Goal: Task Accomplishment & Management: Use online tool/utility

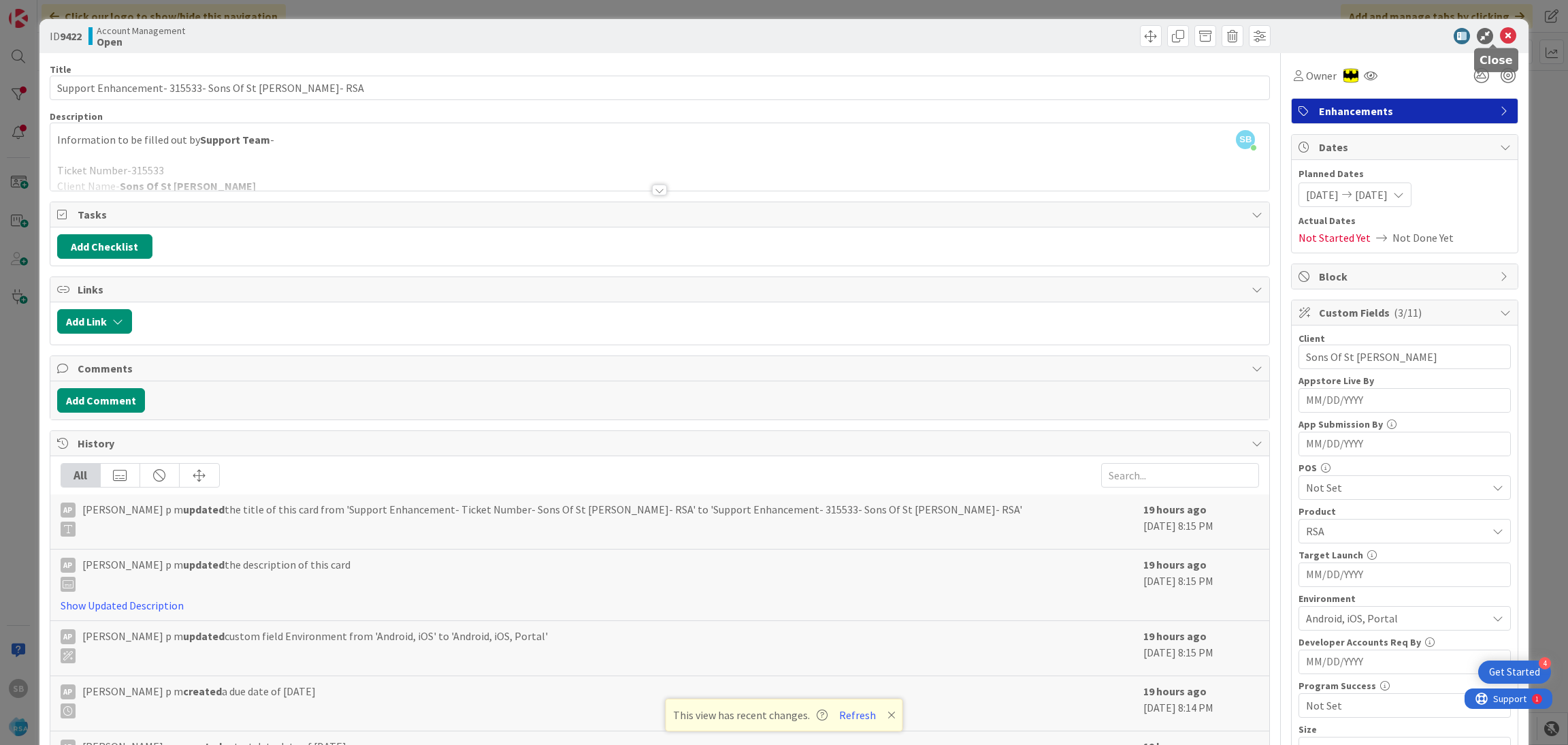
click at [1500, 35] on icon at bounding box center [1508, 36] width 17 height 17
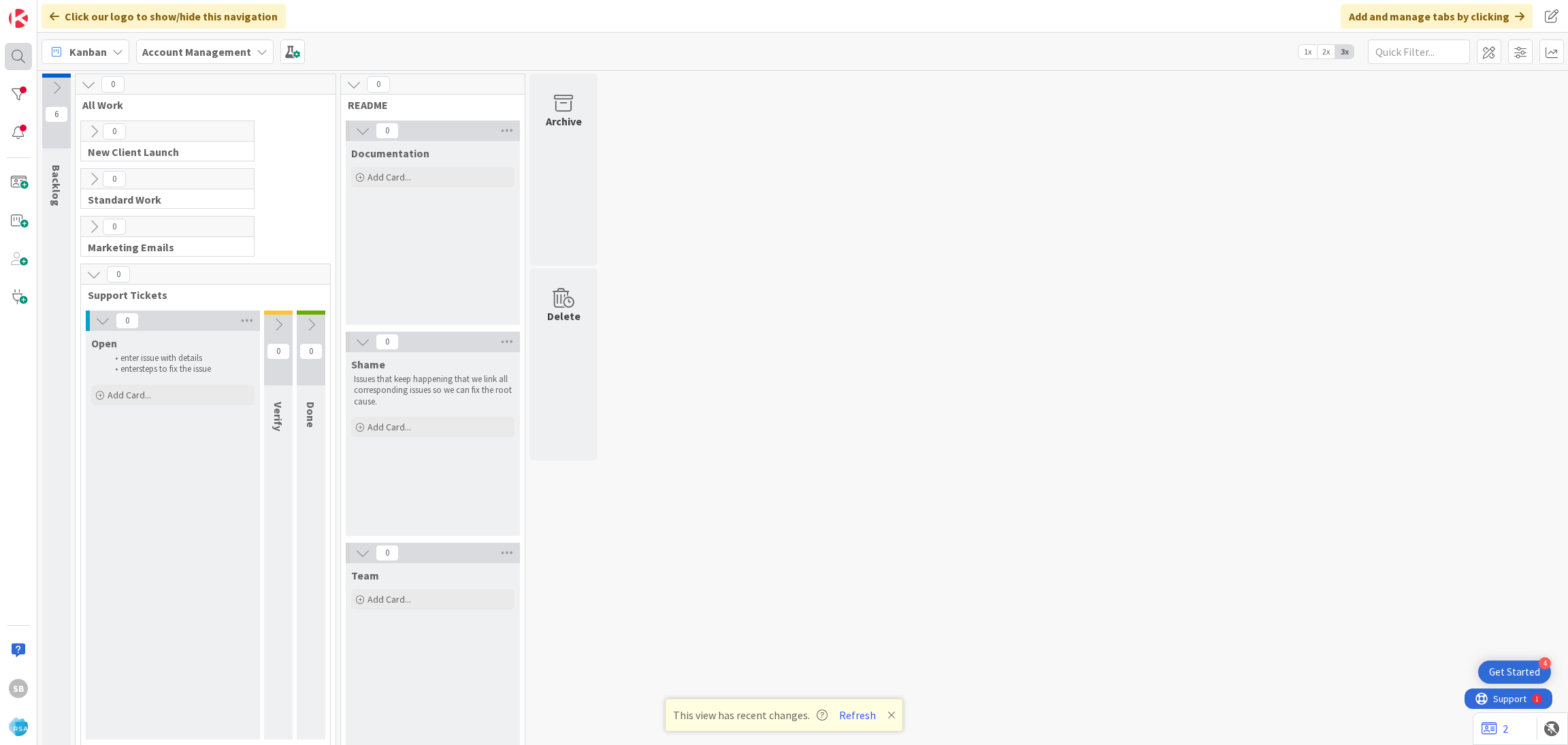
click at [5, 54] on div at bounding box center [19, 56] width 28 height 28
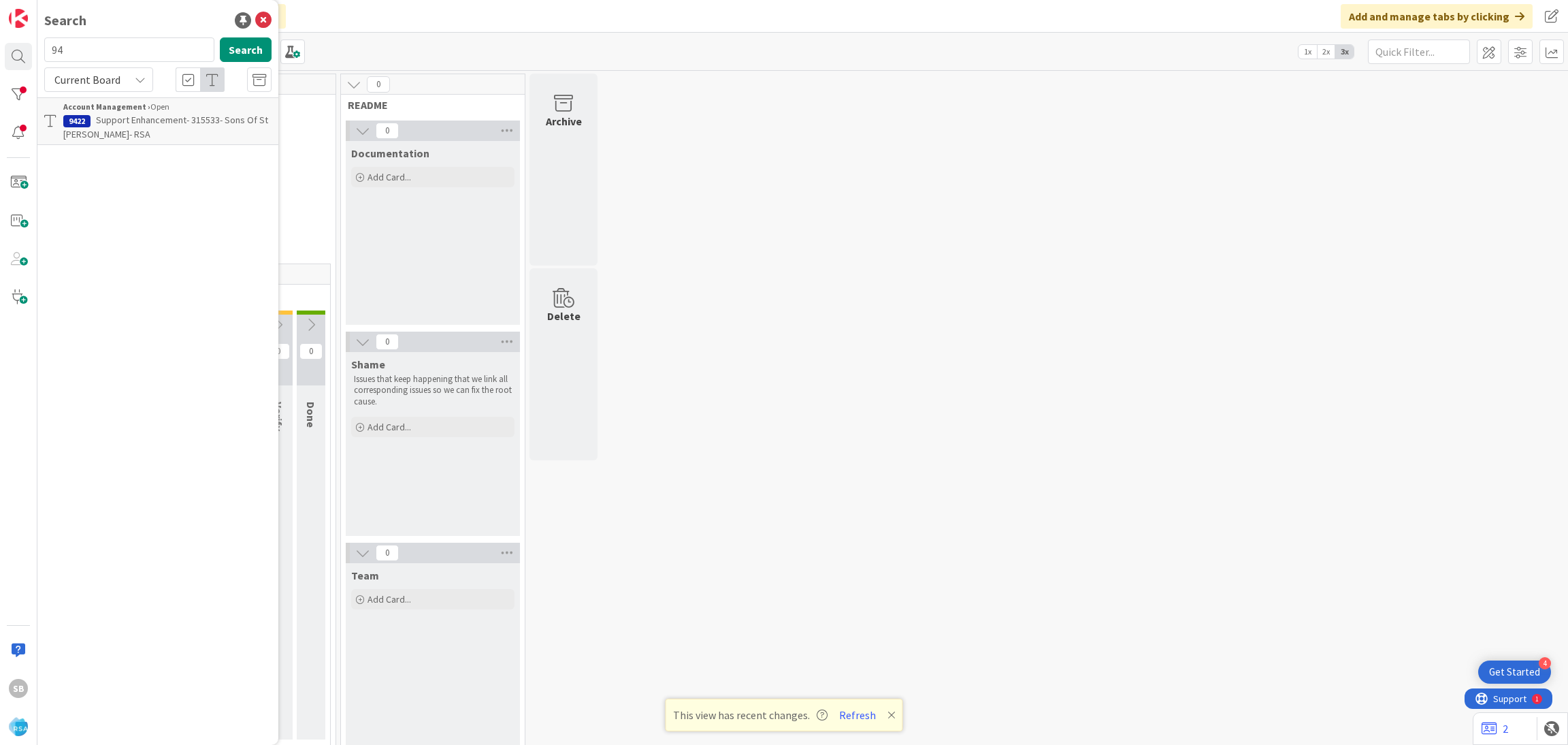
type input "9"
click at [102, 46] on input "294" at bounding box center [129, 49] width 171 height 25
type input "9294"
click at [126, 110] on div "No results found." at bounding box center [158, 105] width 228 height 14
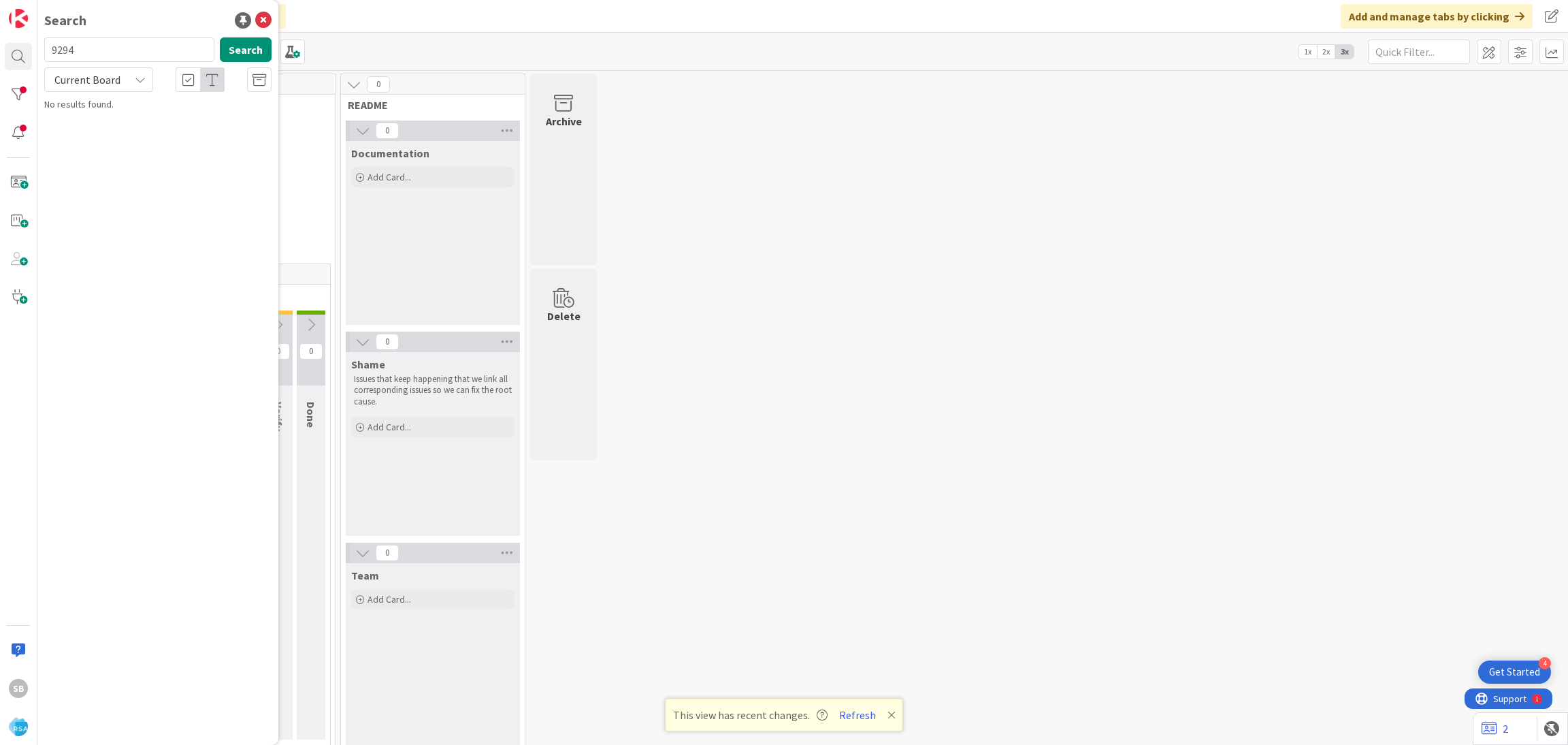
click at [111, 91] on div "Current Board" at bounding box center [99, 79] width 108 height 25
click at [103, 147] on link "All Boards" at bounding box center [122, 136] width 155 height 25
click at [133, 98] on div "No results found." at bounding box center [158, 105] width 228 height 14
click at [115, 85] on span "All Boards" at bounding box center [87, 79] width 71 height 19
click at [121, 119] on span "Current Board" at bounding box center [122, 112] width 142 height 21
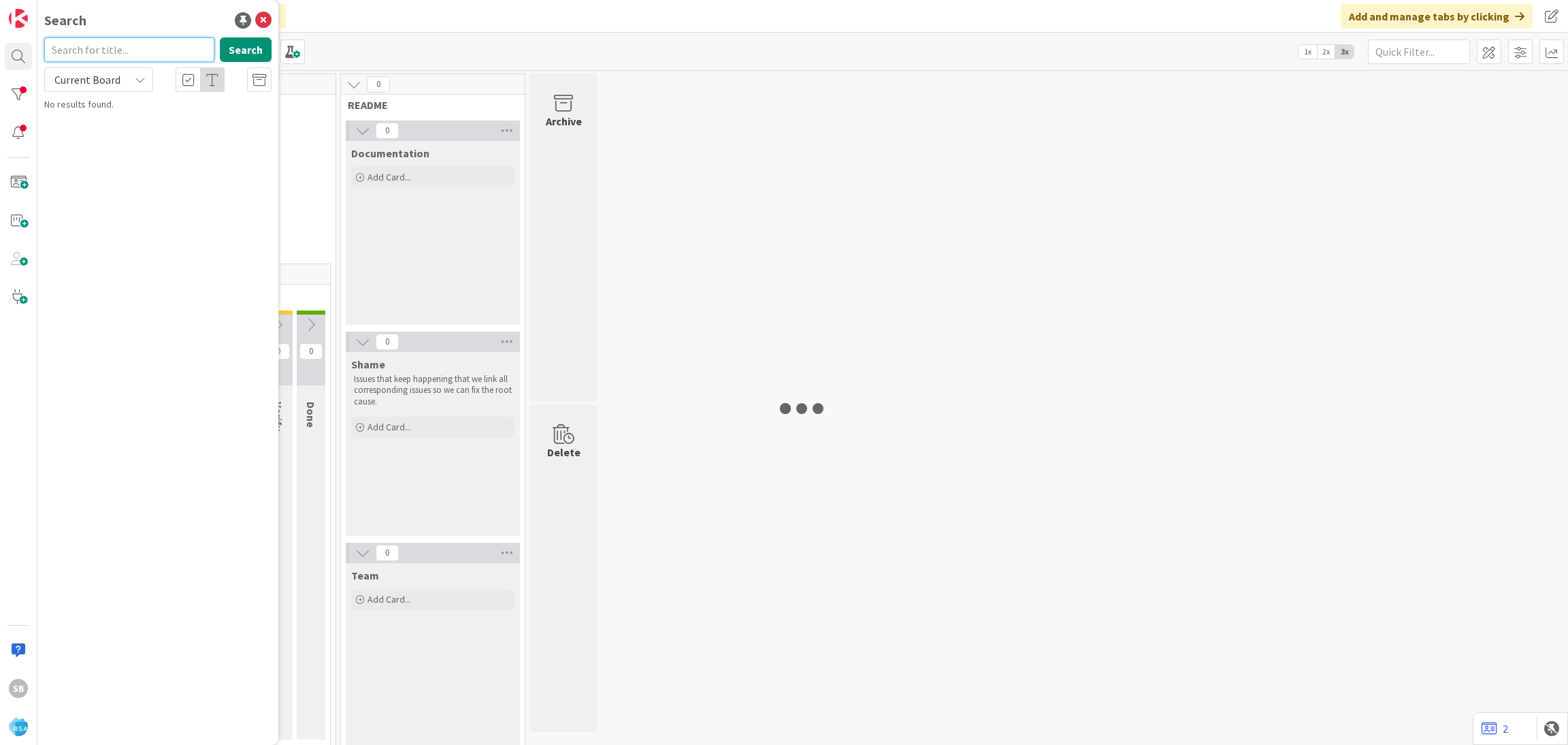
click at [75, 54] on input "text" at bounding box center [129, 49] width 171 height 25
type input "9424"
click at [108, 104] on b "Account Management ›" at bounding box center [107, 107] width 87 height 10
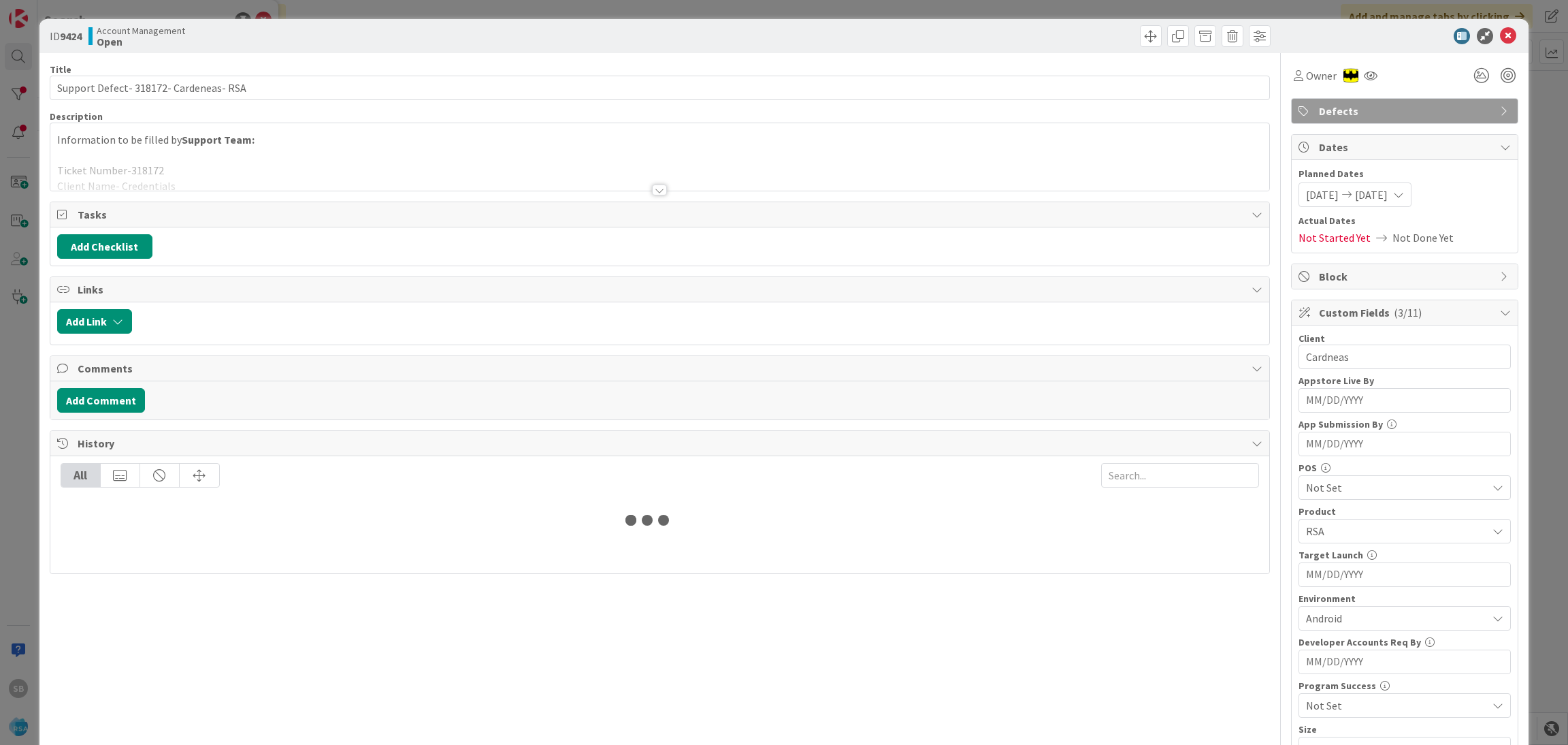
scroll to position [344, 0]
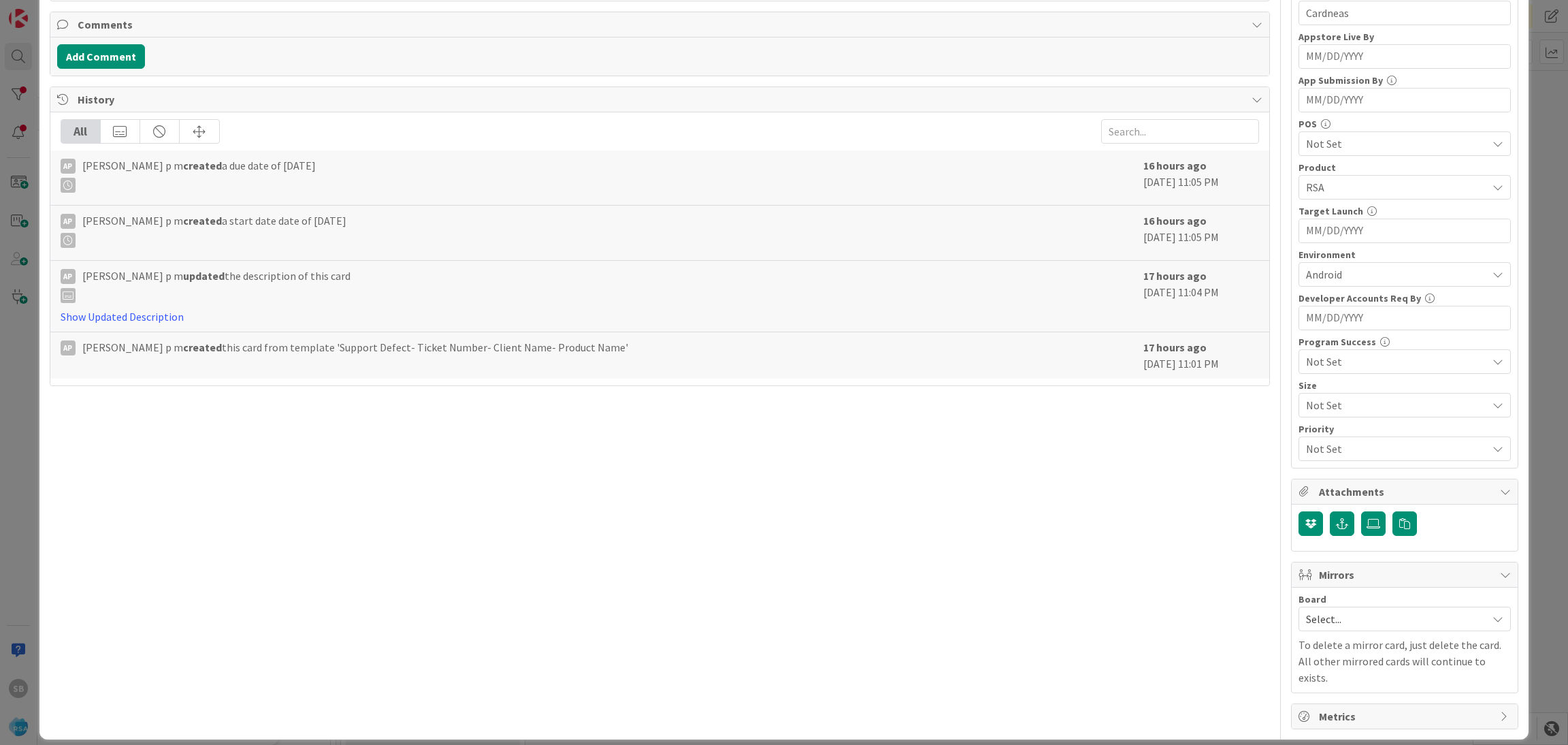
click at [1344, 618] on span "Select..." at bounding box center [1392, 619] width 175 height 19
click at [1345, 711] on span "Software Development" at bounding box center [1413, 708] width 179 height 21
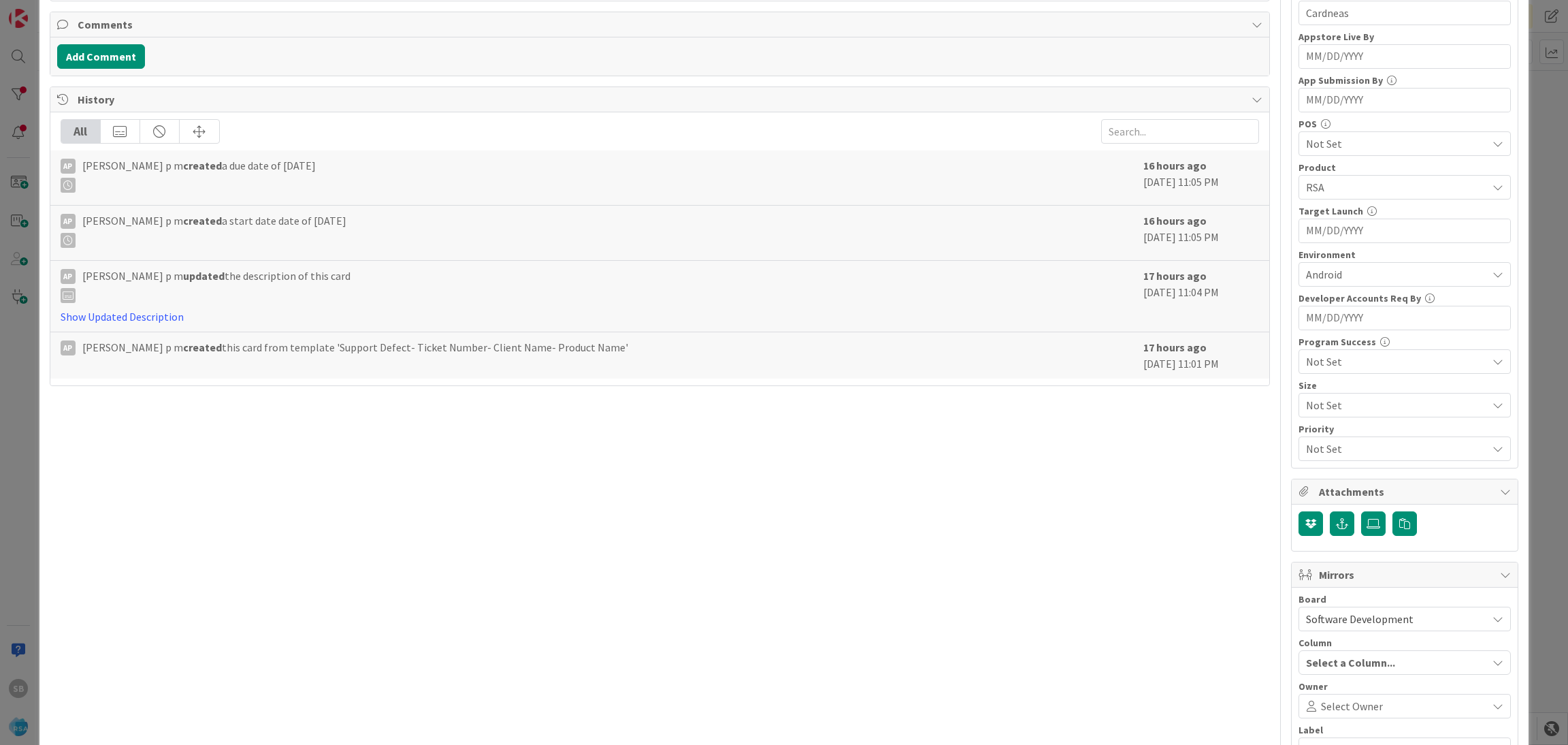
click at [1345, 711] on span "Select Owner" at bounding box center [1352, 706] width 62 height 17
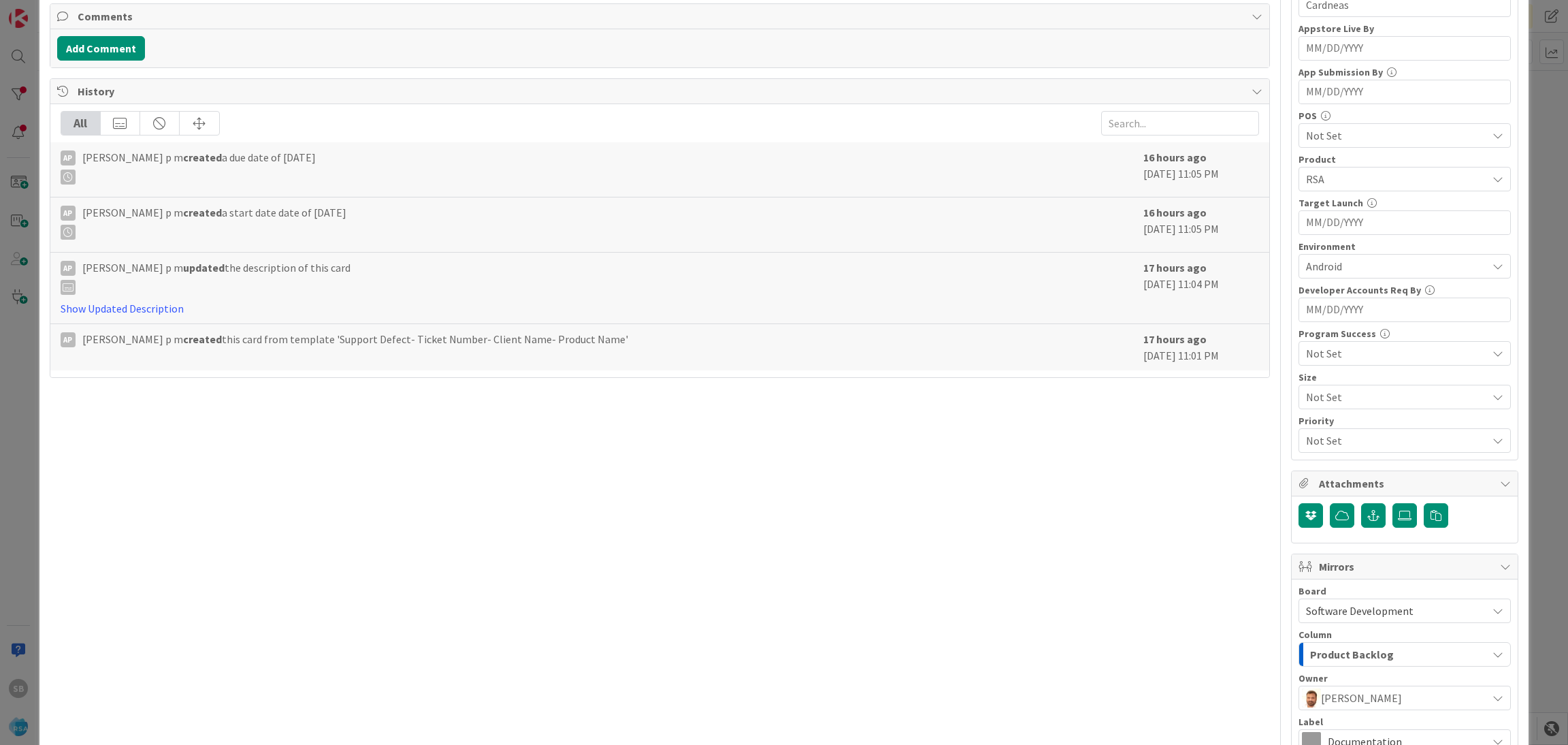
scroll to position [506, 0]
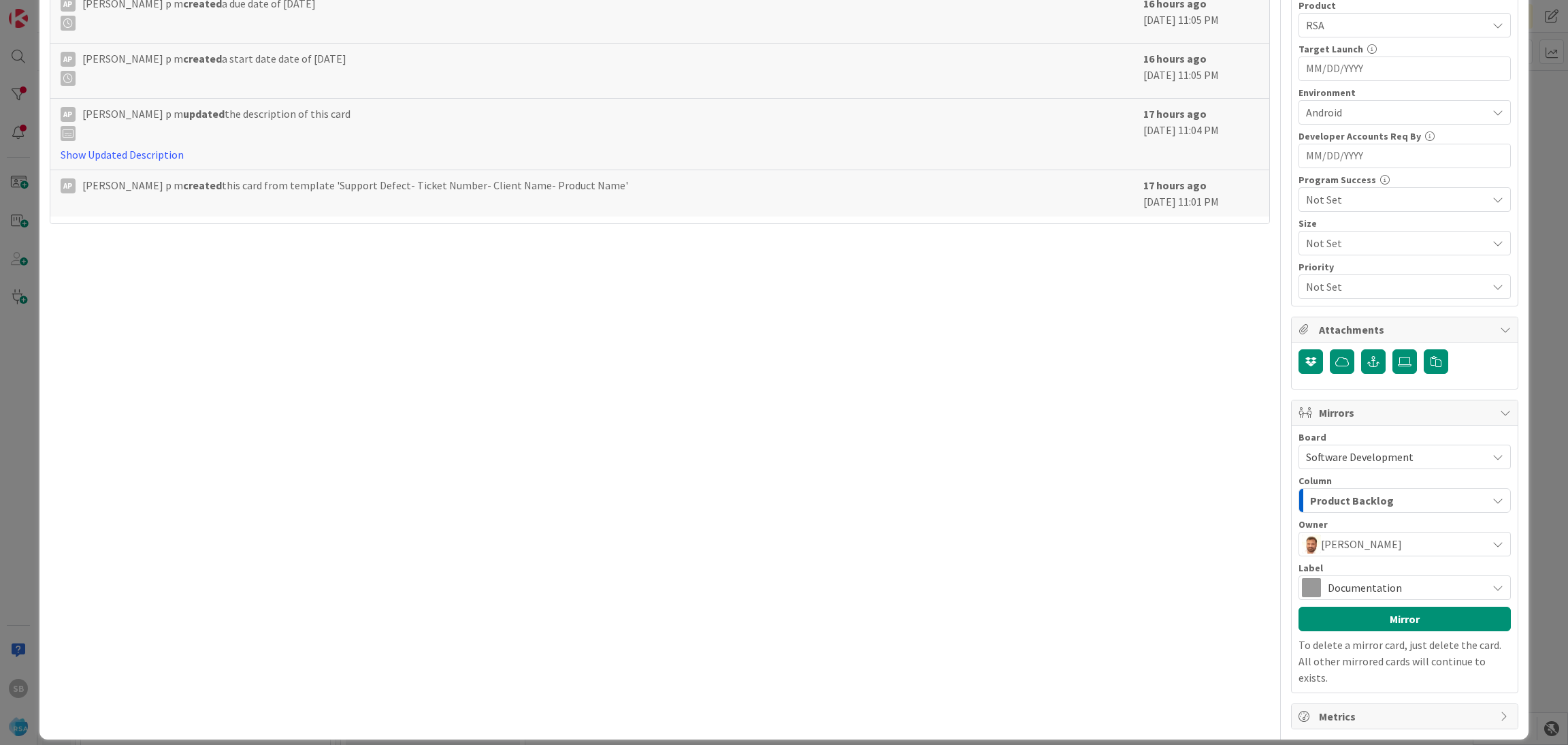
click at [1363, 584] on span "Documentation" at bounding box center [1404, 587] width 153 height 19
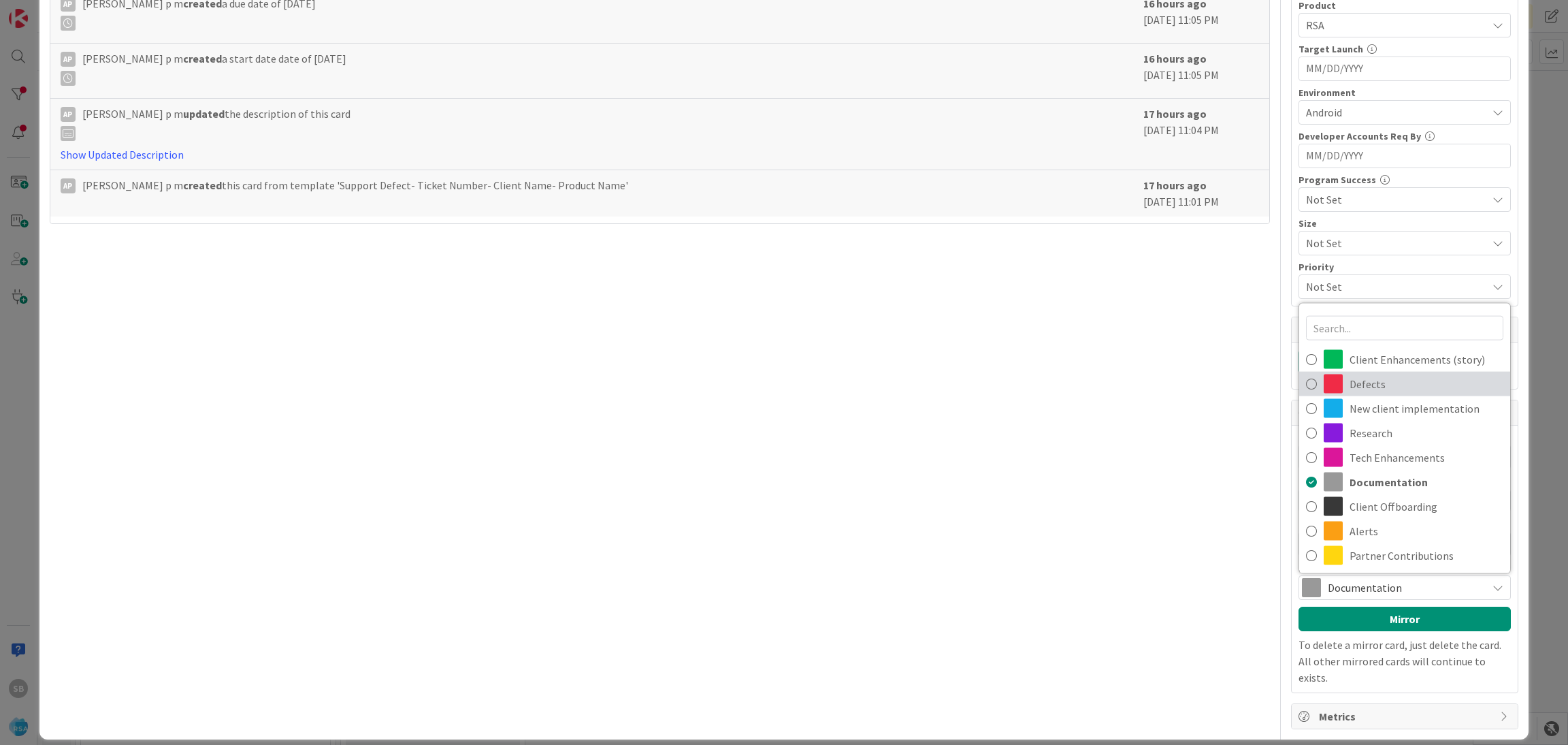
click at [1350, 382] on span "Defects" at bounding box center [1427, 384] width 154 height 21
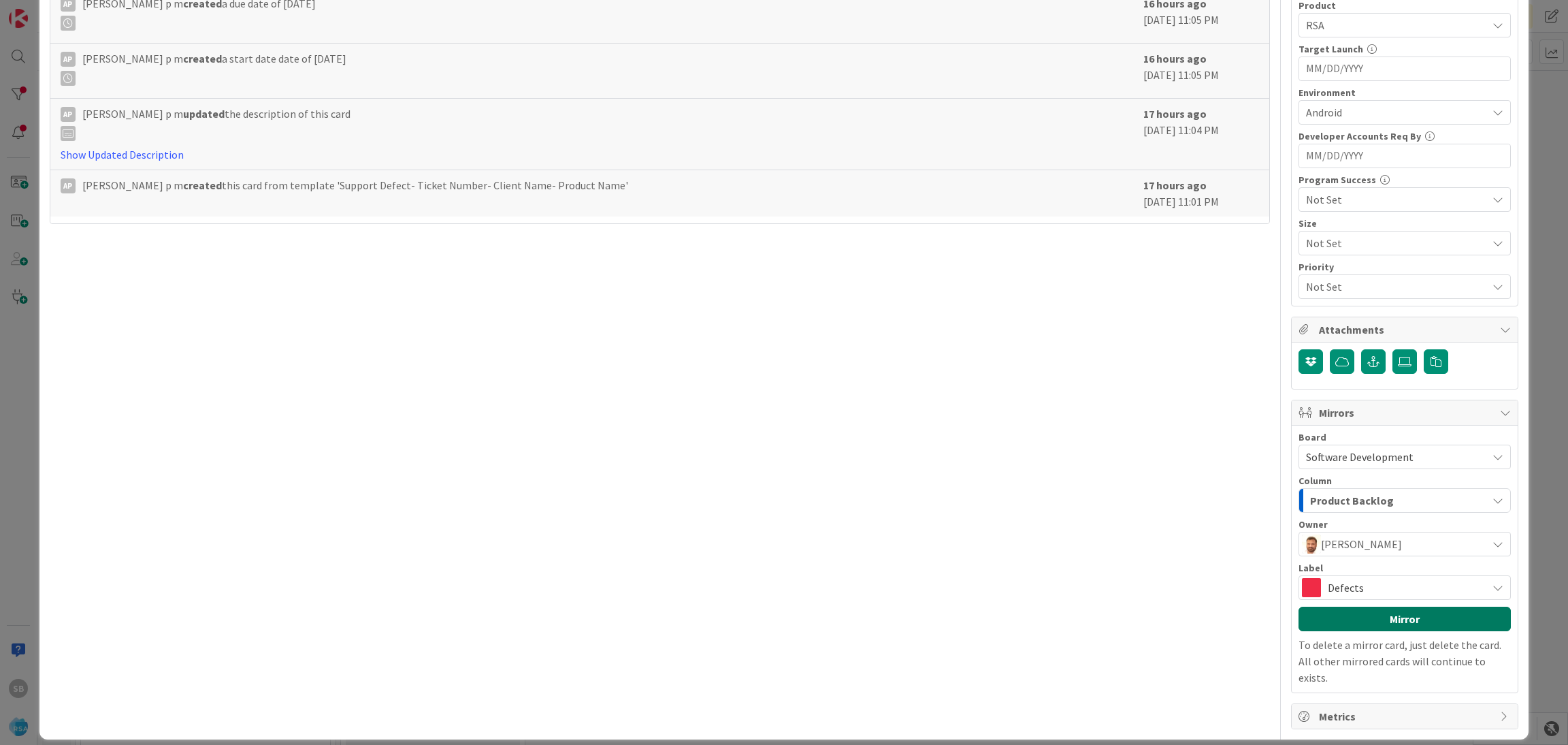
click at [1354, 617] on button "Mirror" at bounding box center [1404, 619] width 212 height 25
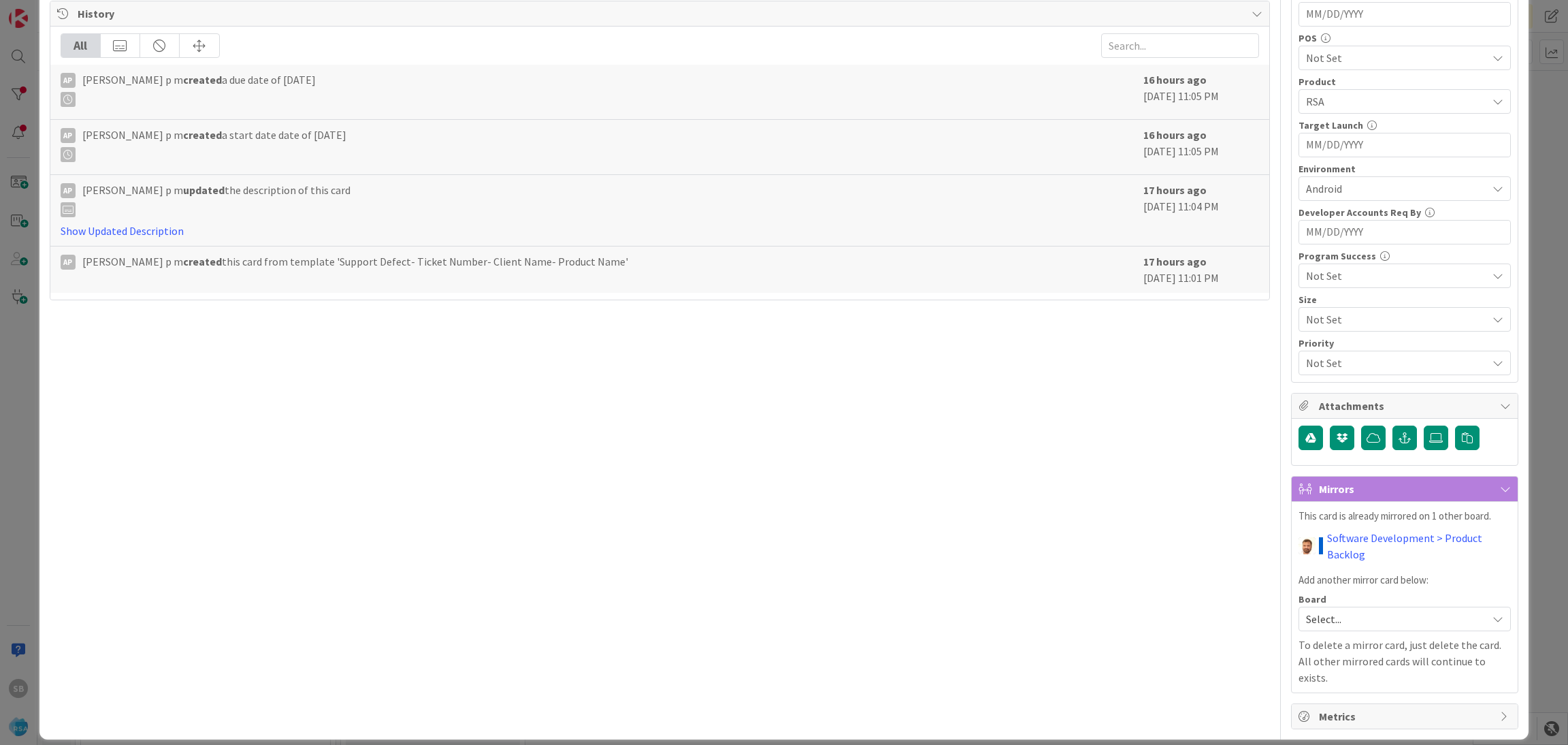
scroll to position [0, 0]
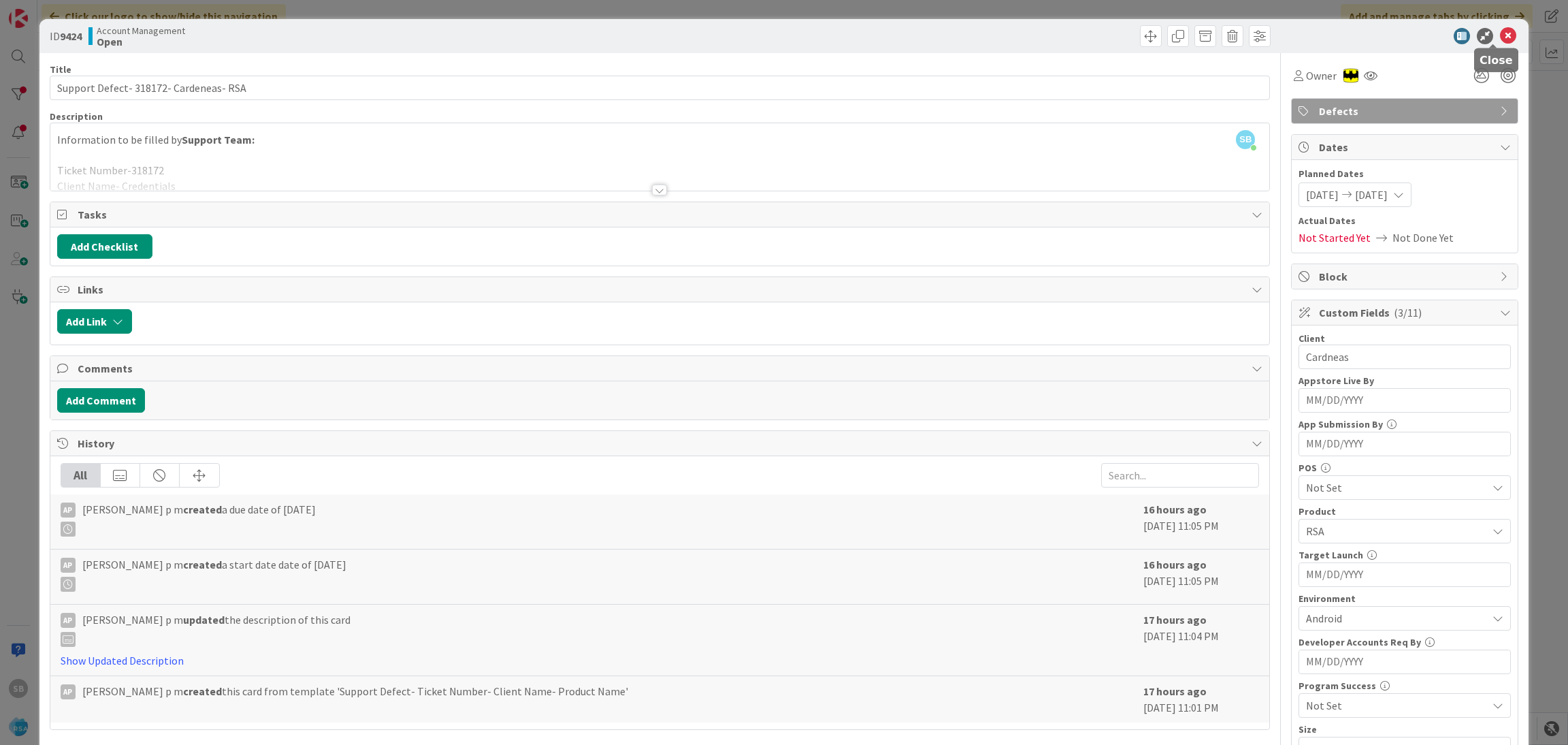
click at [1500, 29] on icon at bounding box center [1508, 36] width 17 height 17
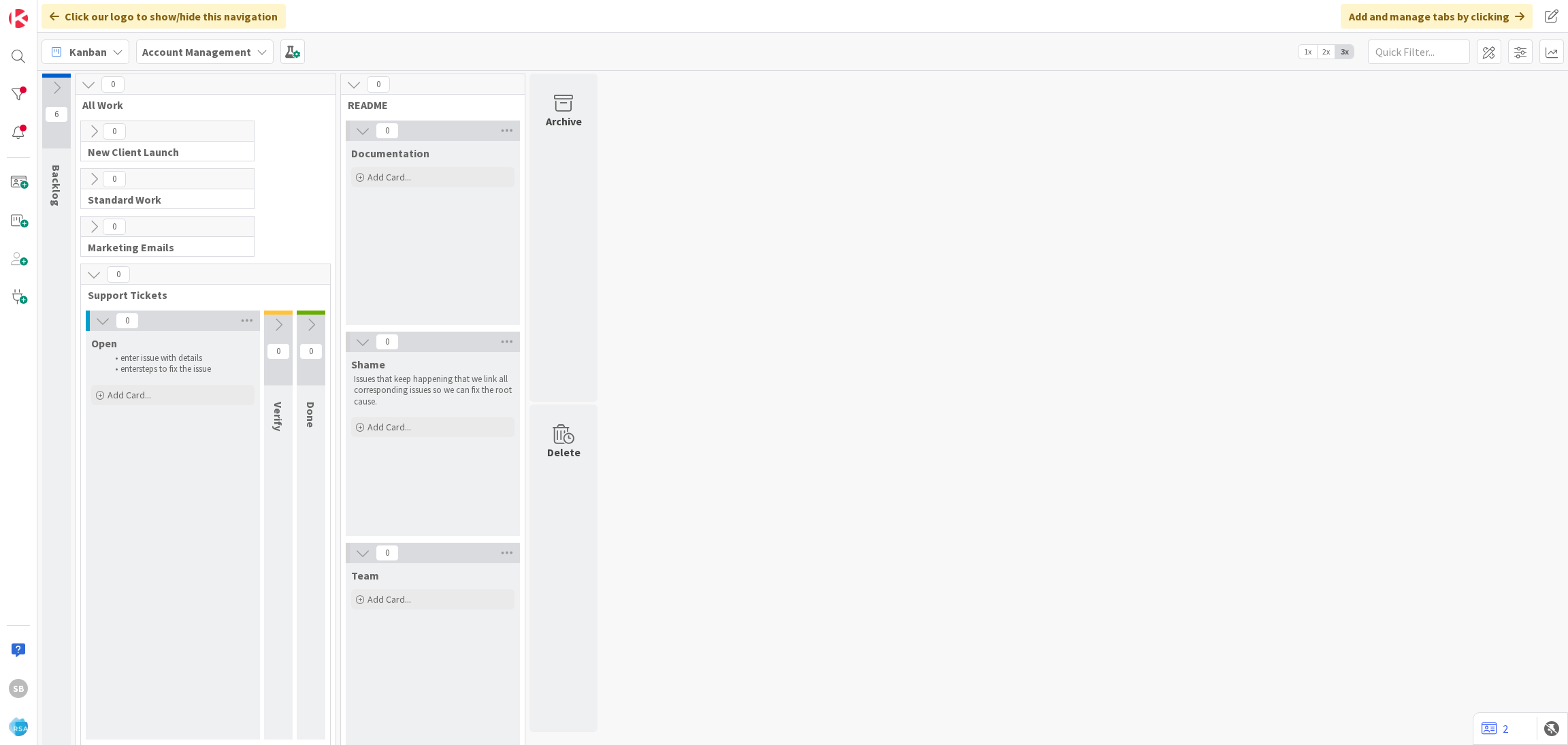
click at [35, 60] on div "SB" at bounding box center [19, 372] width 37 height 745
click at [12, 58] on div at bounding box center [19, 56] width 28 height 28
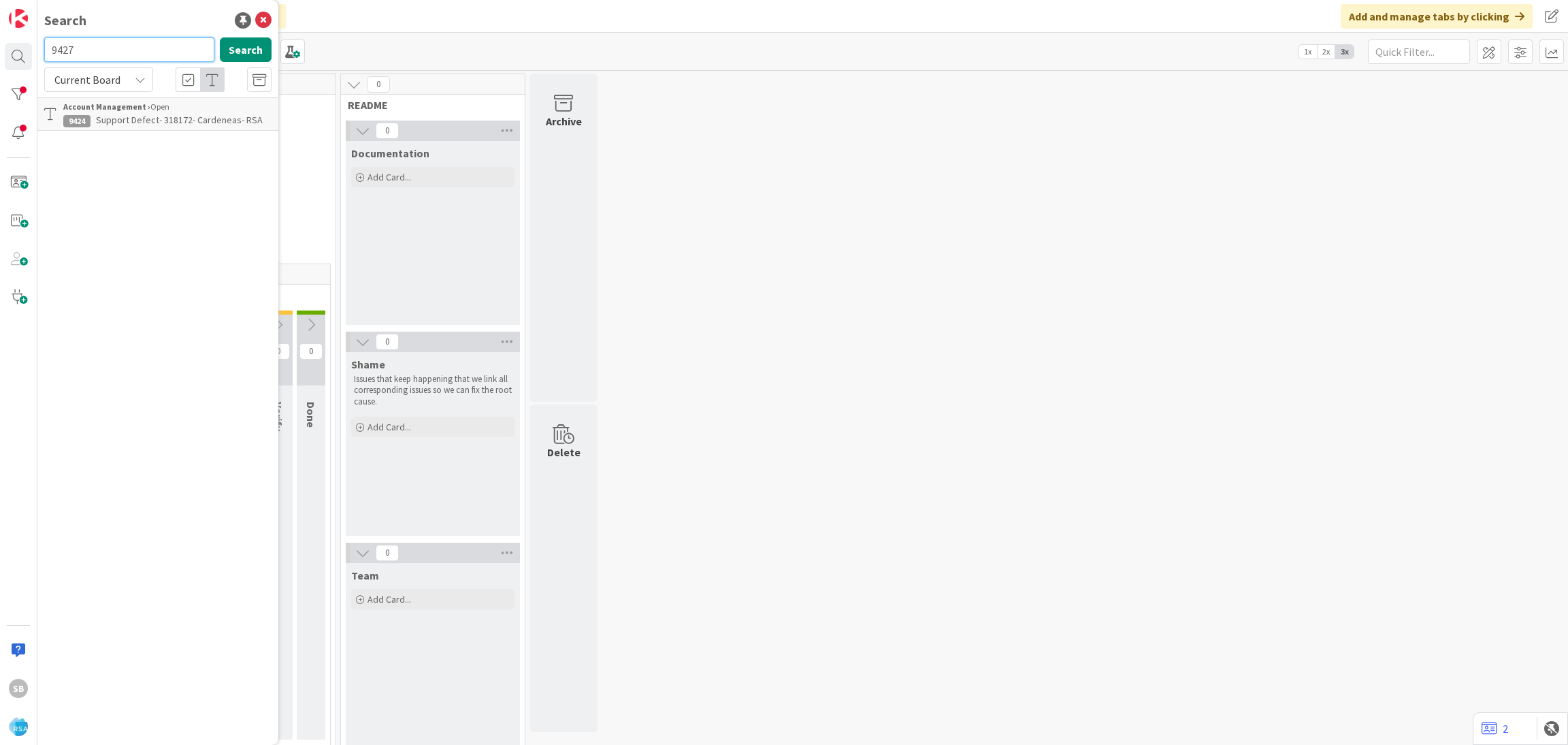
type input "9427"
click at [164, 116] on span "Support Enhancement- 317207- Holiday/Sav Mor- RSA" at bounding box center [143, 126] width 160 height 27
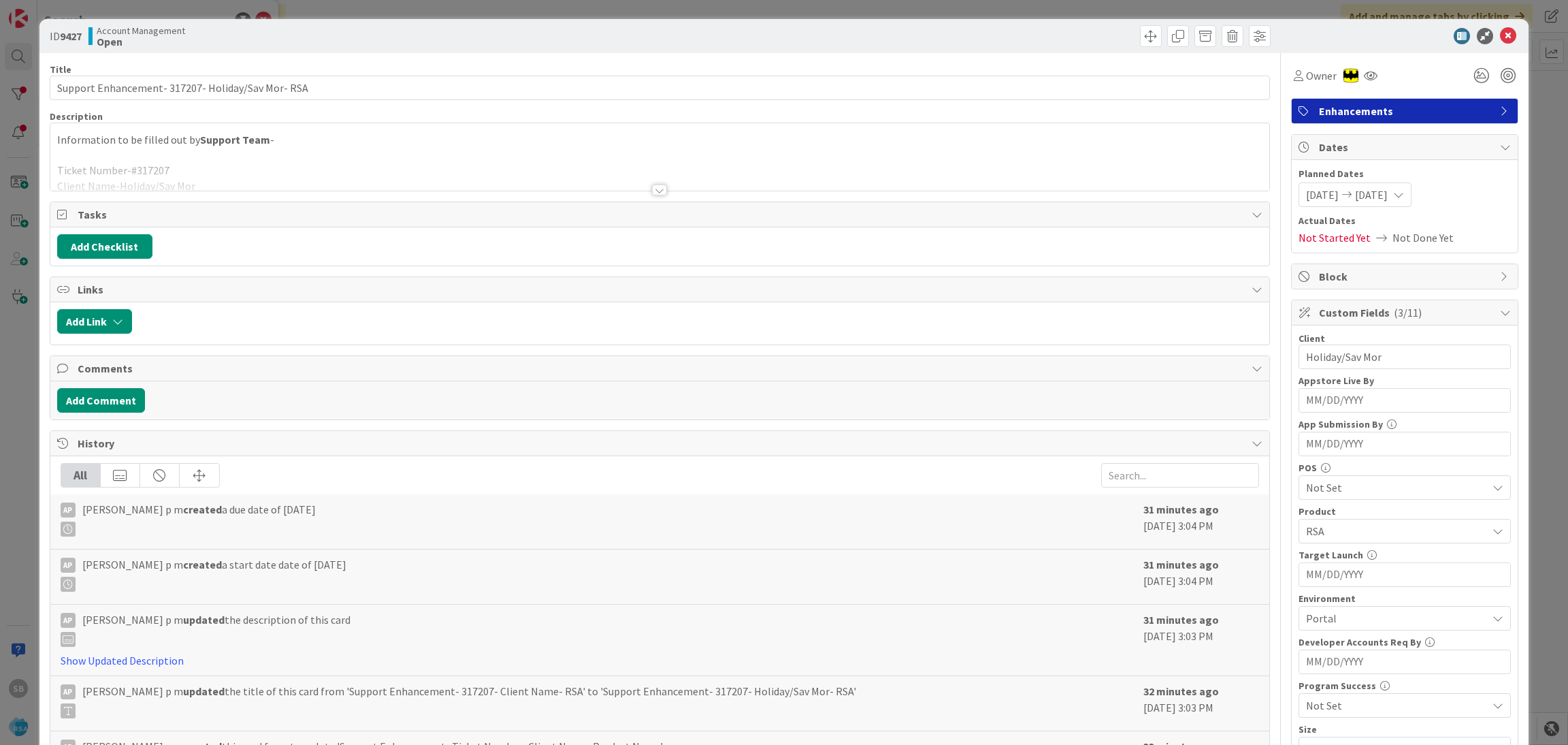
scroll to position [344, 0]
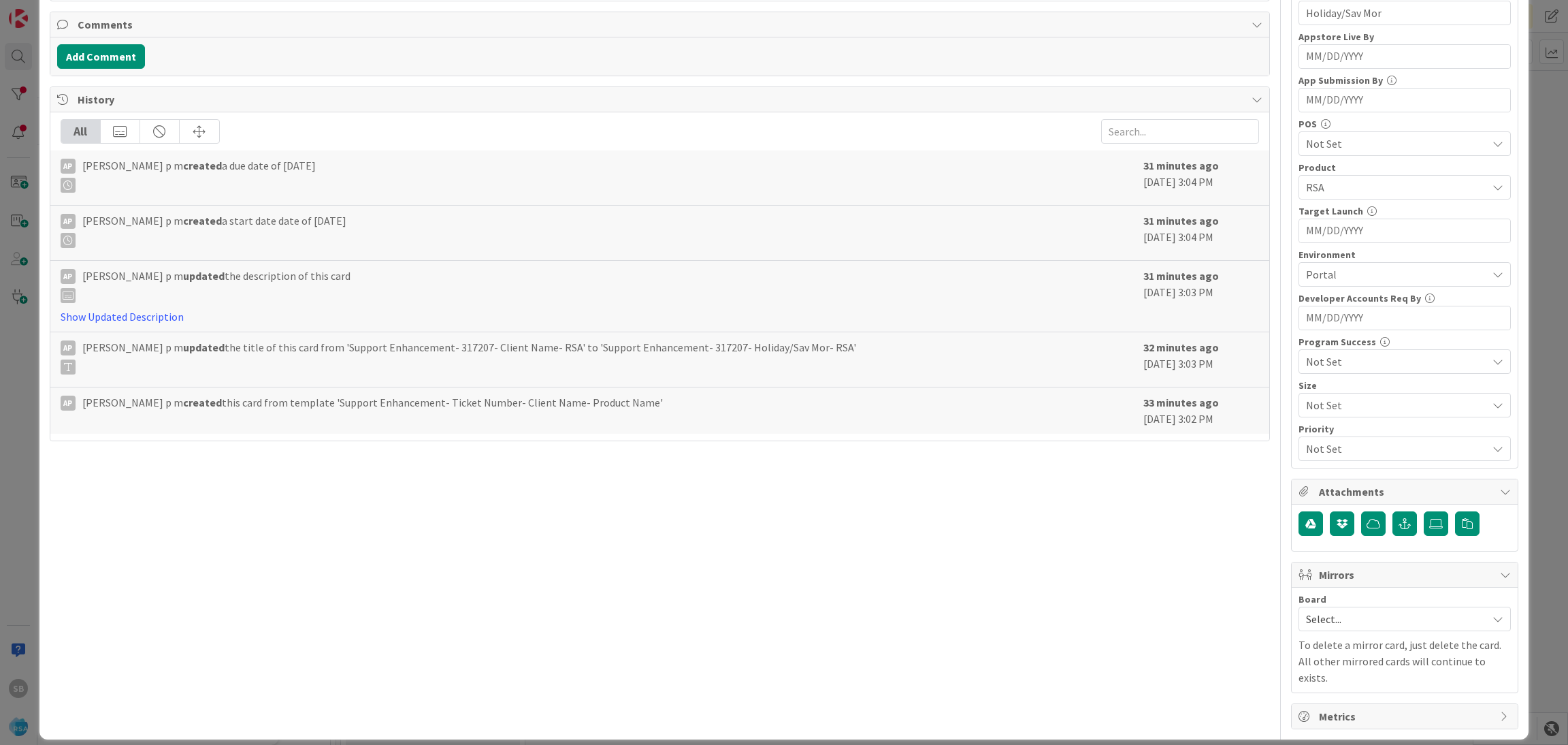
click at [1363, 629] on span "Select..." at bounding box center [1392, 619] width 175 height 19
click at [1332, 705] on span "Software Development" at bounding box center [1413, 708] width 179 height 21
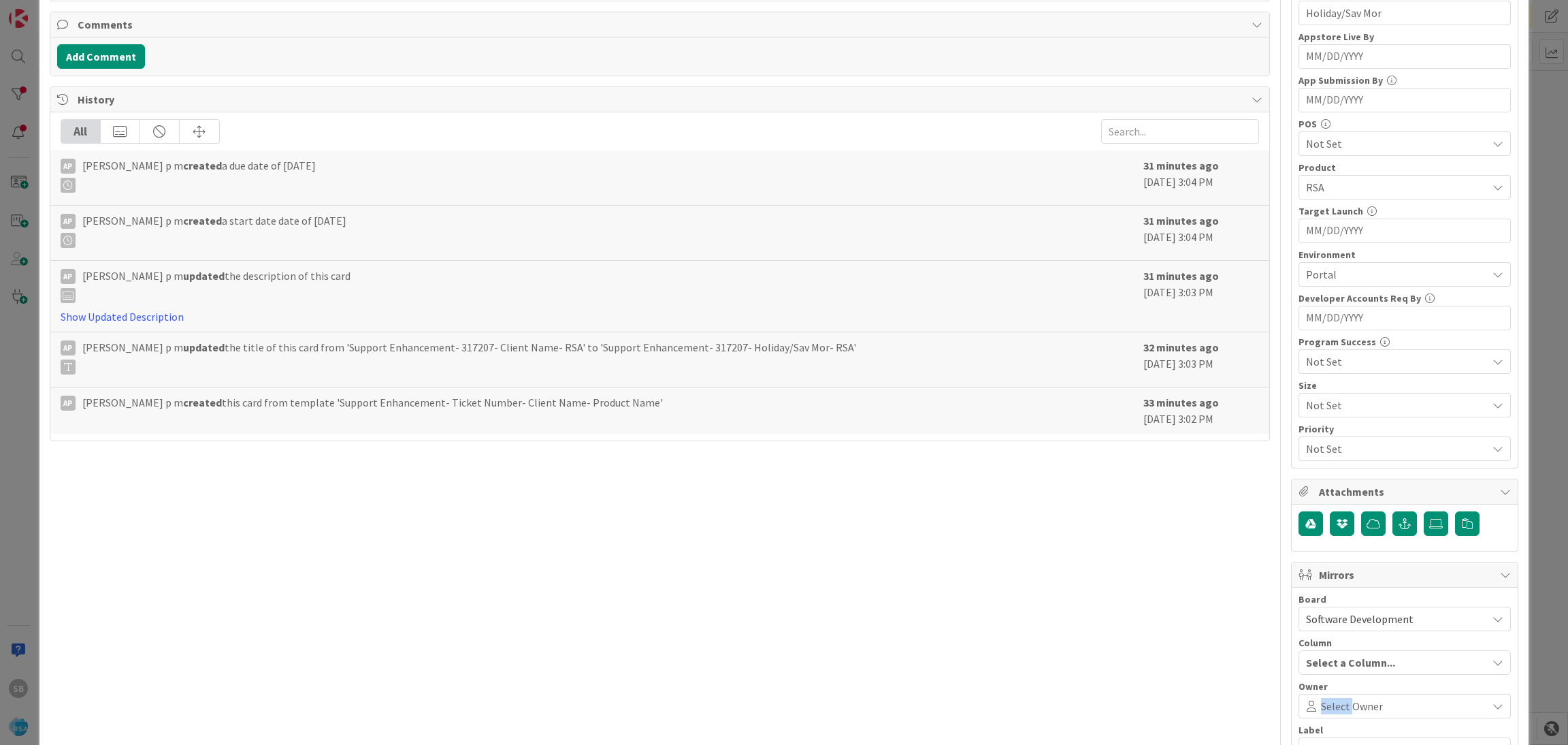
click at [1332, 705] on span "Select Owner" at bounding box center [1352, 706] width 62 height 17
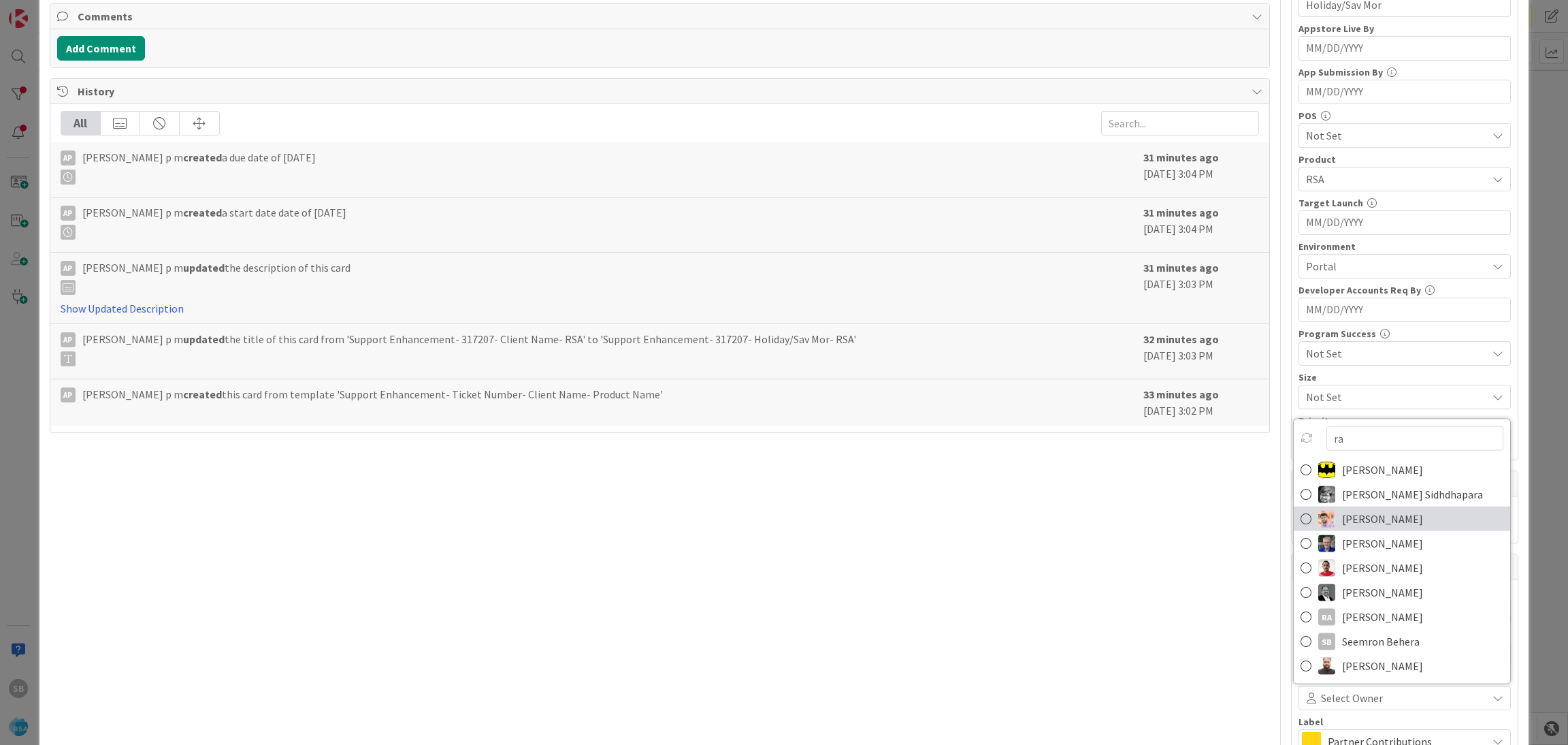
type input "ra"
click at [1353, 517] on span "[PERSON_NAME]" at bounding box center [1383, 519] width 81 height 21
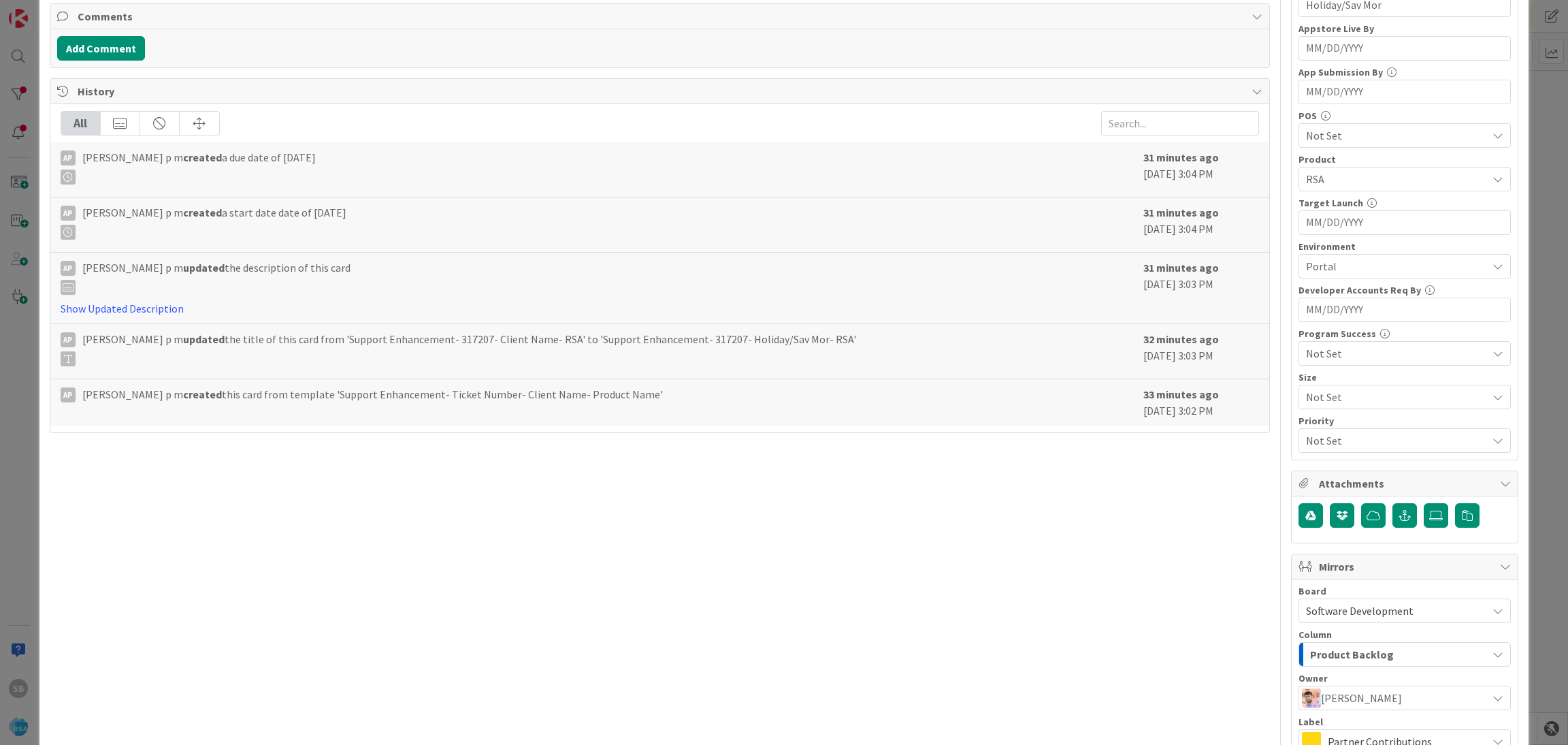
scroll to position [506, 0]
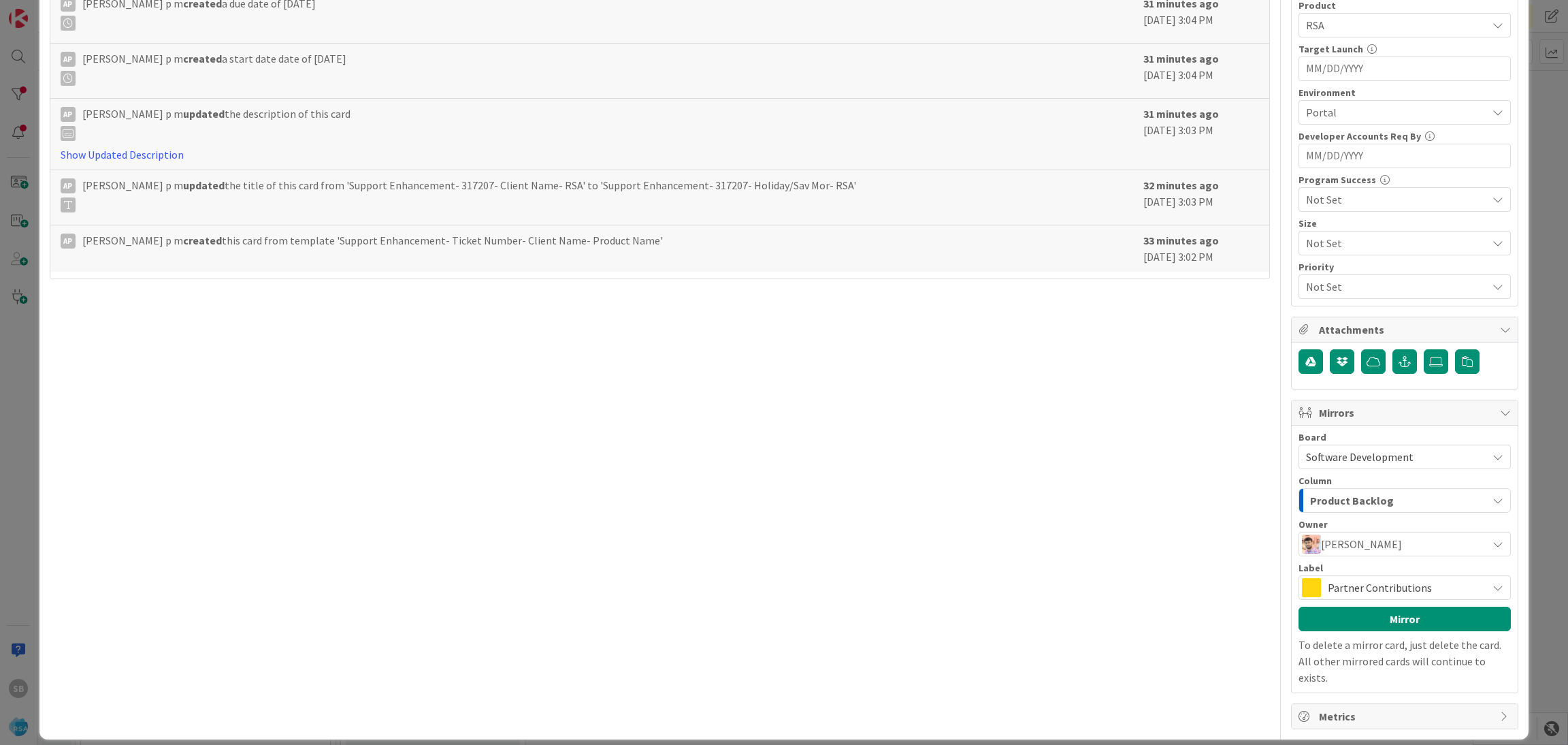
click at [1384, 586] on span "Partner Contributions" at bounding box center [1404, 587] width 153 height 19
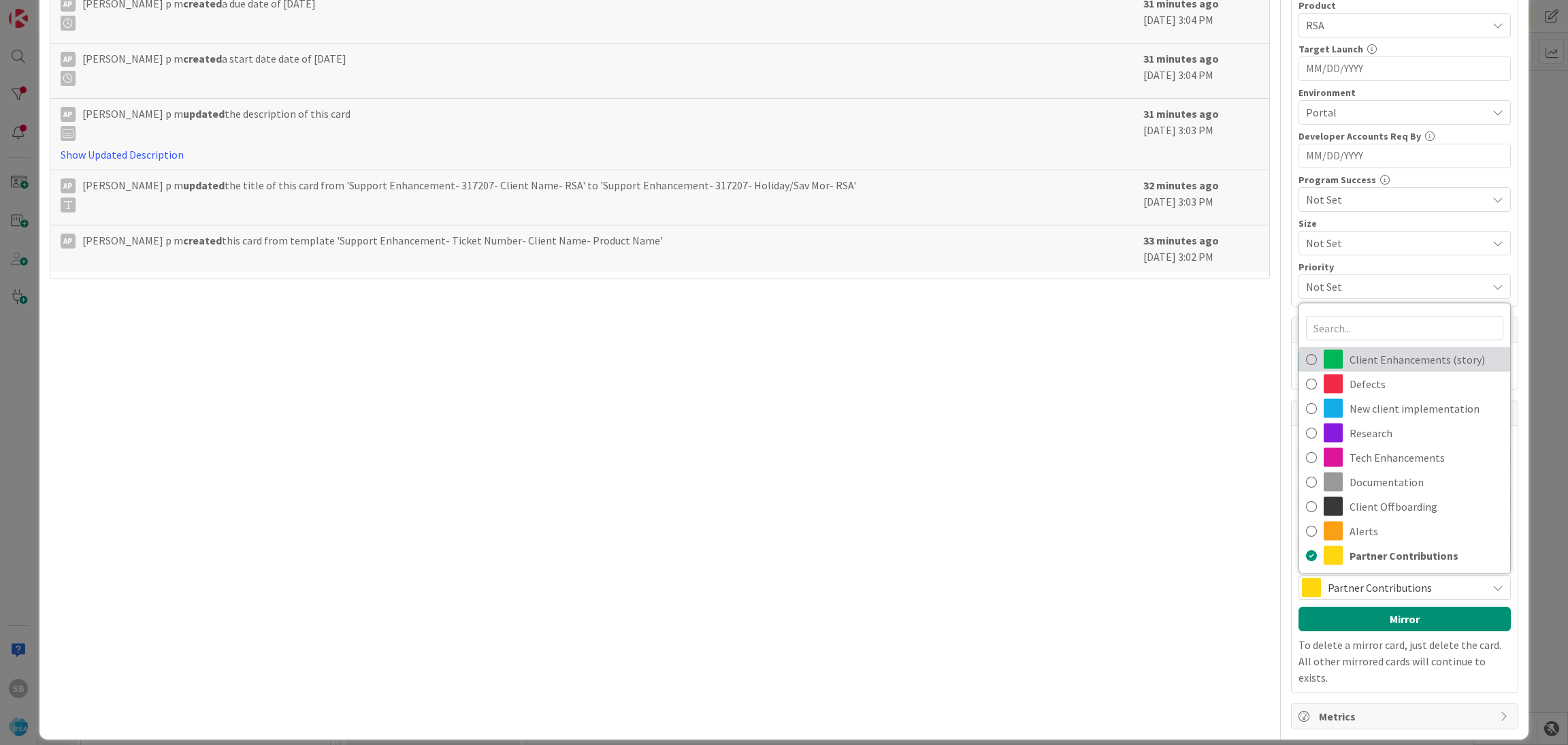
click at [1386, 361] on span "Client Enhancements (story)" at bounding box center [1427, 359] width 154 height 21
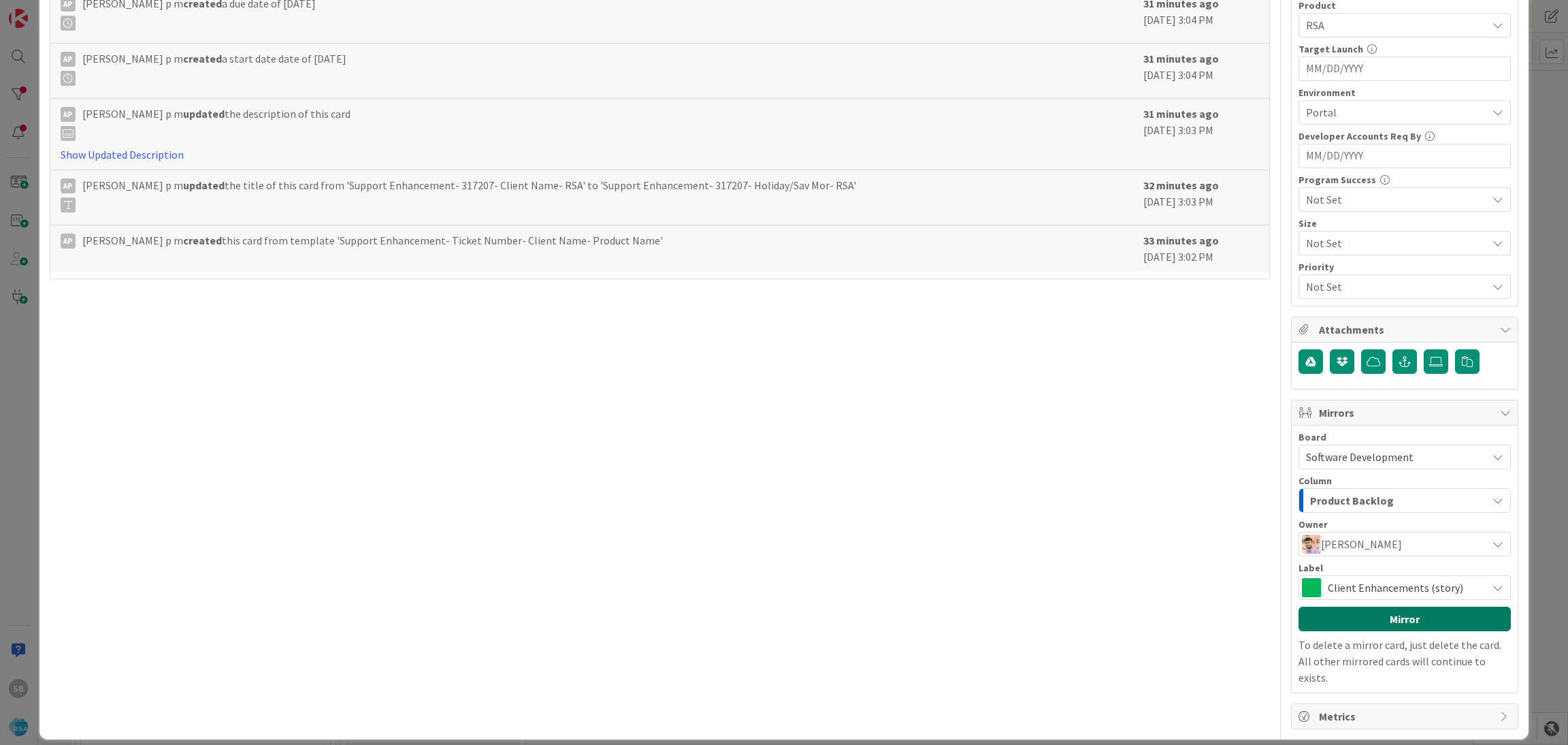
click at [1350, 619] on button "Mirror" at bounding box center [1404, 619] width 212 height 25
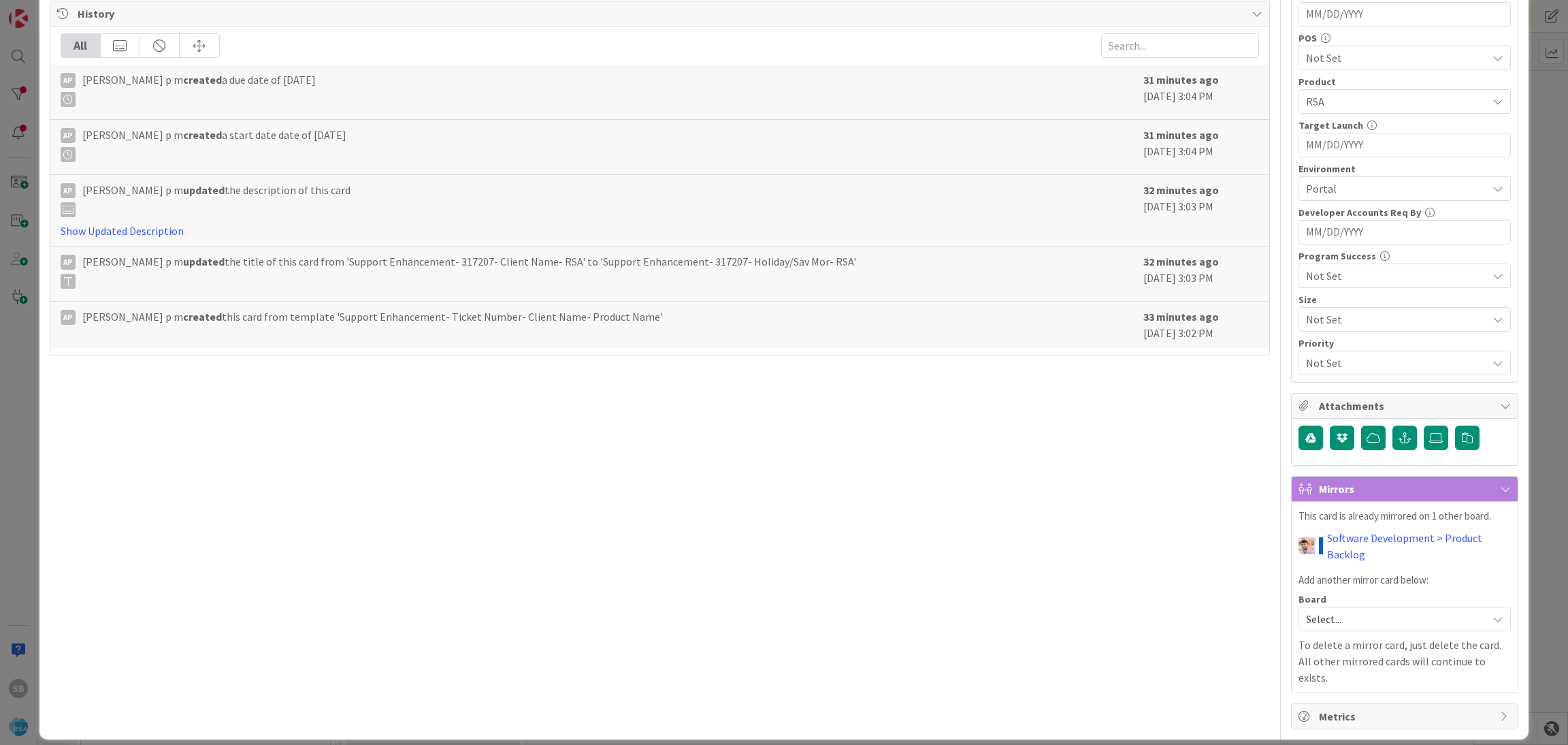
scroll to position [0, 0]
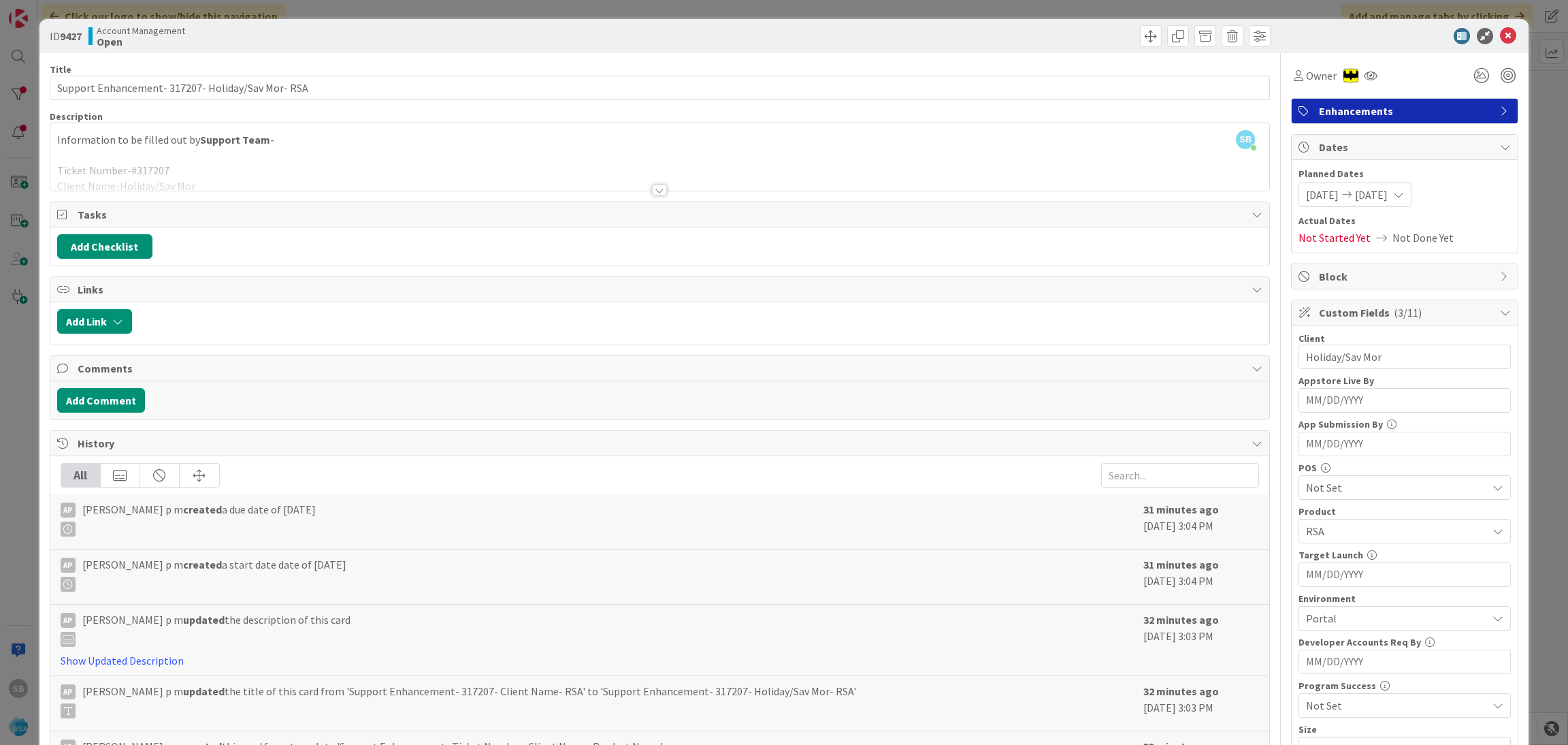
click at [1486, 46] on div "ID 9427 Account Management Open" at bounding box center [784, 36] width 1490 height 35
click at [1502, 37] on div at bounding box center [1397, 36] width 241 height 17
click at [1500, 35] on icon at bounding box center [1508, 36] width 17 height 17
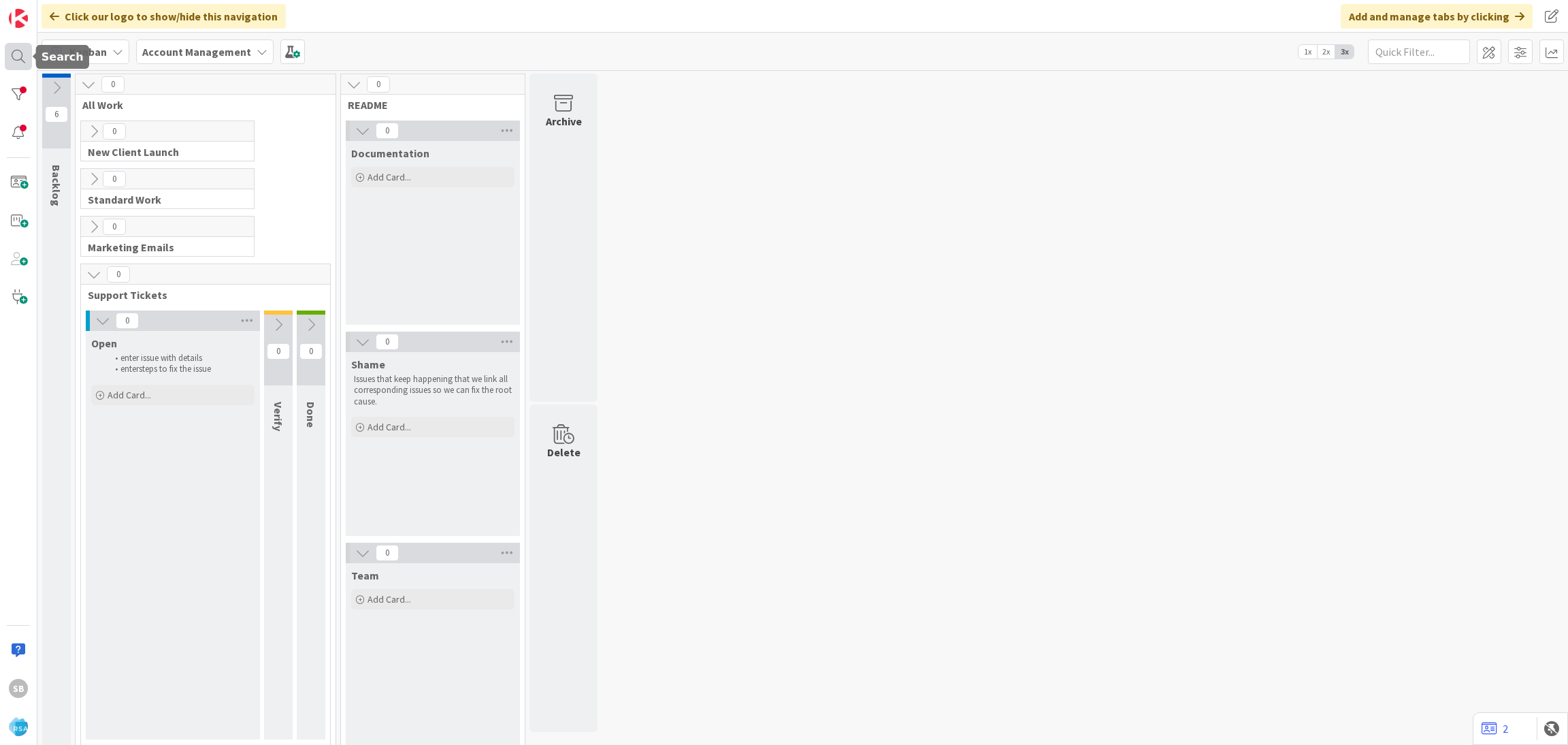
click at [30, 51] on div at bounding box center [19, 56] width 28 height 28
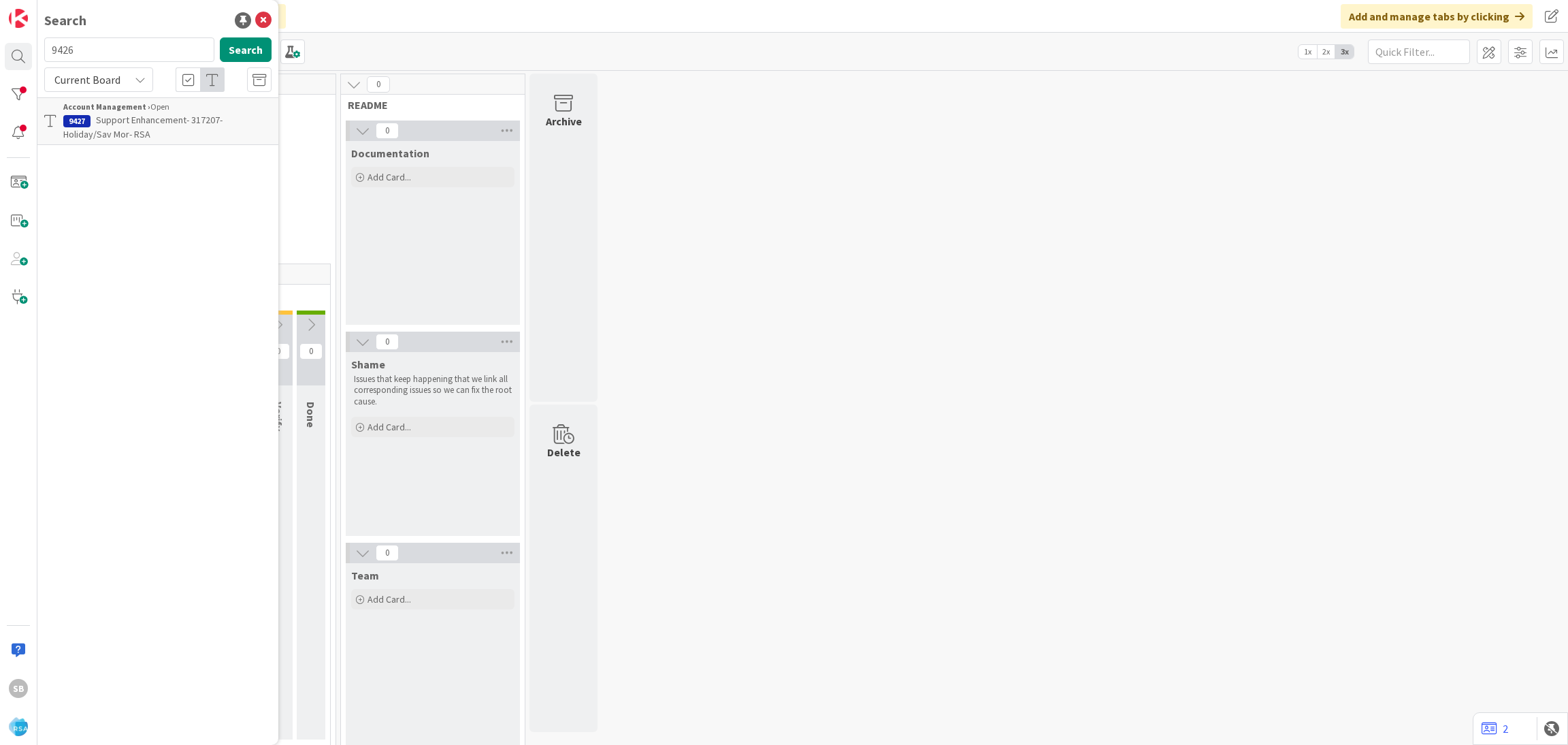
type input "9426"
click at [188, 128] on p "Support Defect- 318210- [PERSON_NAME] & [PERSON_NAME]- RSA" at bounding box center [167, 127] width 208 height 29
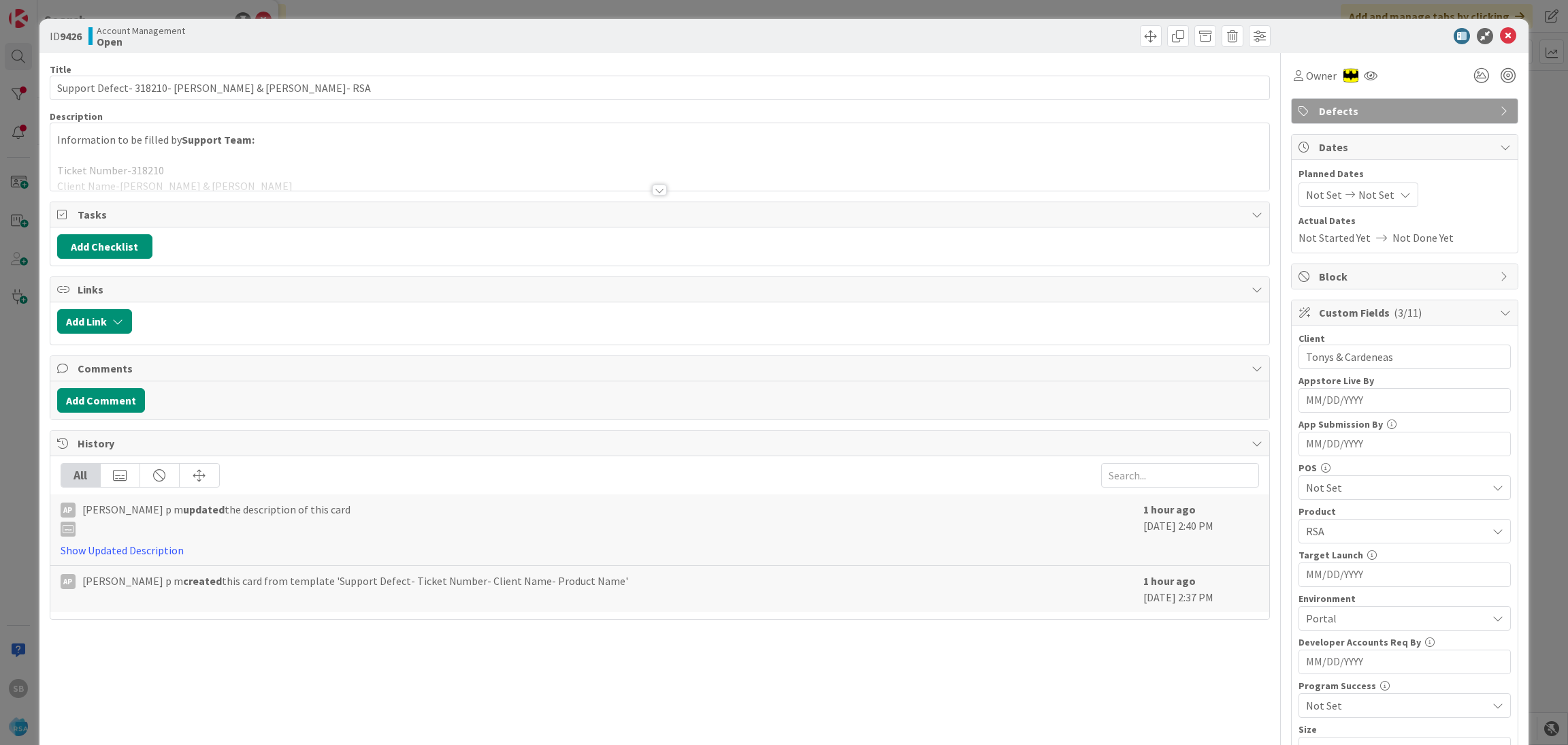
scroll to position [344, 0]
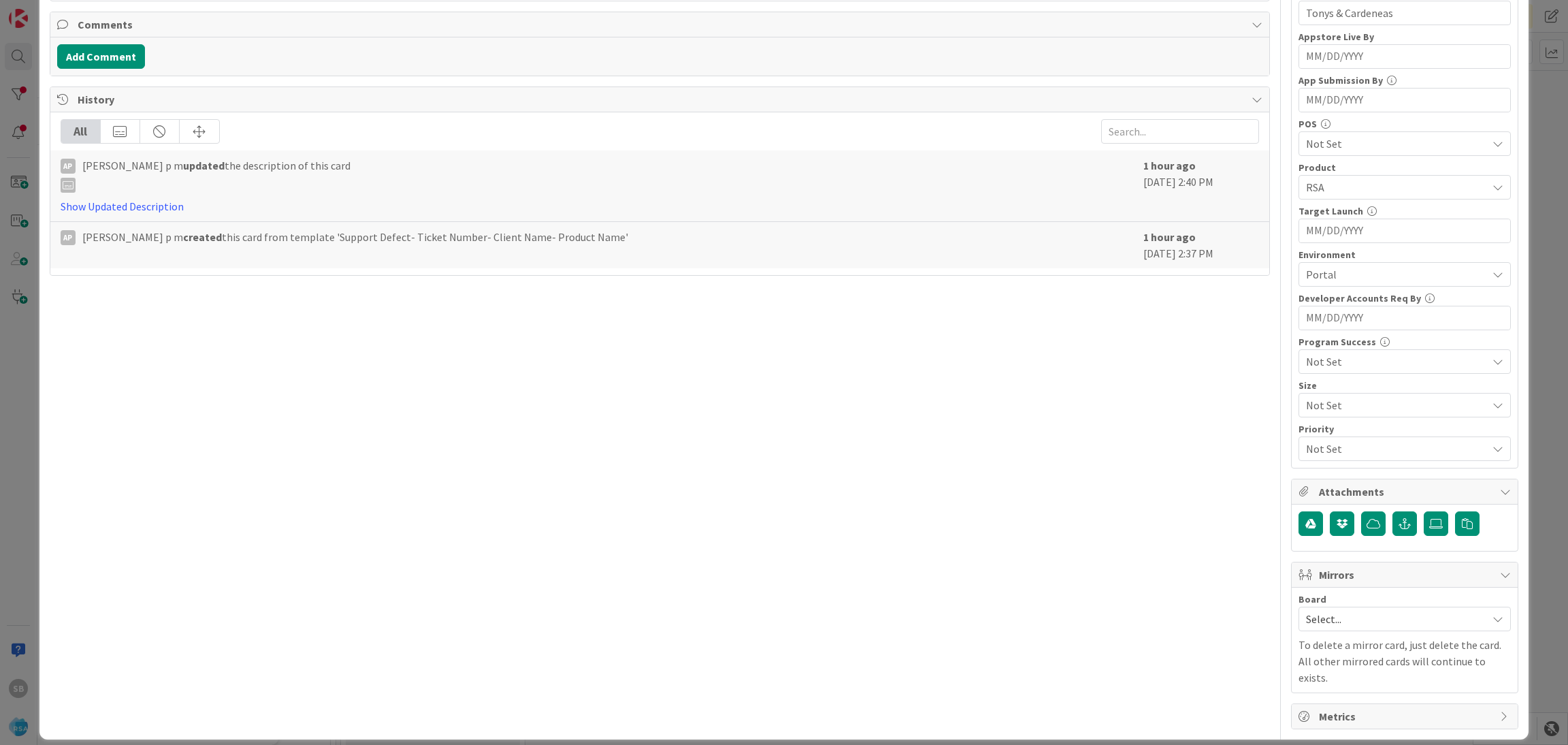
click at [1328, 625] on span "Select..." at bounding box center [1392, 619] width 175 height 19
click at [1323, 705] on span "Software Development" at bounding box center [1413, 708] width 179 height 21
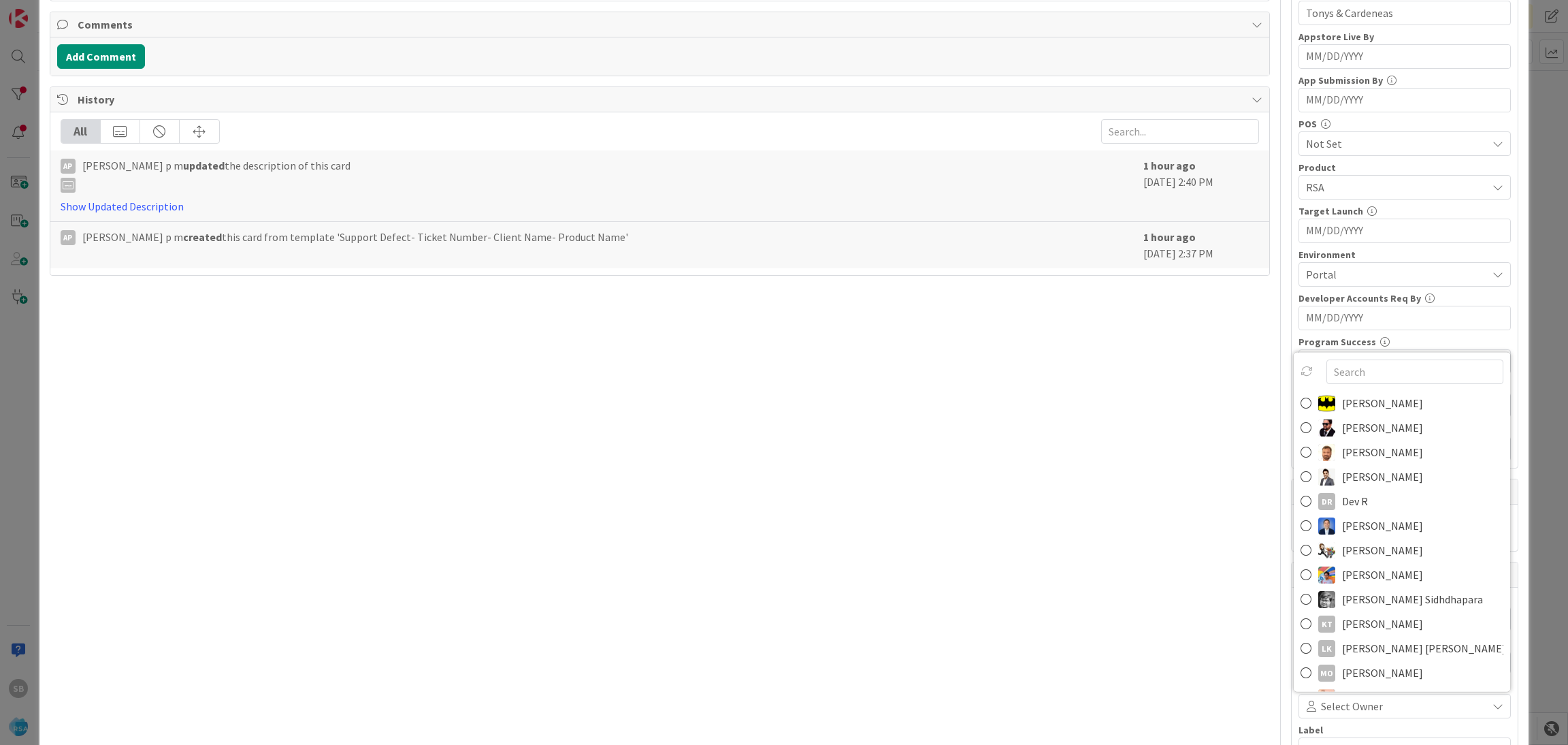
scroll to position [352, 0]
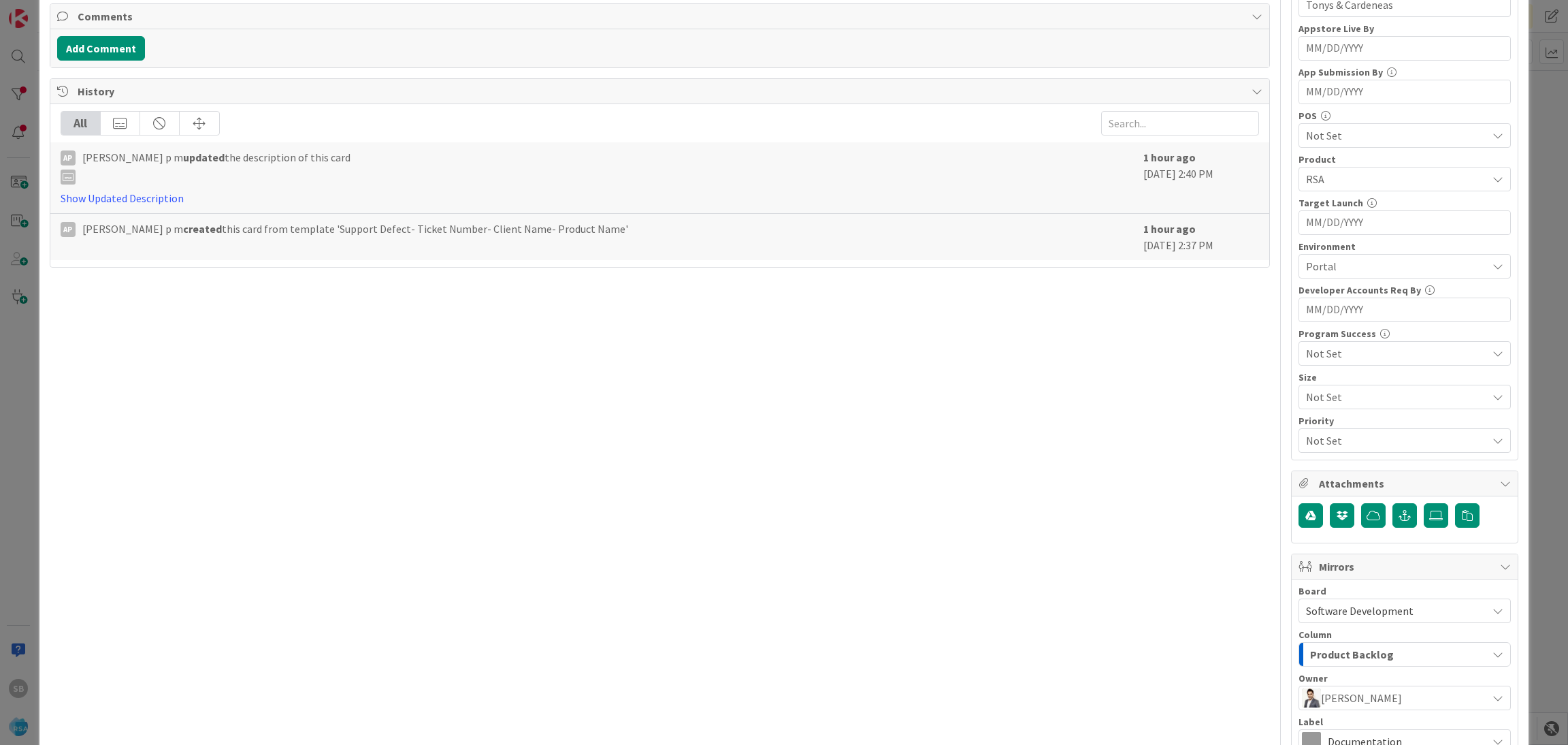
click at [1334, 699] on span "[PERSON_NAME]" at bounding box center [1362, 698] width 81 height 17
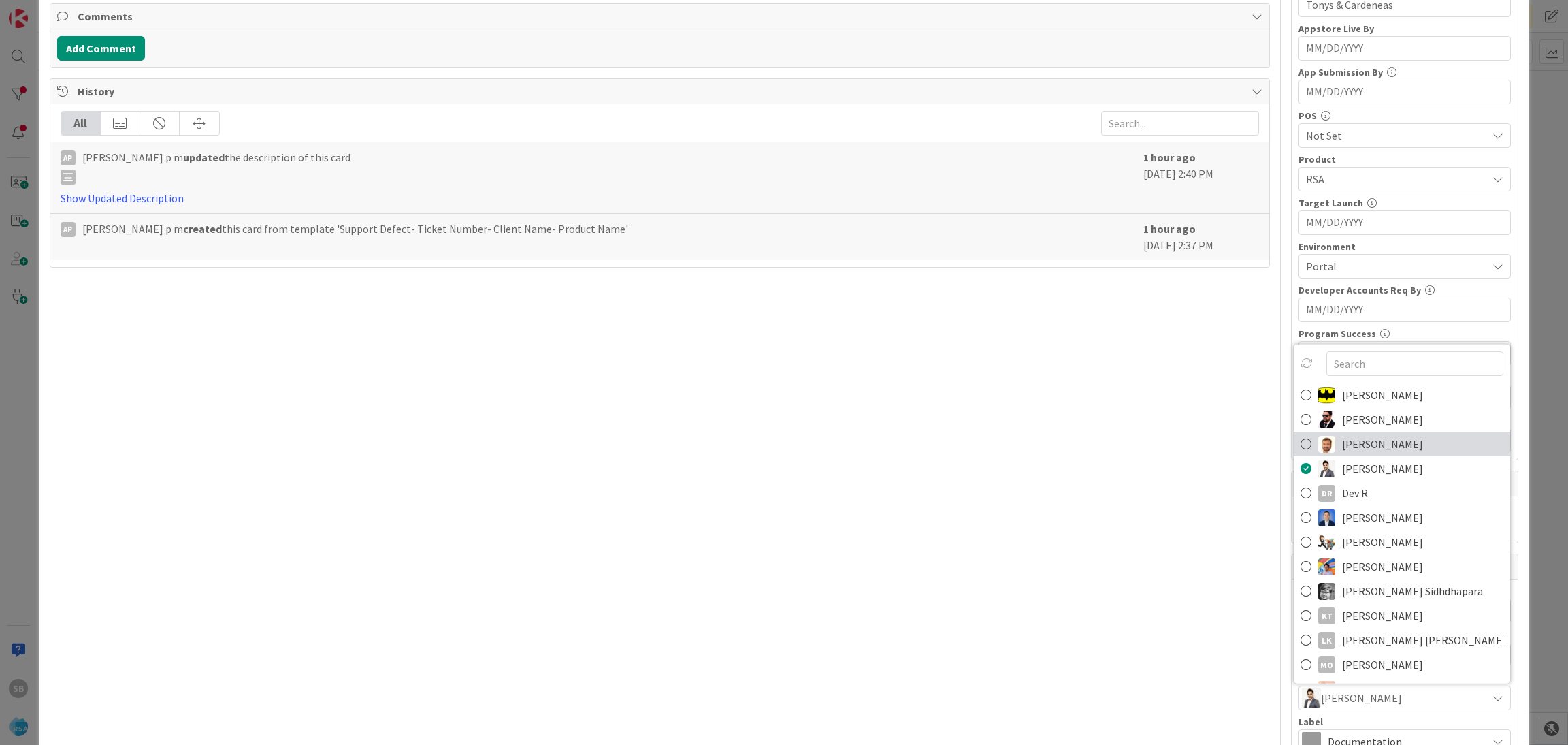
click at [1342, 450] on span "[PERSON_NAME]" at bounding box center [1383, 444] width 81 height 21
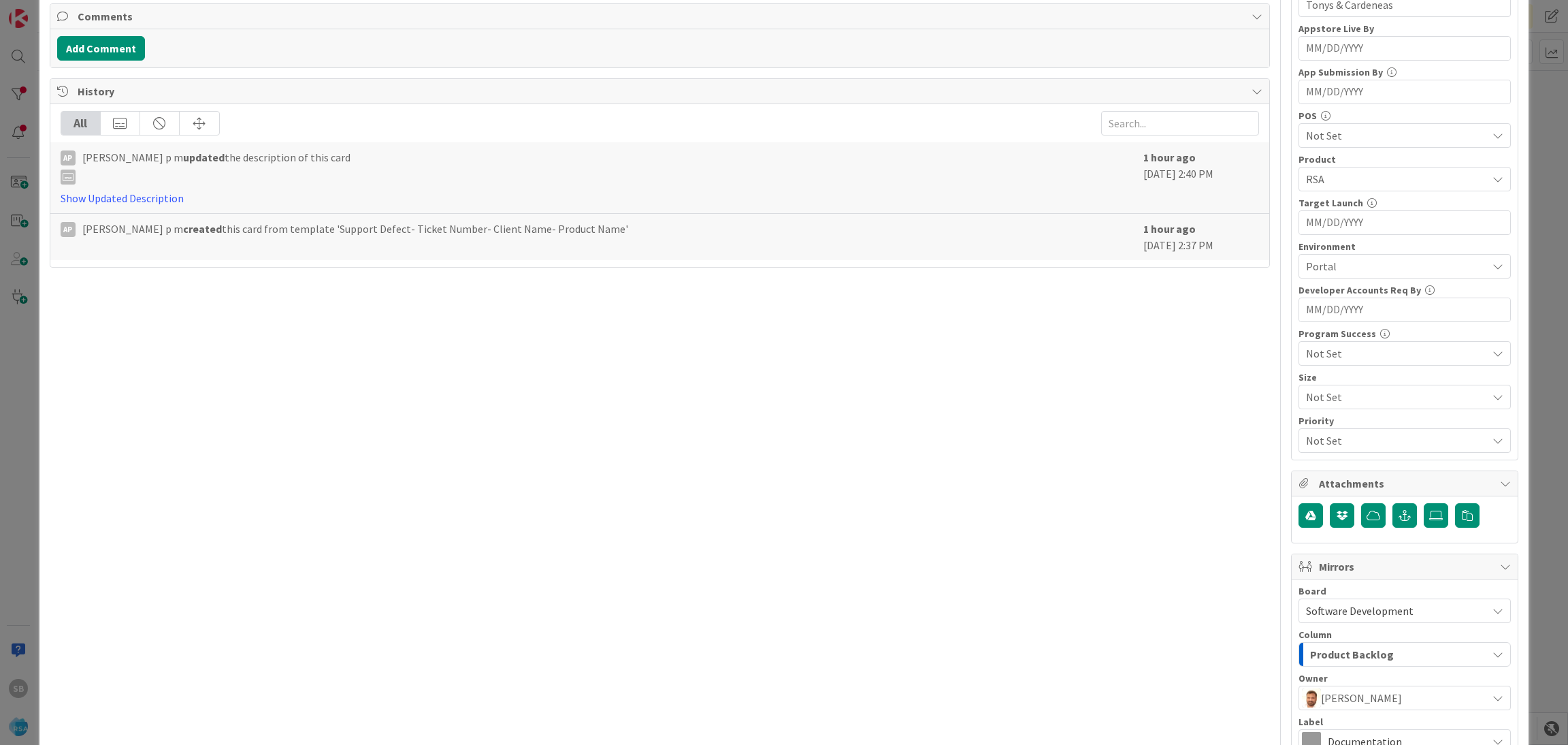
scroll to position [506, 0]
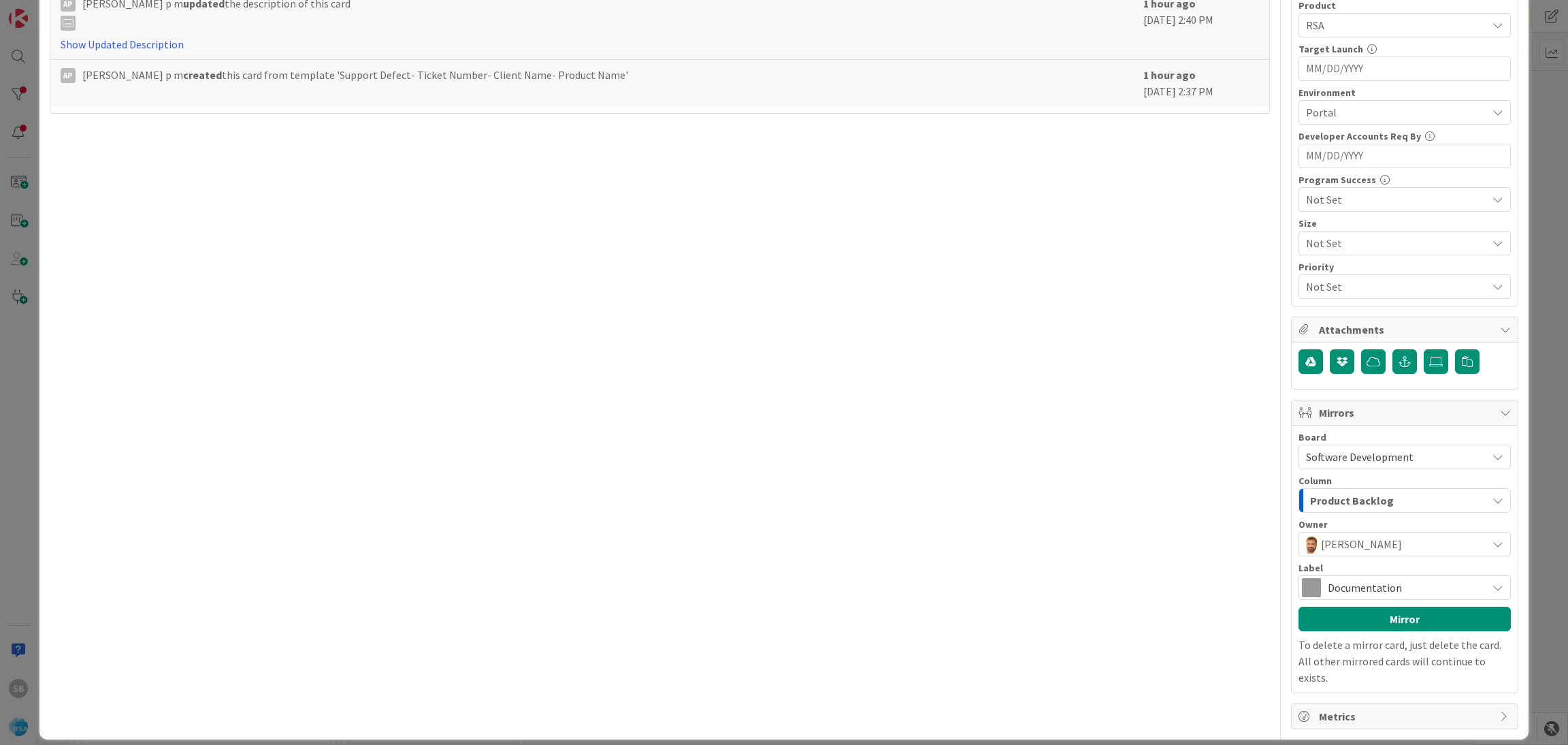
click at [1328, 595] on span "Documentation" at bounding box center [1404, 587] width 153 height 19
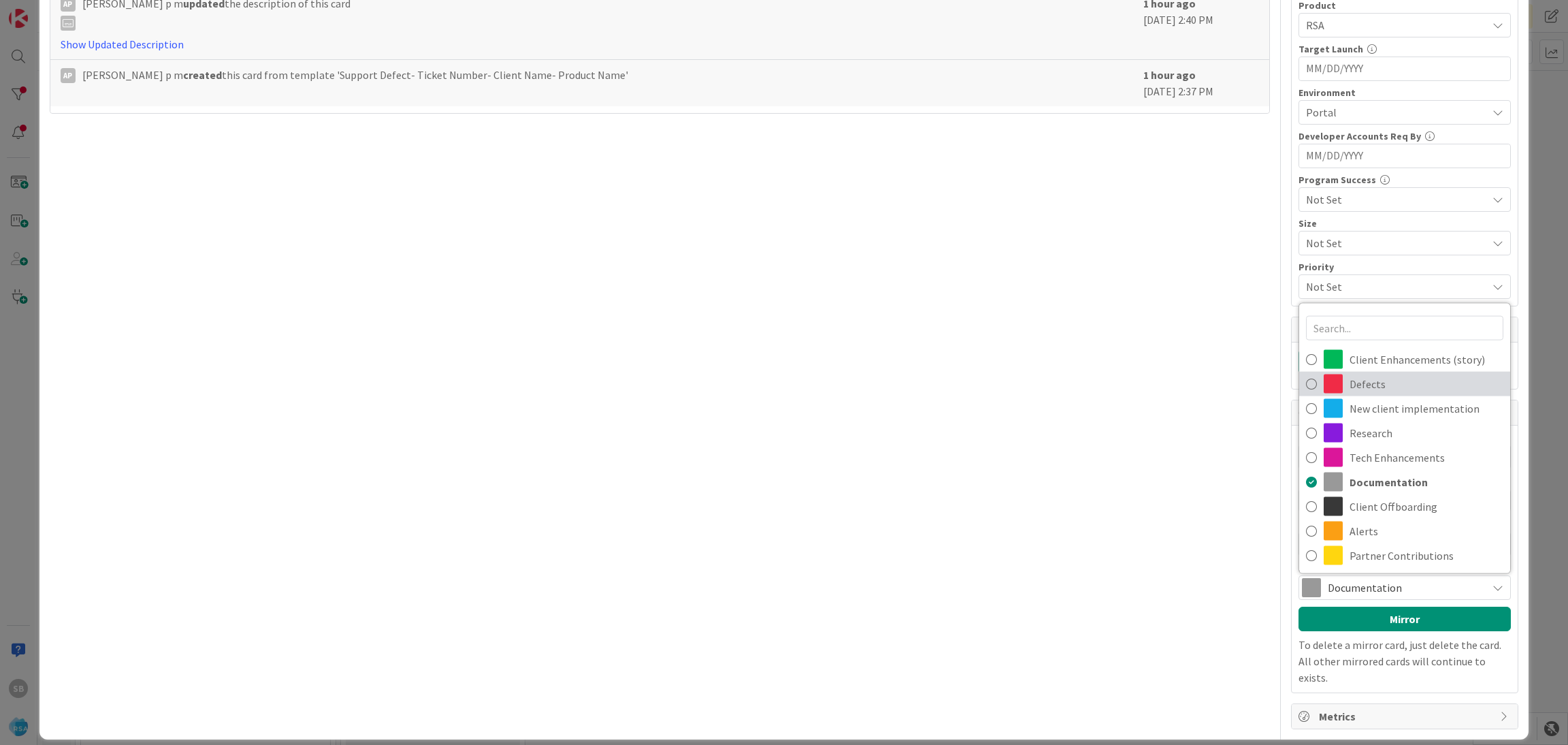
click at [1350, 394] on span "Defects" at bounding box center [1427, 384] width 154 height 21
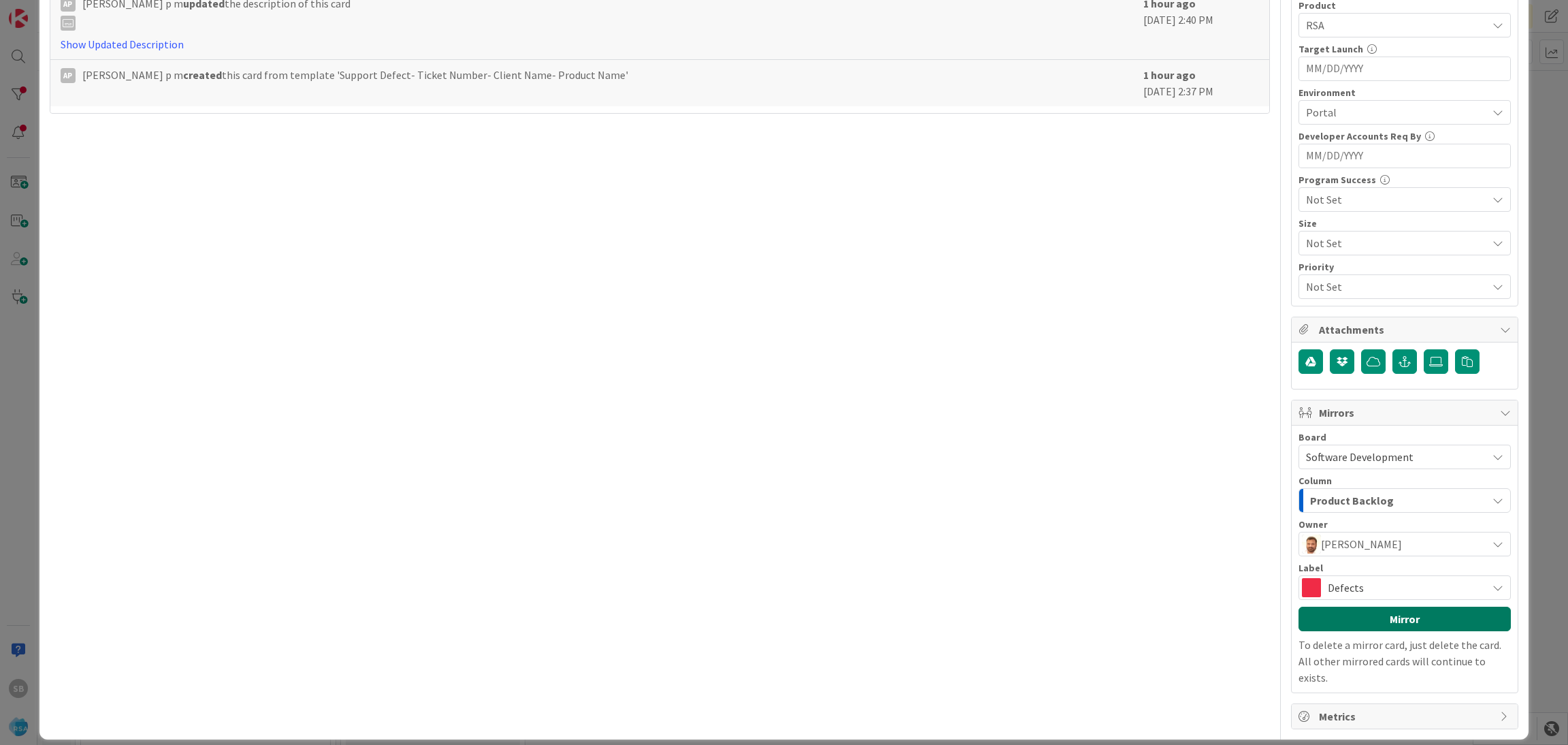
click at [1341, 618] on button "Mirror" at bounding box center [1404, 619] width 212 height 25
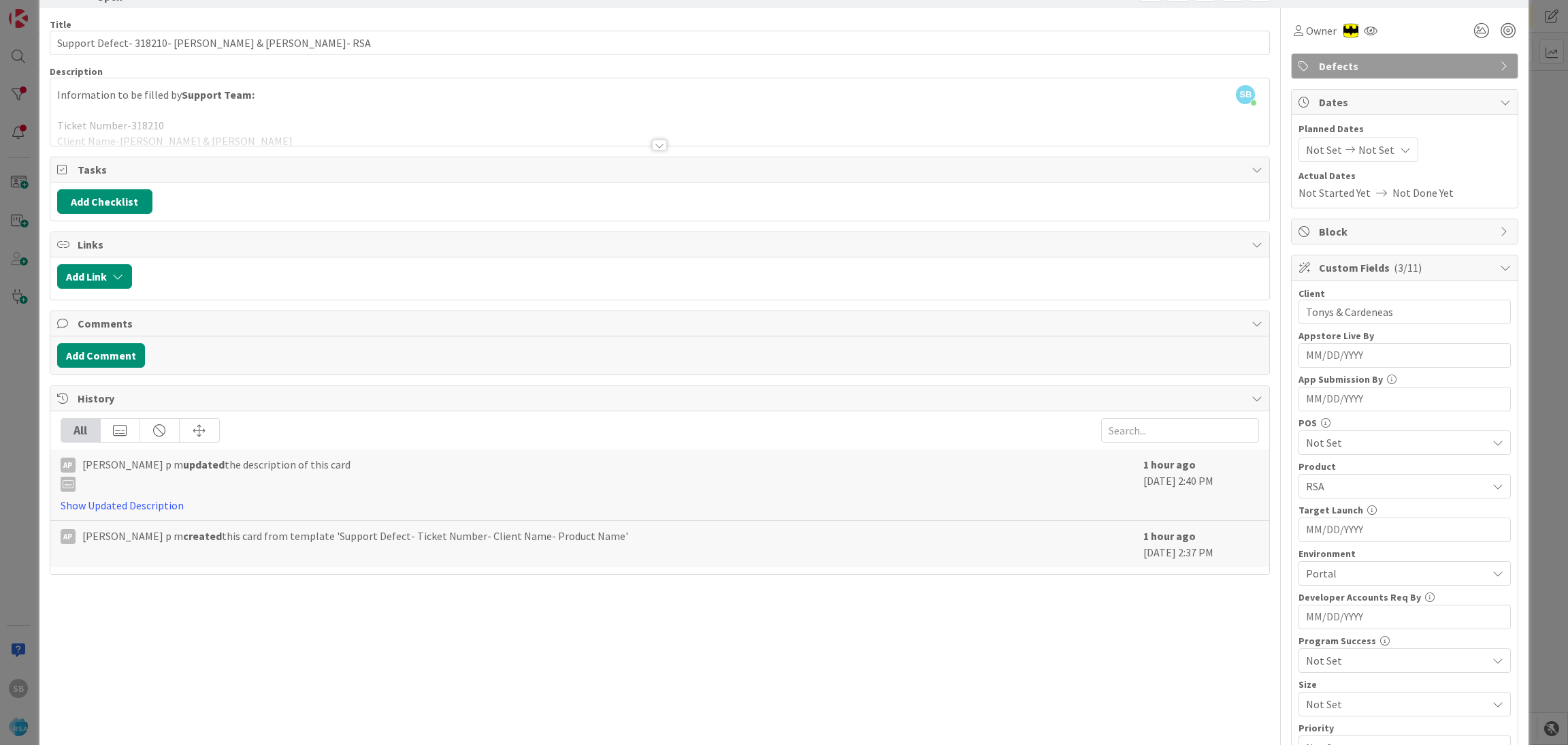
scroll to position [0, 0]
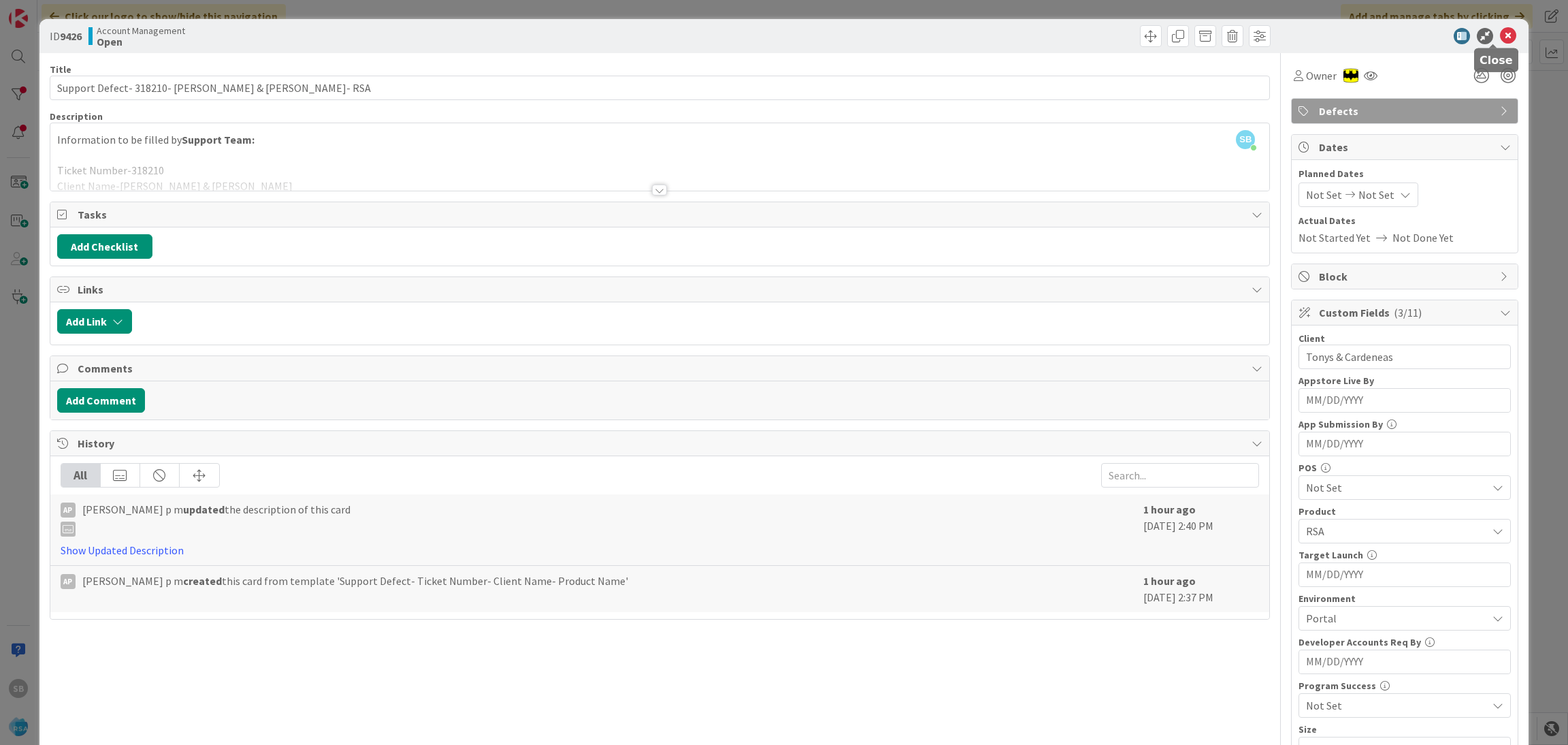
click at [1500, 34] on icon at bounding box center [1508, 36] width 17 height 17
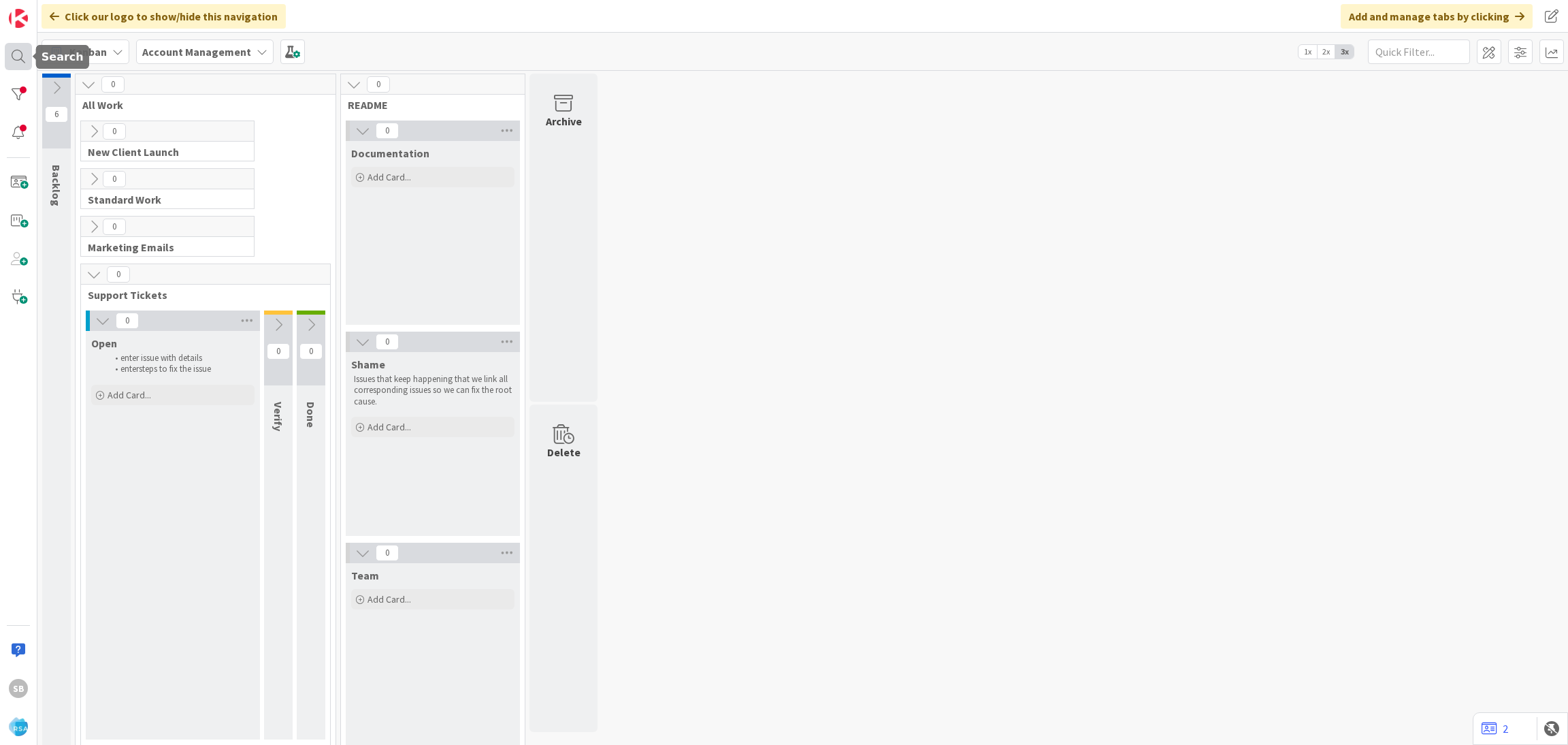
click at [17, 46] on div at bounding box center [19, 56] width 28 height 28
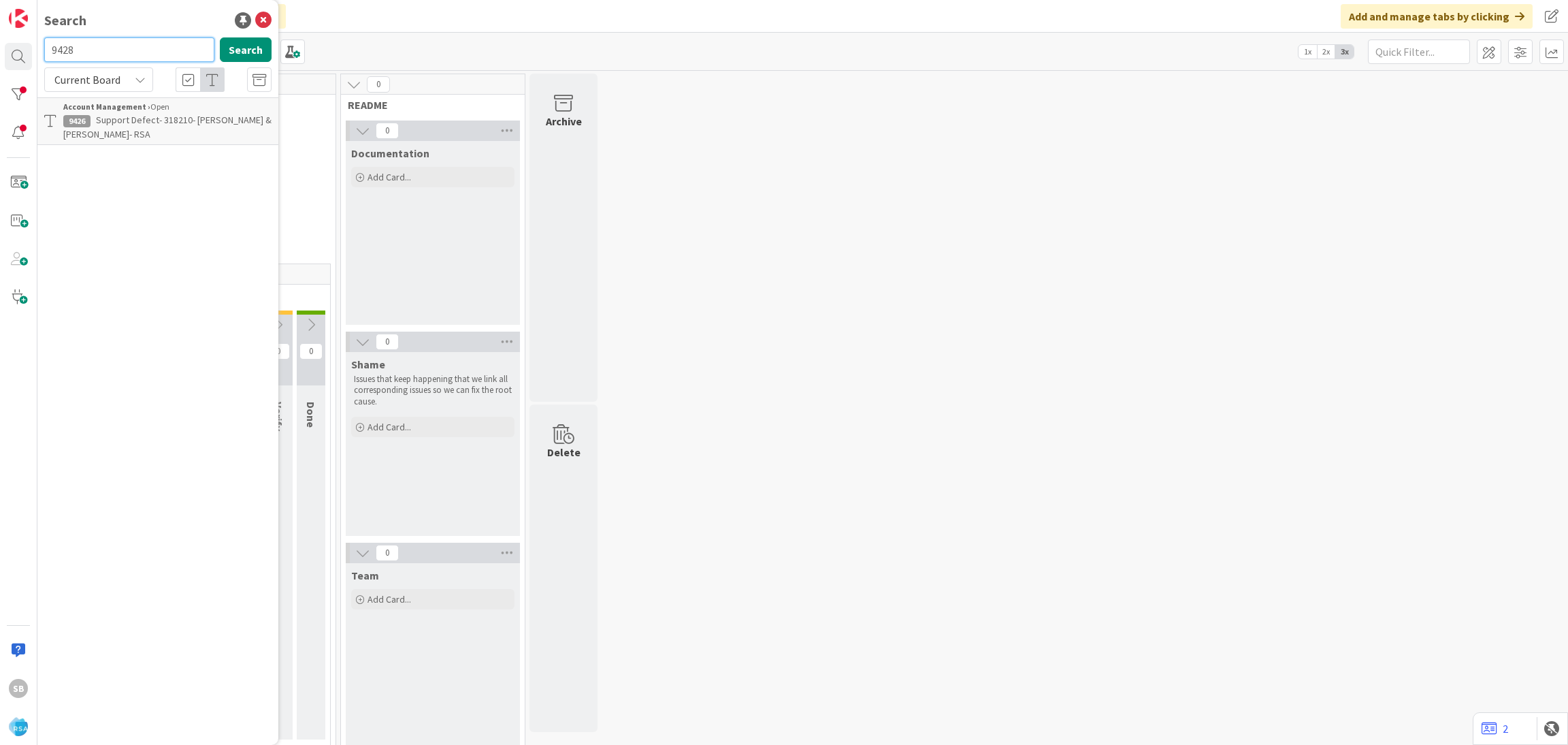
type input "9428"
click at [155, 113] on span "Support Maintenance - 318179-County Fair Foods SD- [GEOGRAPHIC_DATA]" at bounding box center [165, 126] width 203 height 27
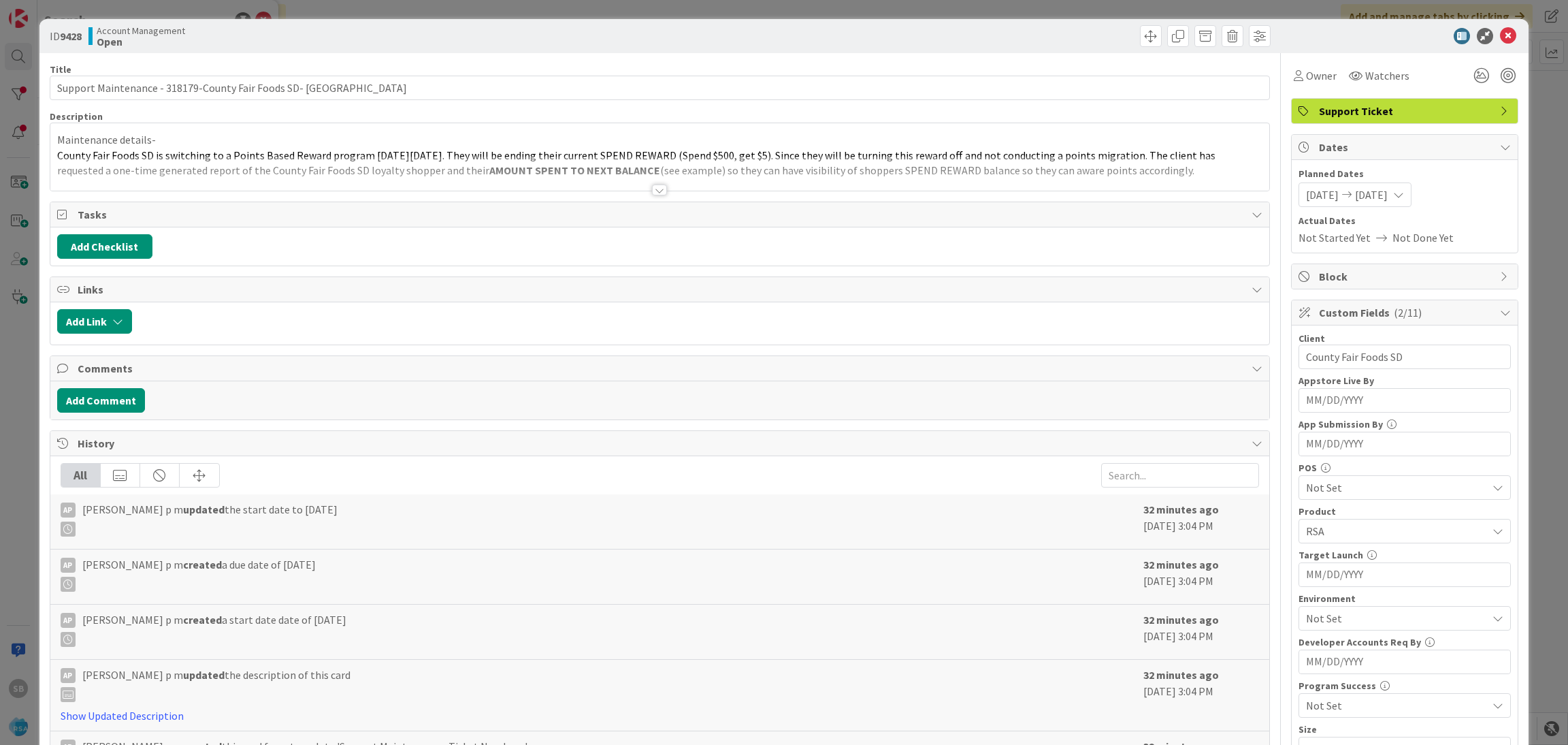
scroll to position [344, 0]
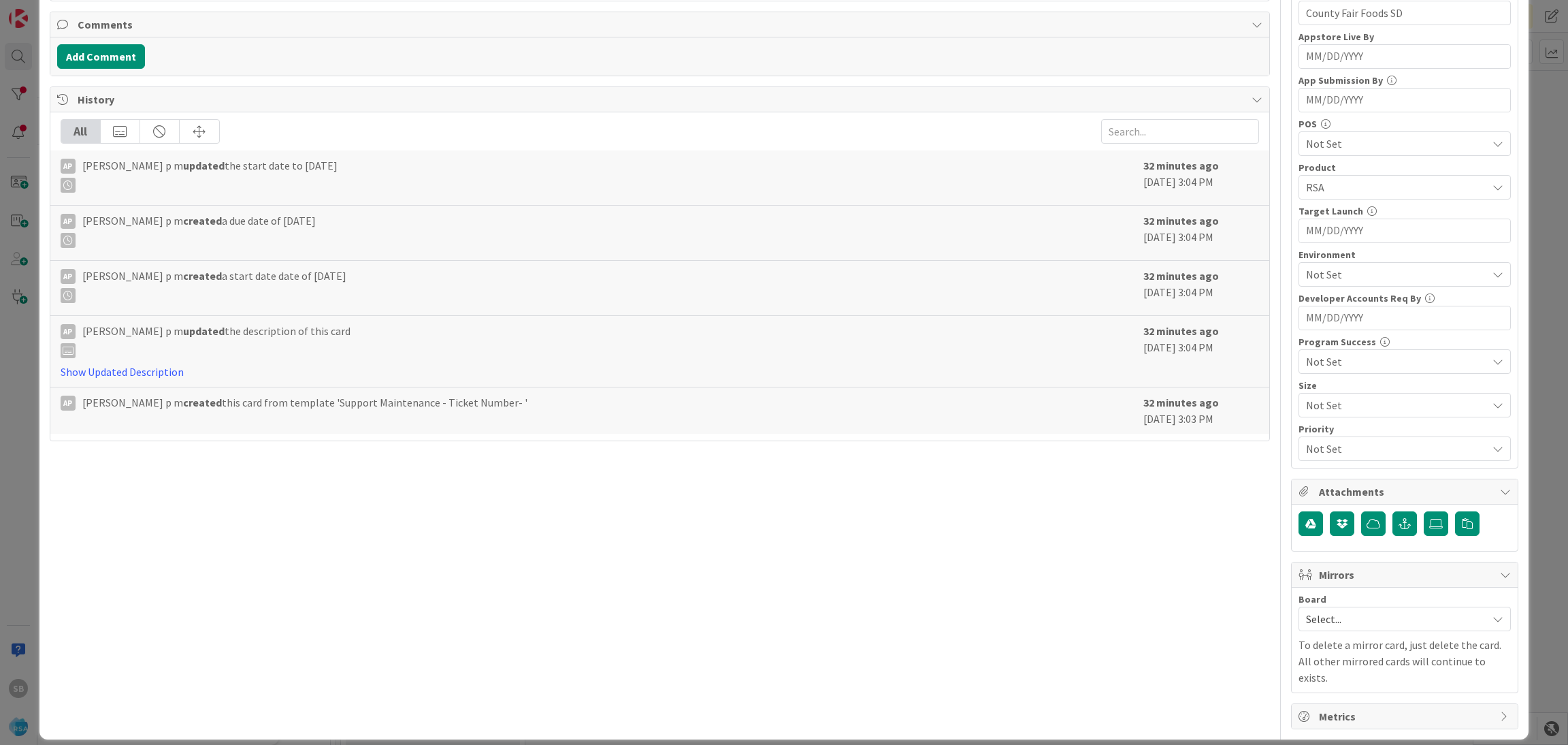
click at [1308, 618] on span "Select..." at bounding box center [1392, 619] width 175 height 19
click at [1328, 687] on div "Select... Account Management Software Development" at bounding box center [1404, 679] width 212 height 94
click at [1324, 696] on div "Select... Account Management Software Development" at bounding box center [1404, 679] width 212 height 94
click at [1321, 696] on div "Select... Account Management Software Development" at bounding box center [1404, 679] width 212 height 94
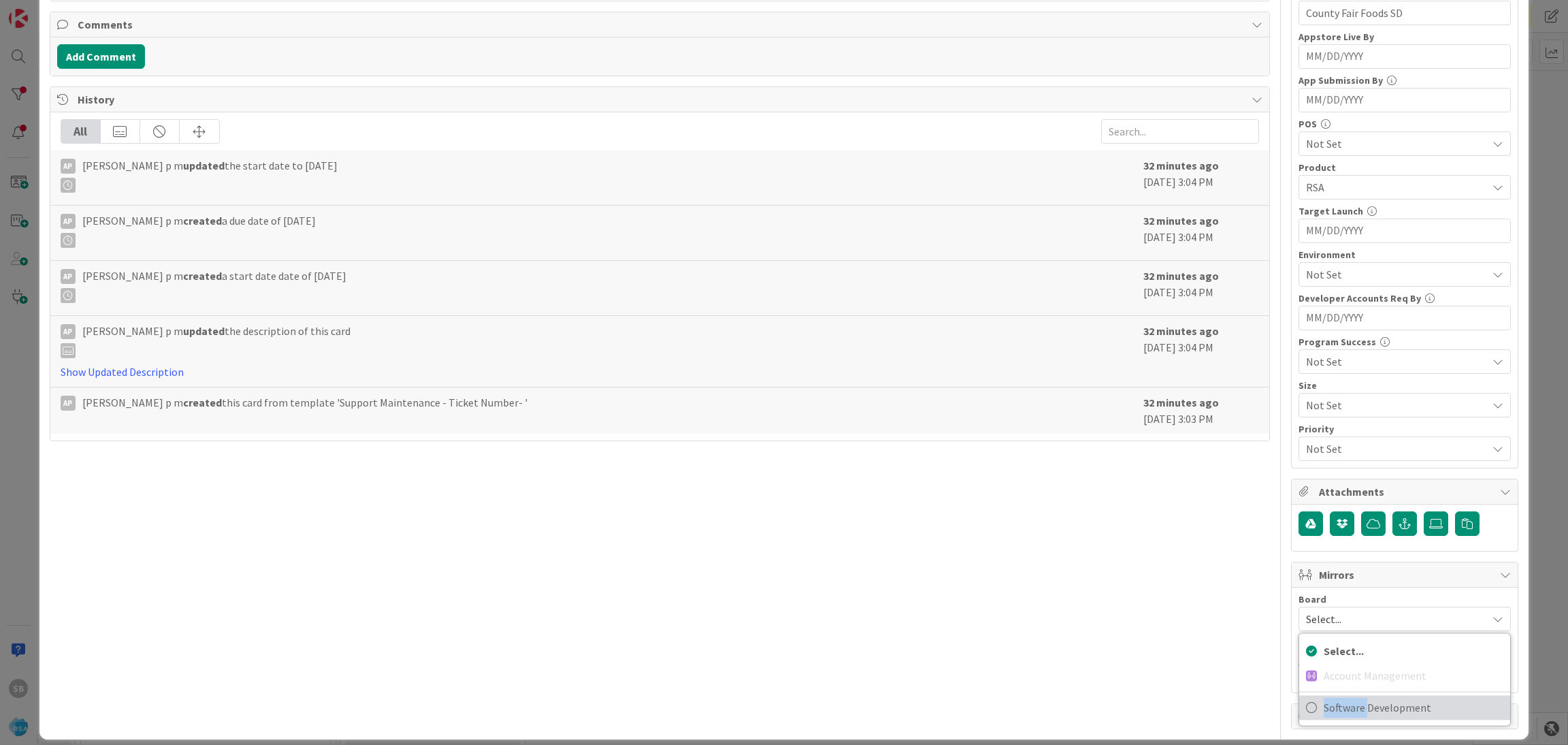
click at [1306, 703] on link "Software Development" at bounding box center [1405, 708] width 211 height 25
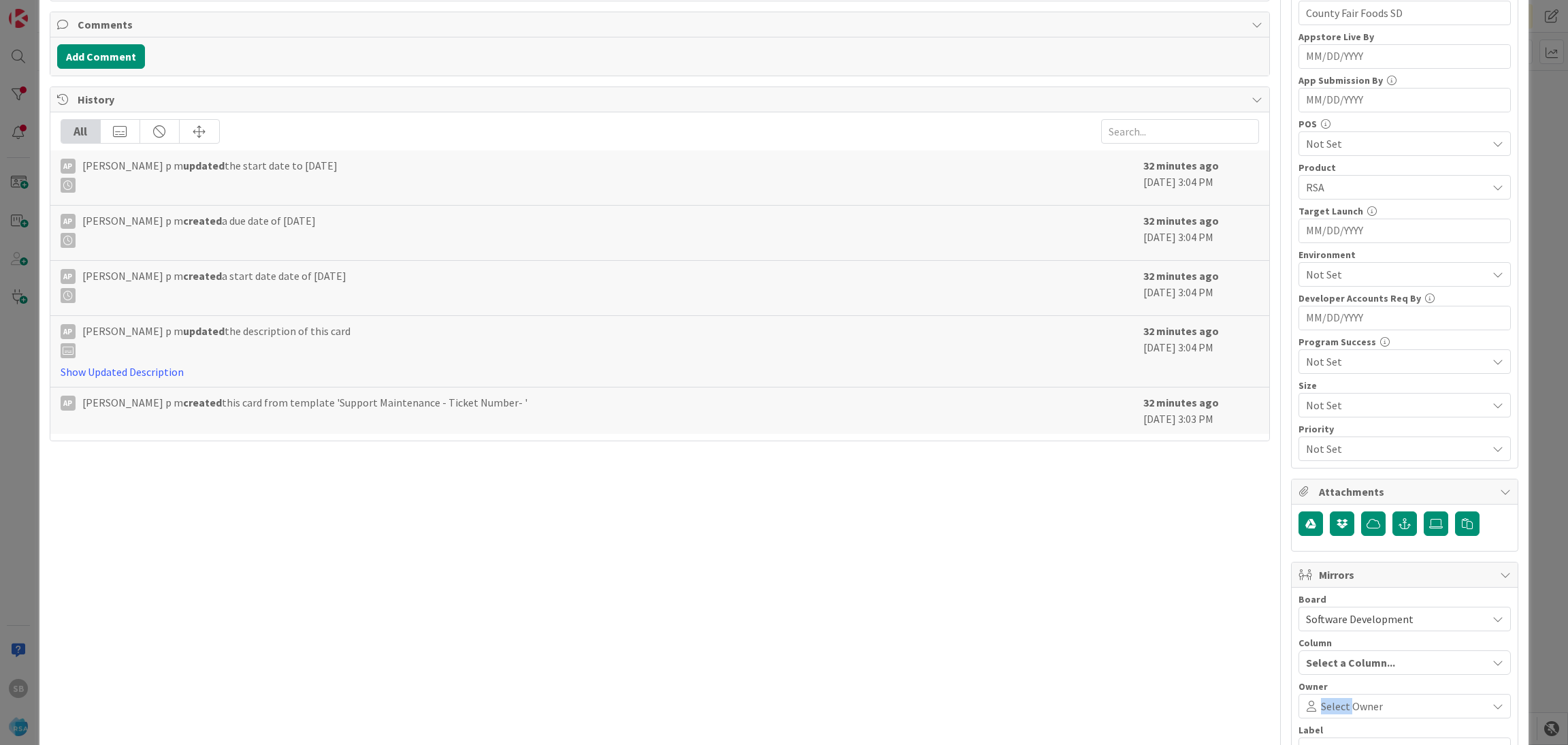
click at [1321, 703] on span "Select Owner" at bounding box center [1352, 706] width 62 height 17
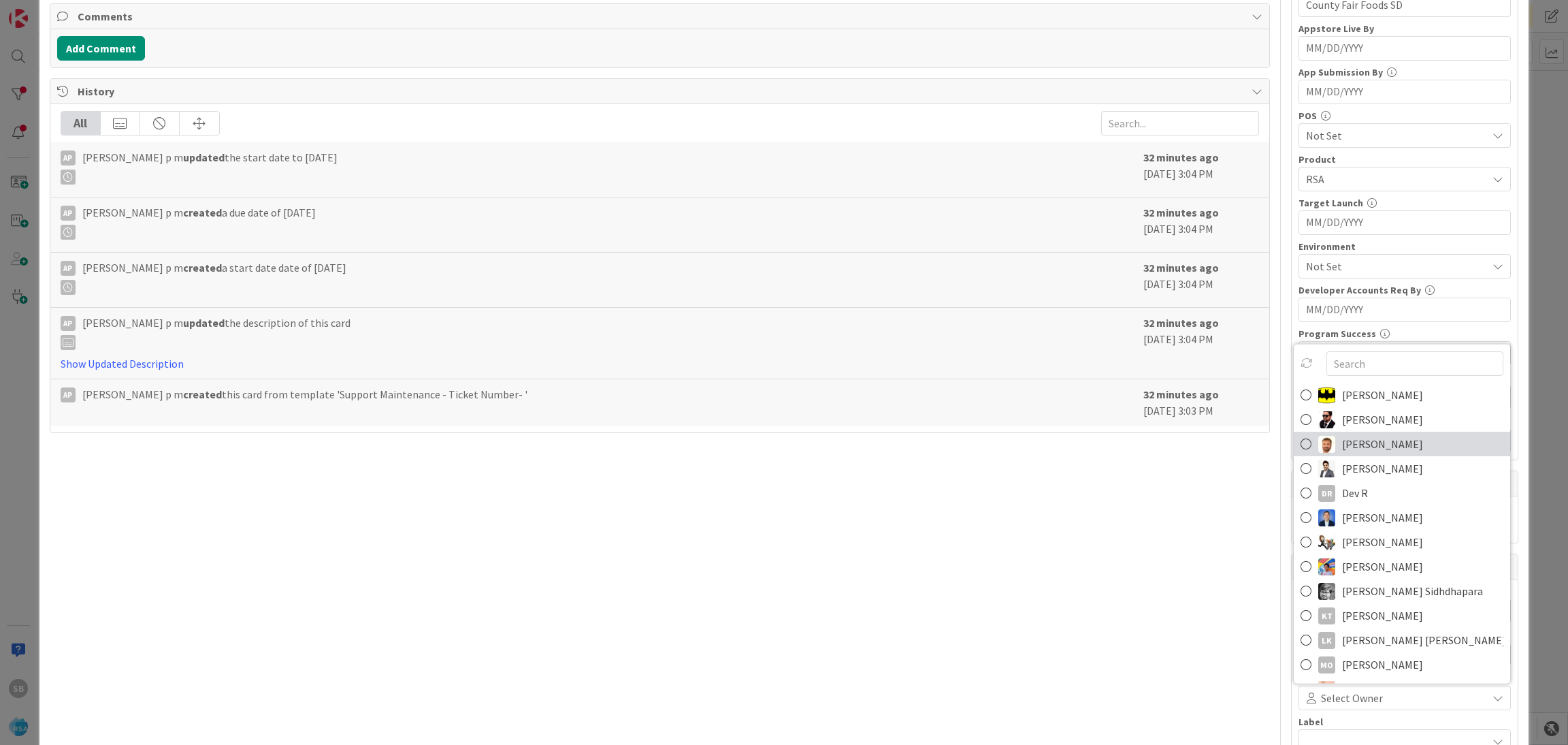
click at [1350, 450] on span "[PERSON_NAME]" at bounding box center [1383, 444] width 81 height 21
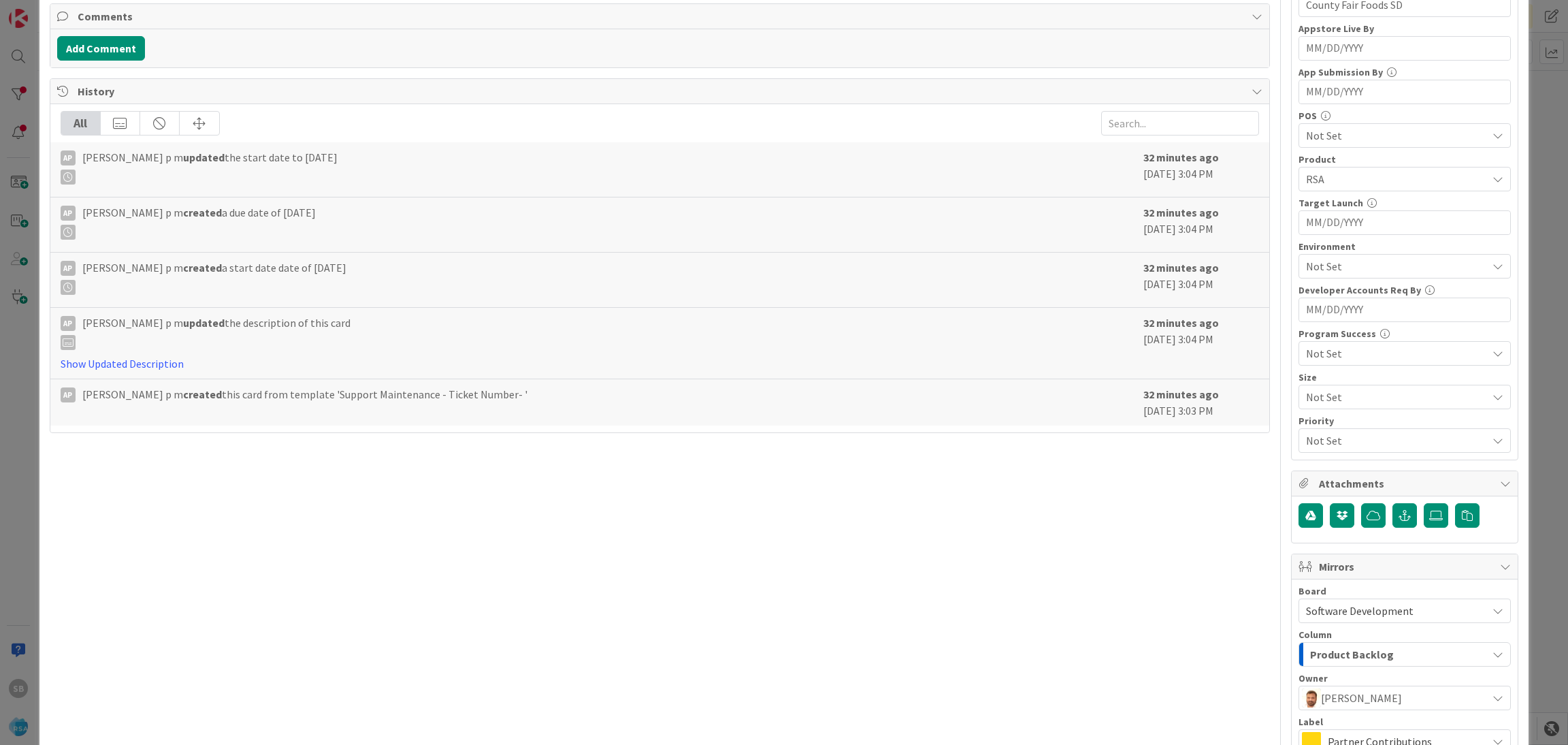
scroll to position [506, 0]
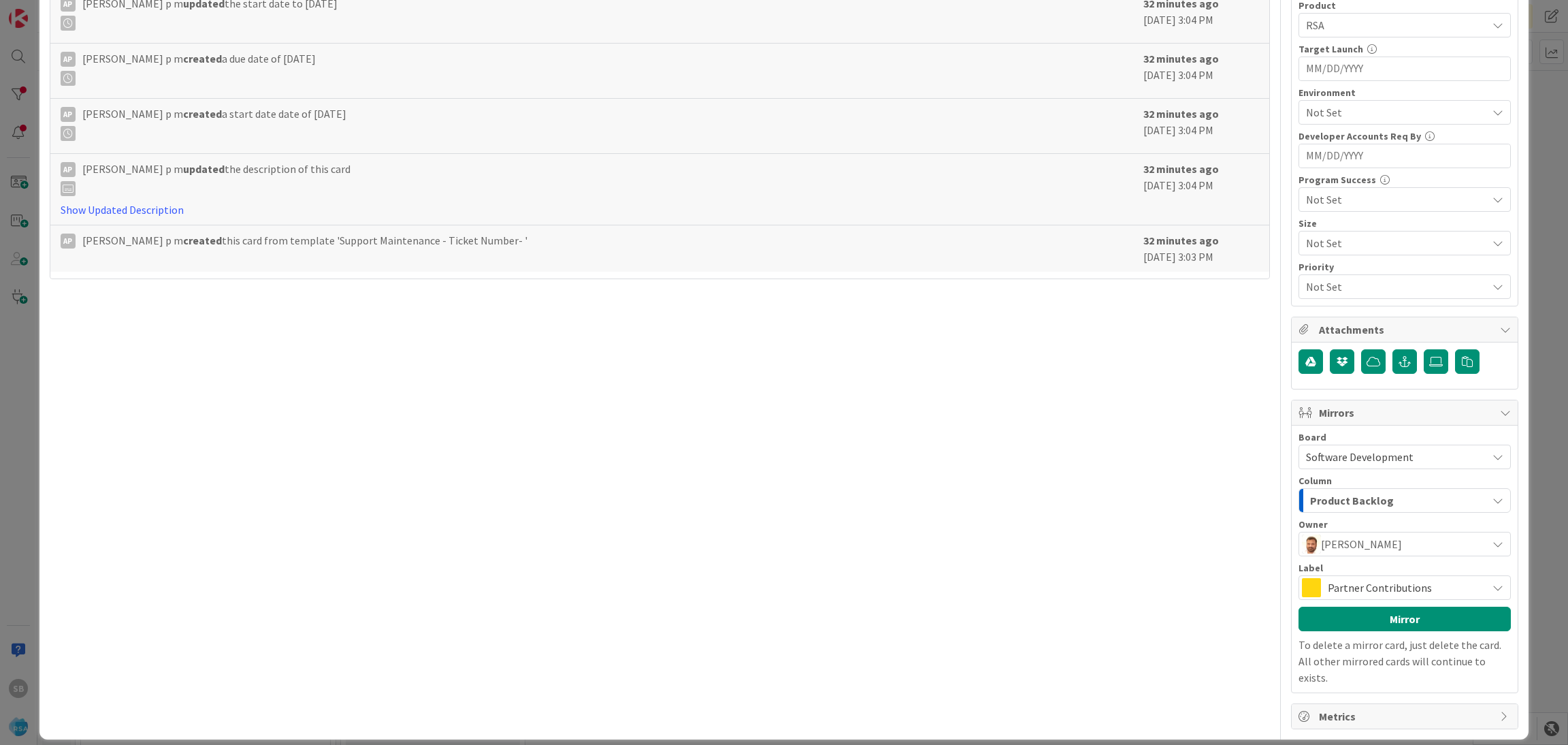
click at [1390, 581] on span "Partner Contributions" at bounding box center [1404, 587] width 153 height 19
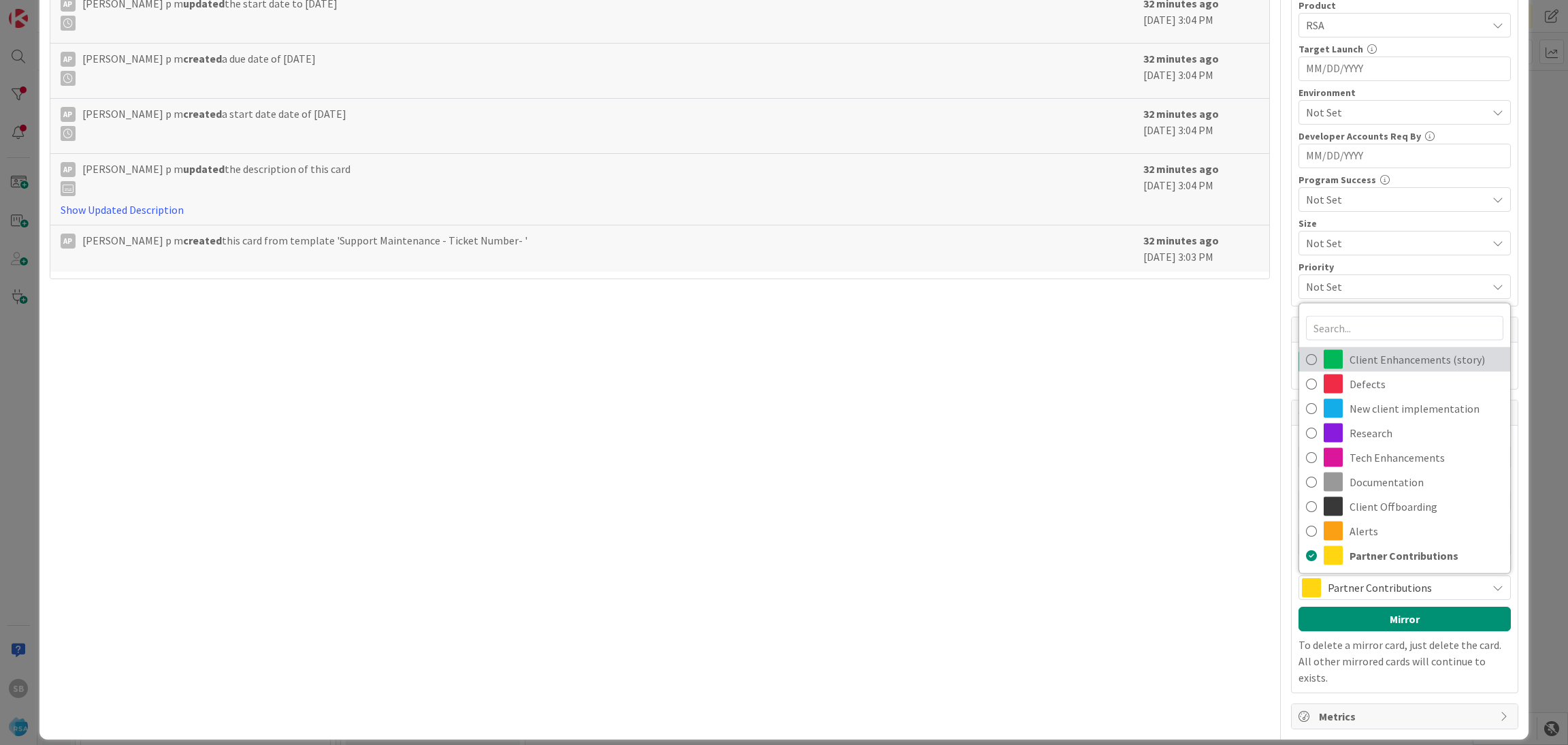
click at [1379, 370] on span "Client Enhancements (story)" at bounding box center [1427, 359] width 154 height 21
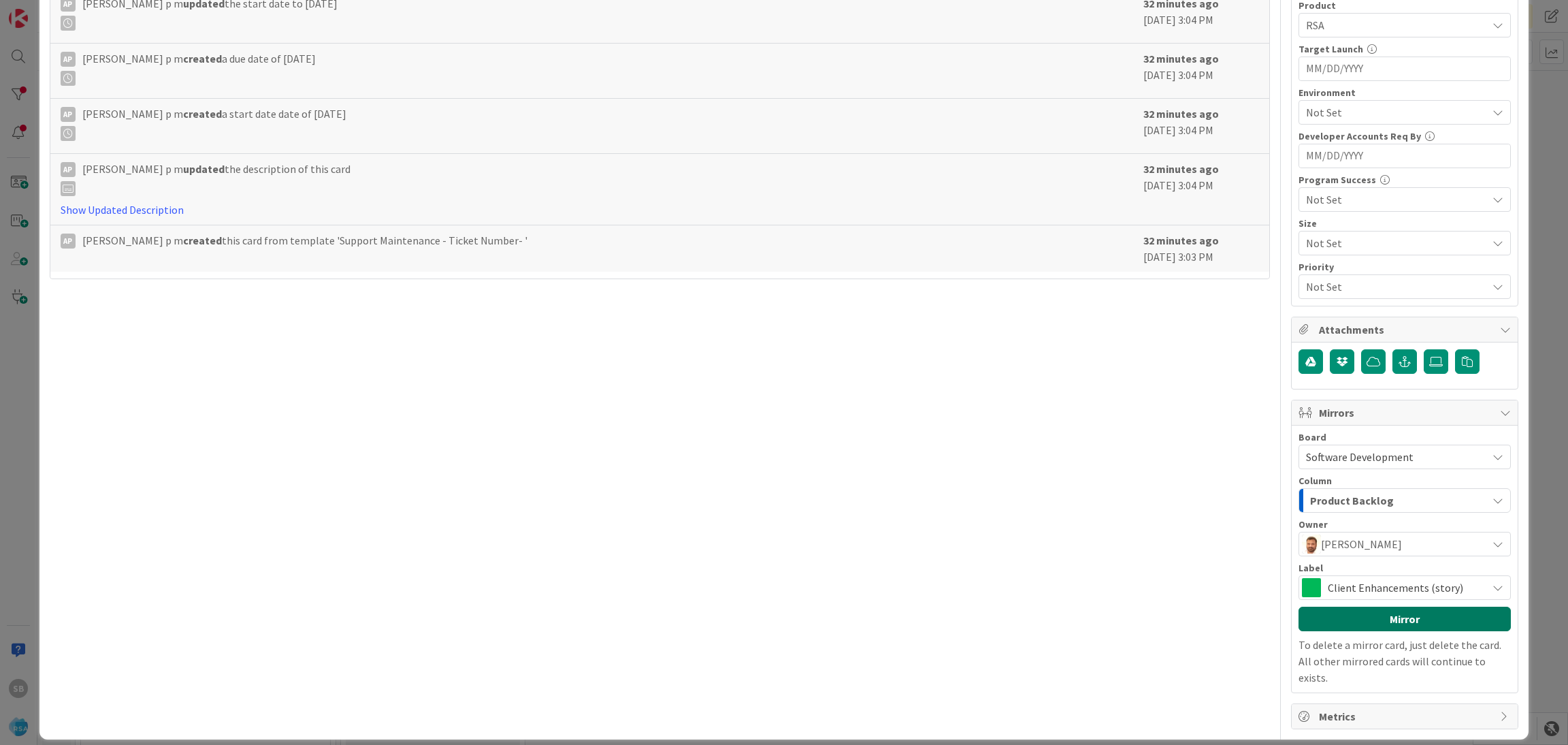
click at [1383, 615] on button "Mirror" at bounding box center [1404, 619] width 212 height 25
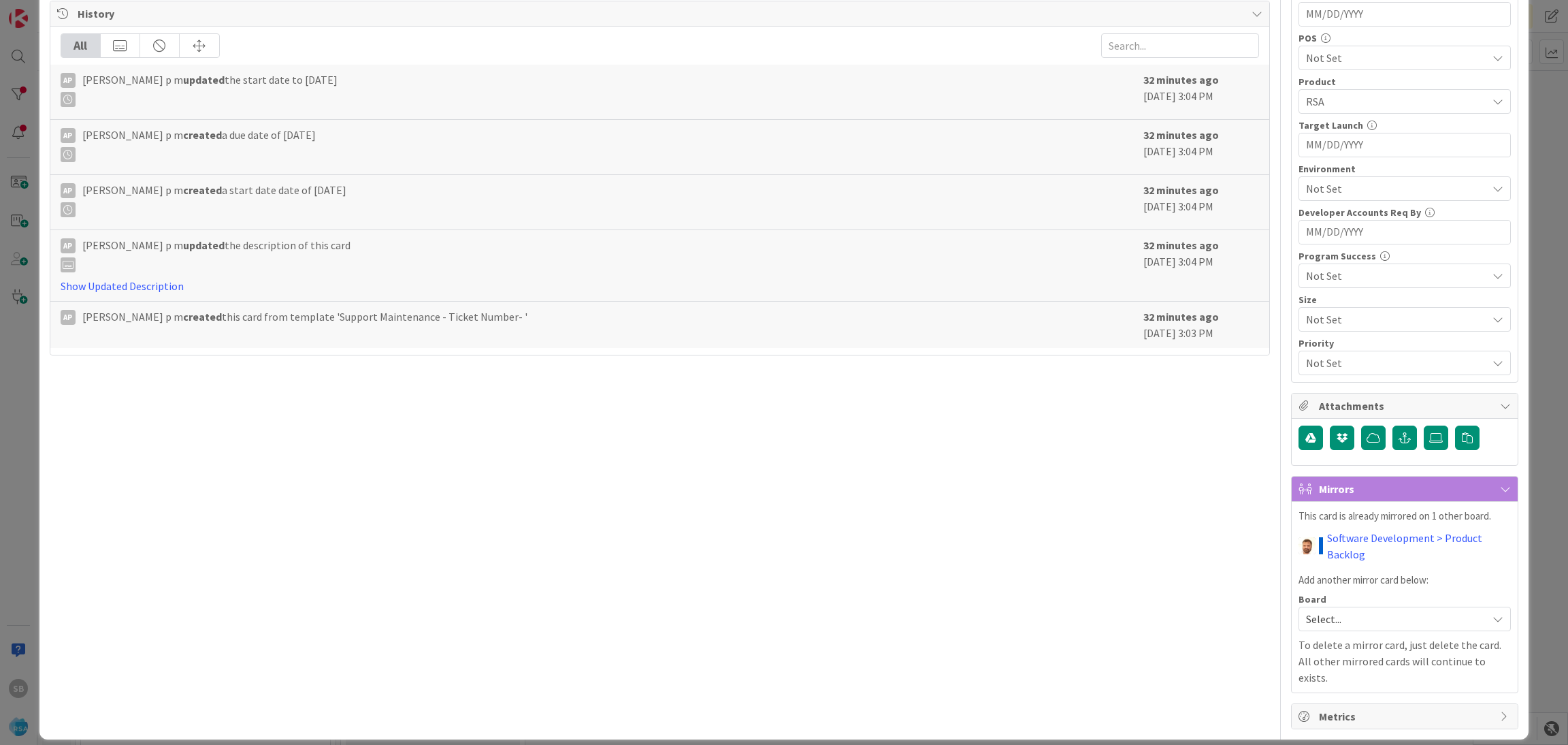
scroll to position [0, 0]
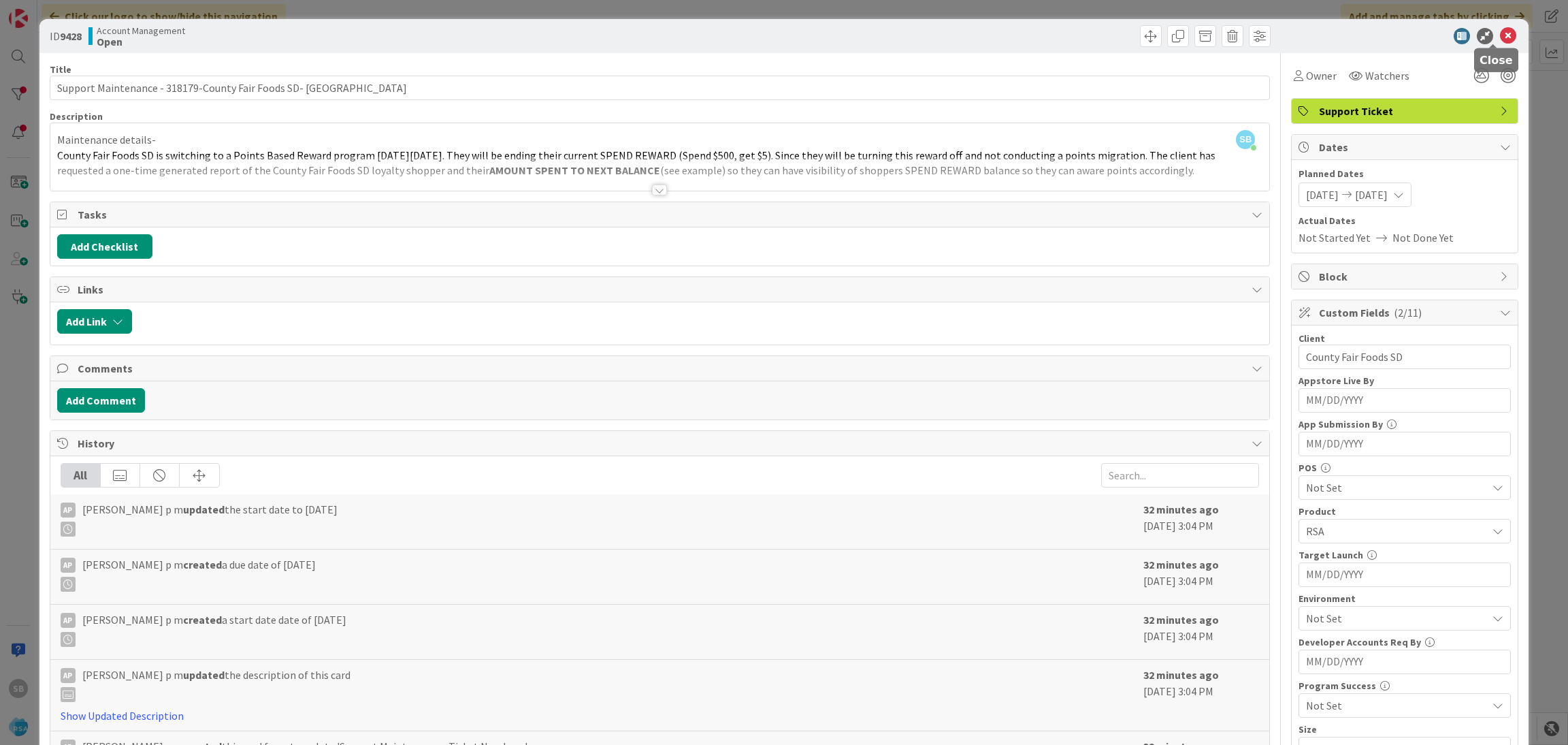
click at [1500, 32] on icon at bounding box center [1508, 36] width 17 height 17
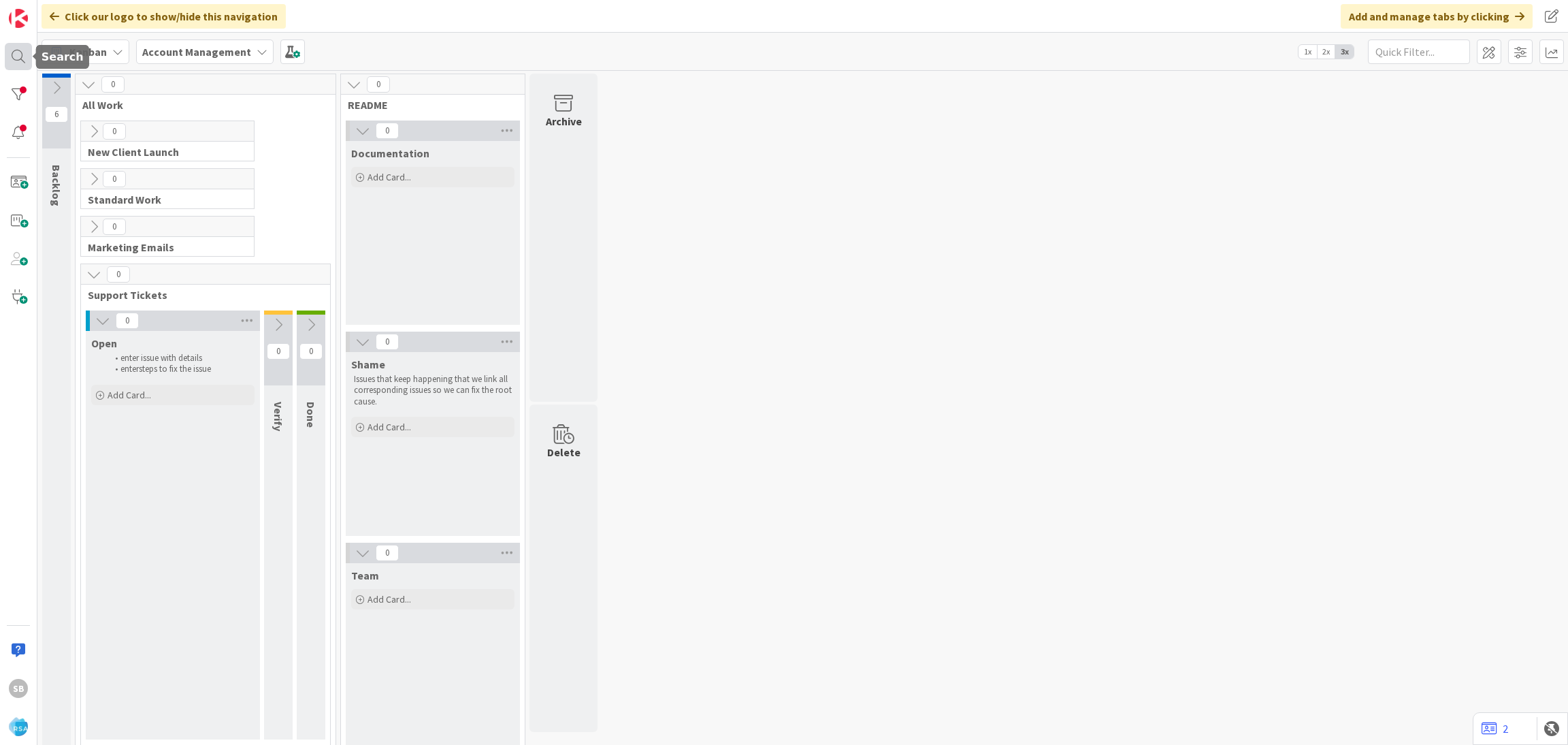
click at [13, 46] on div at bounding box center [19, 56] width 28 height 28
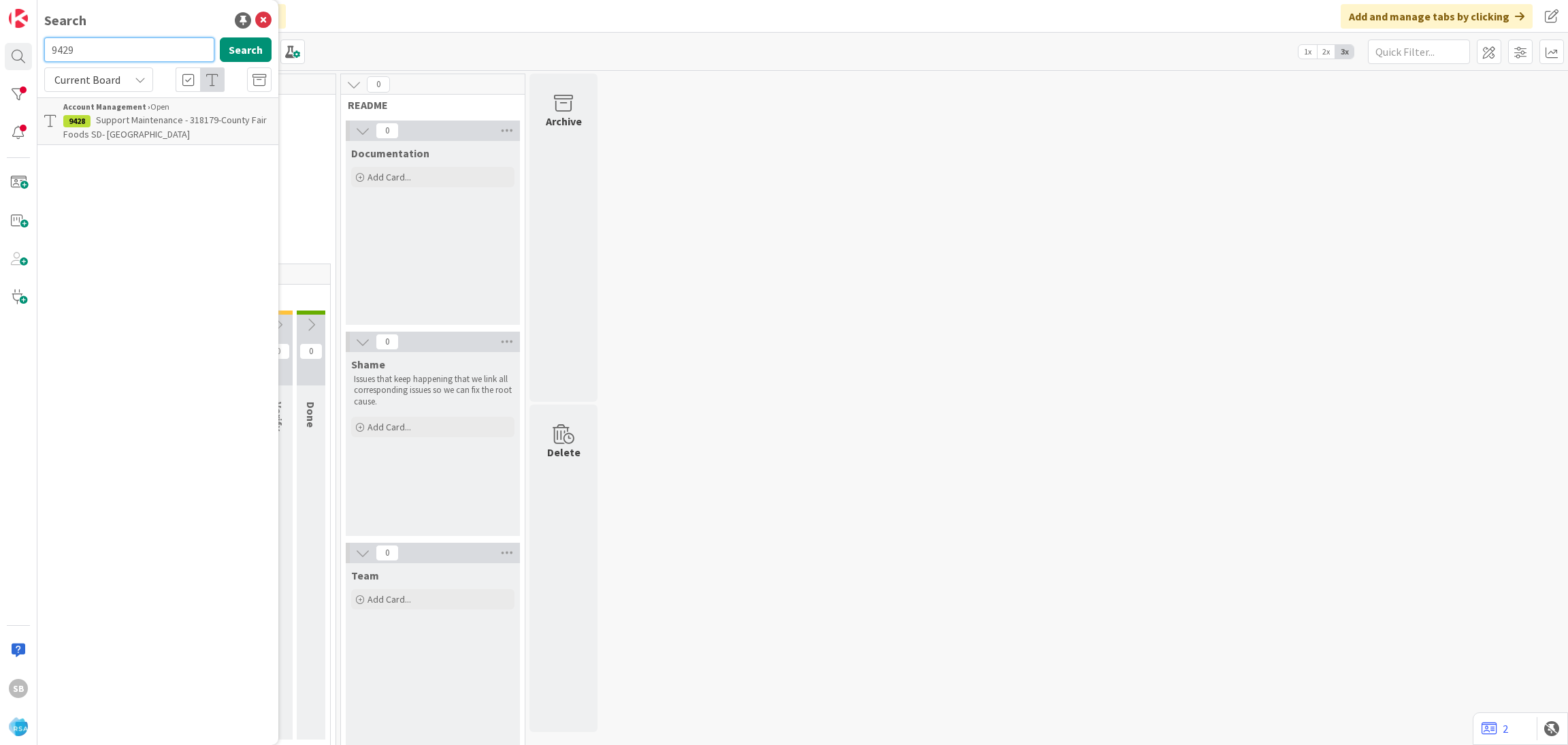
type input "9429"
click at [135, 112] on b "Account Management ›" at bounding box center [107, 107] width 87 height 10
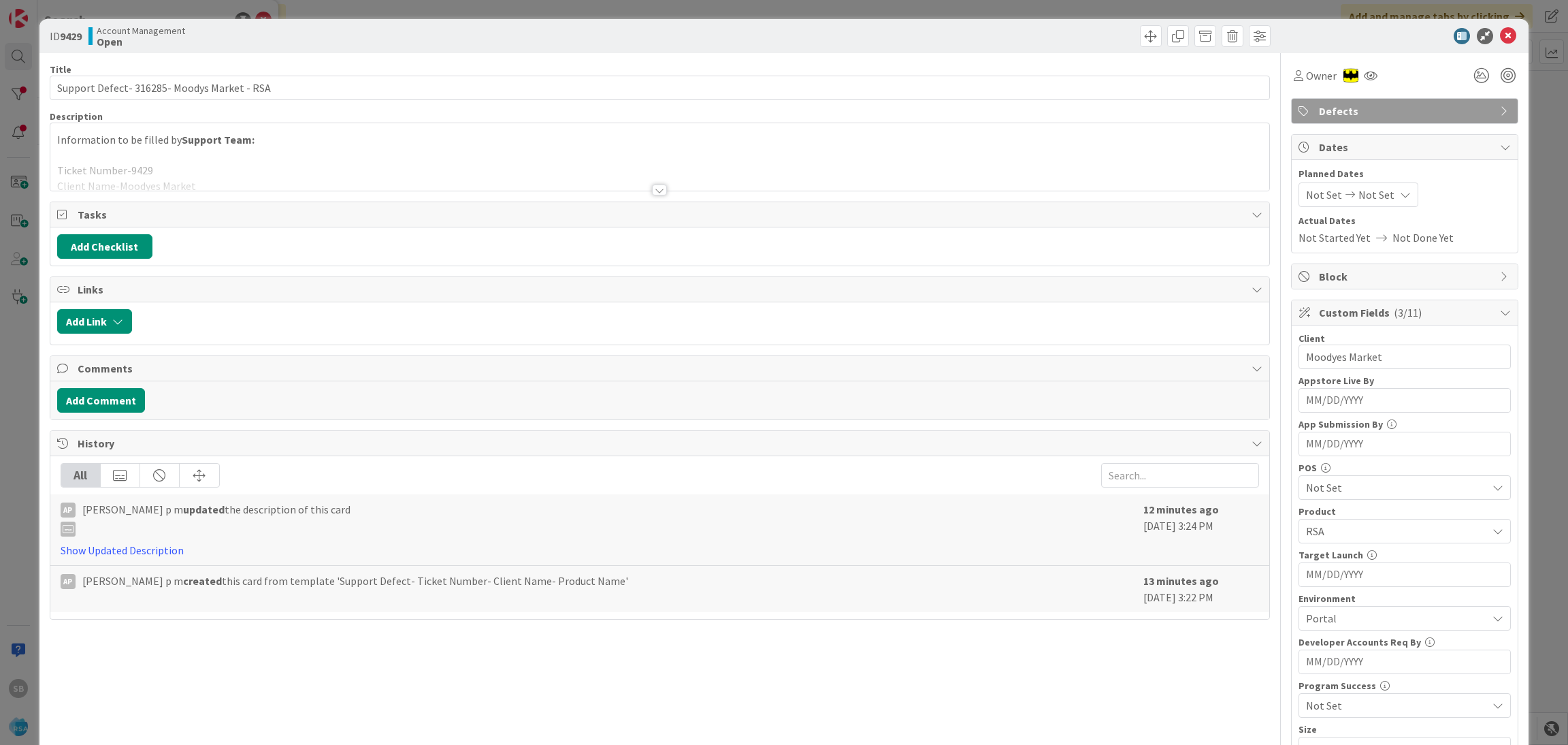
scroll to position [344, 0]
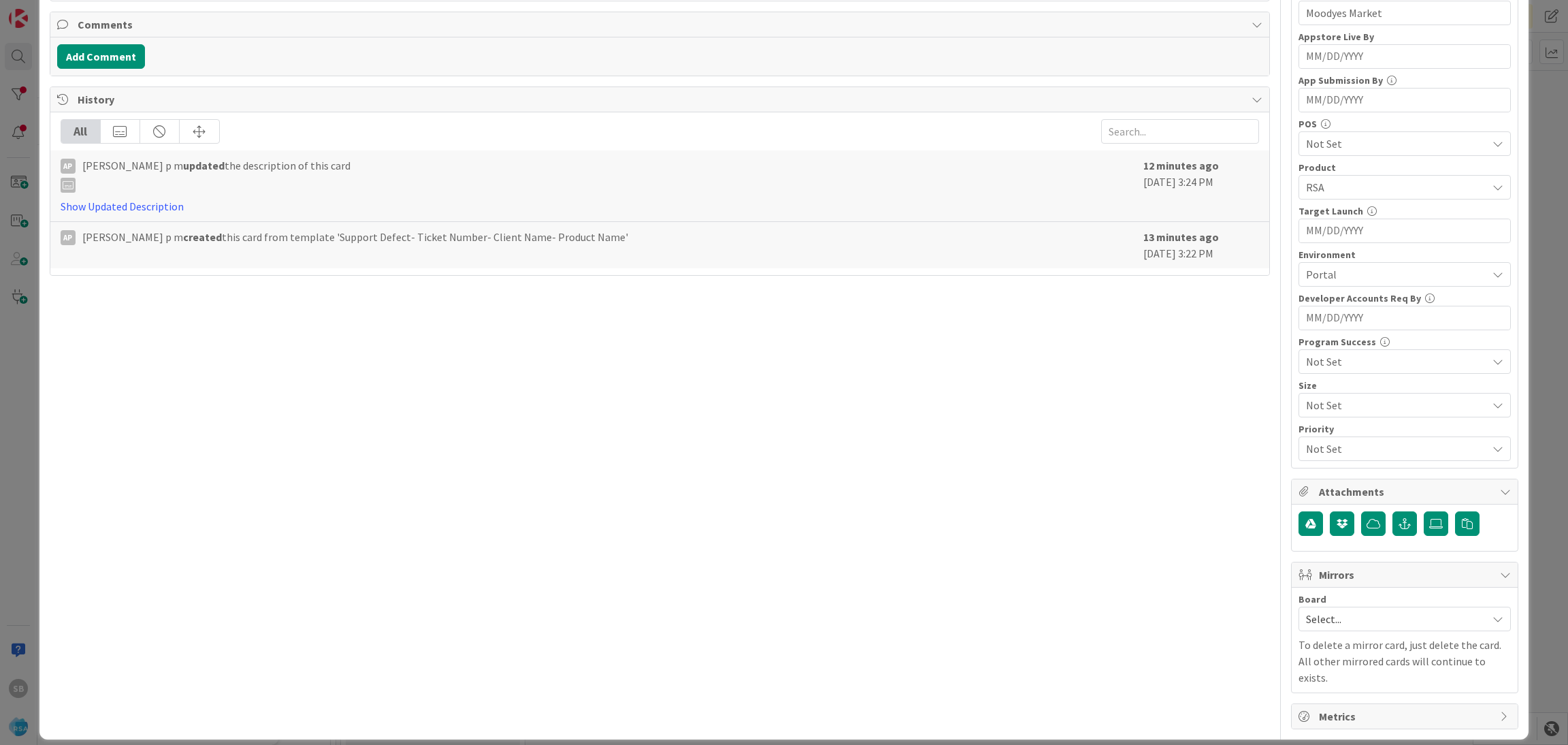
click at [1410, 601] on div "Board" at bounding box center [1404, 600] width 212 height 10
click at [1367, 621] on span "Select..." at bounding box center [1392, 619] width 175 height 19
click at [1345, 711] on span "Software Development" at bounding box center [1413, 708] width 179 height 21
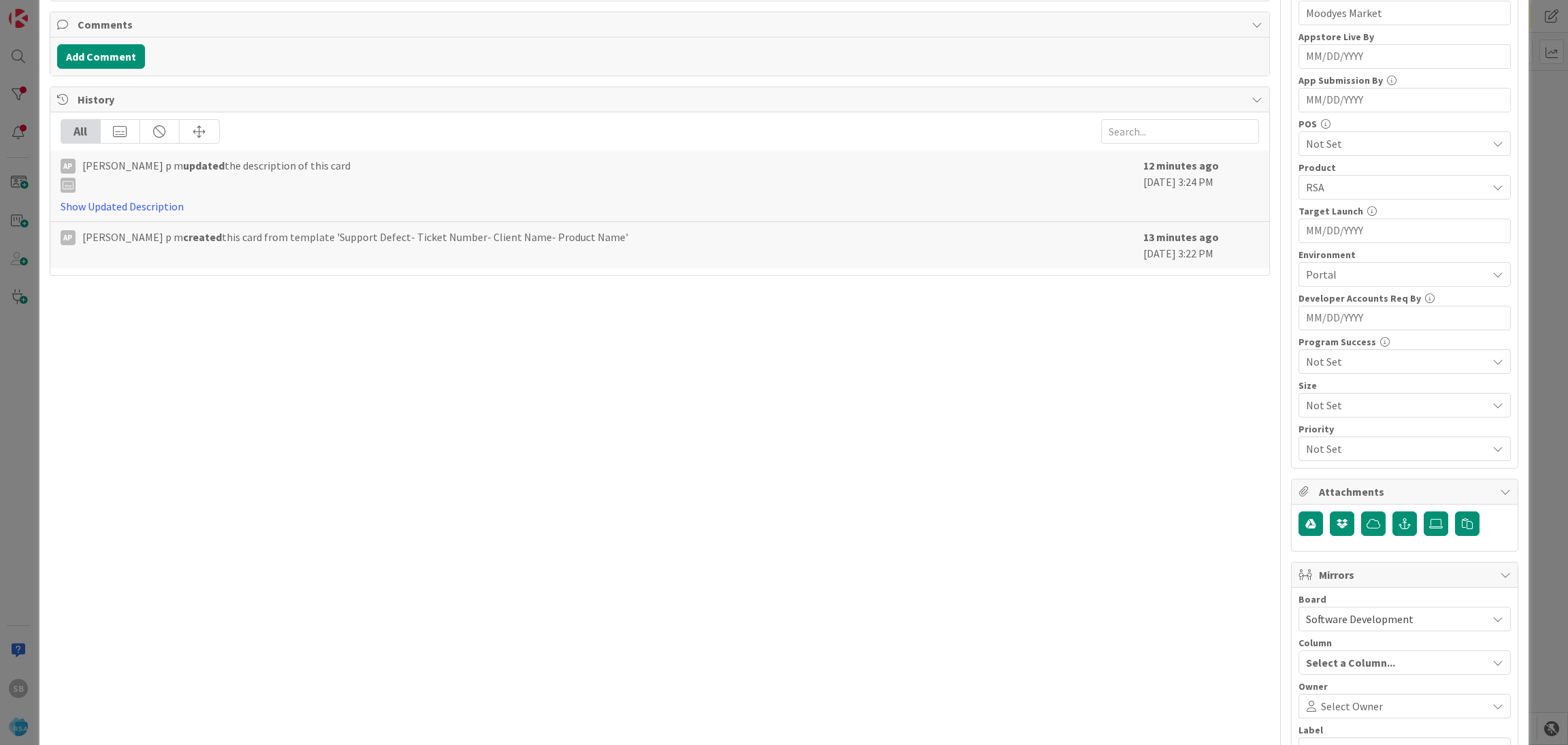
click at [1345, 711] on span "Select Owner" at bounding box center [1352, 706] width 62 height 17
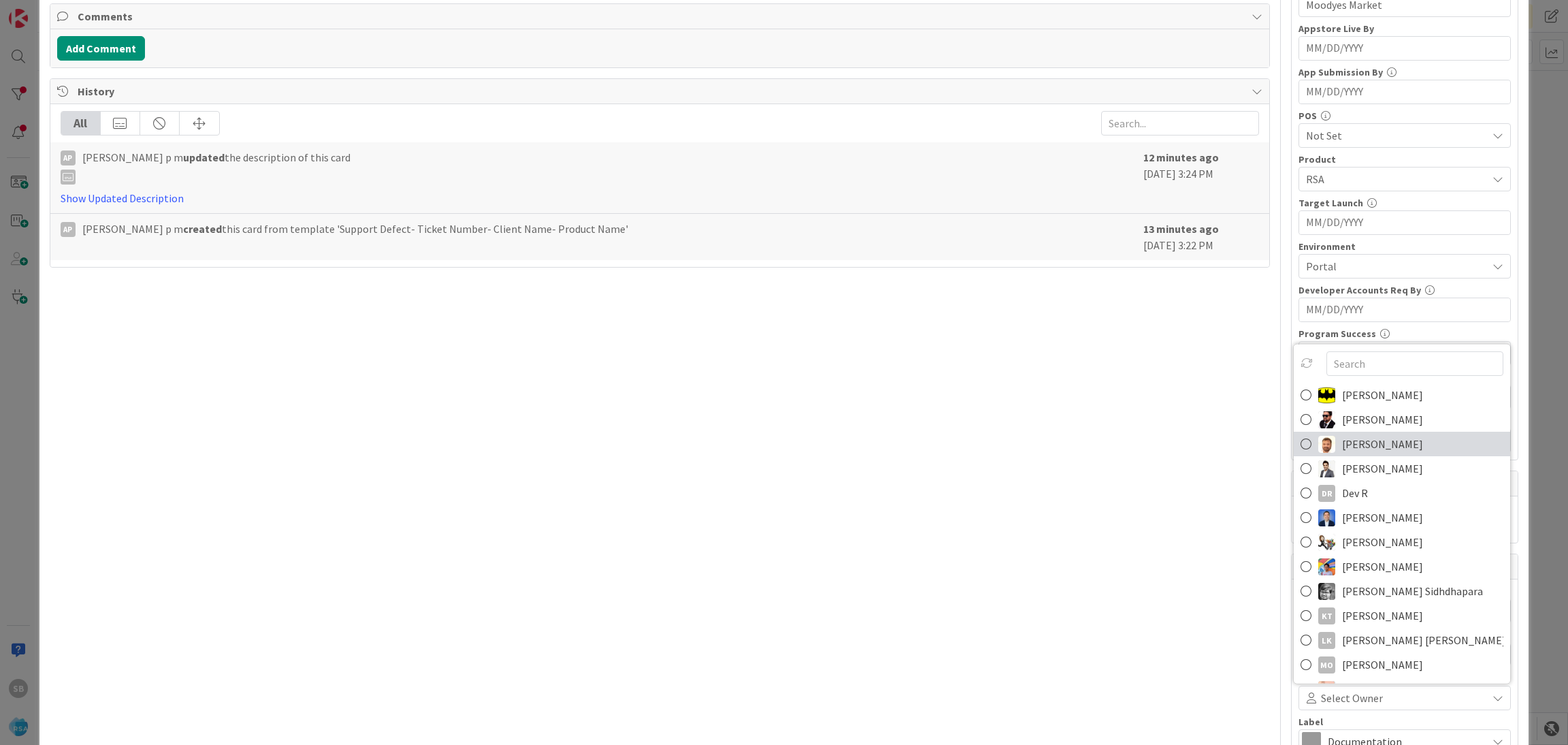
click at [1342, 451] on span "[PERSON_NAME]" at bounding box center [1383, 444] width 81 height 21
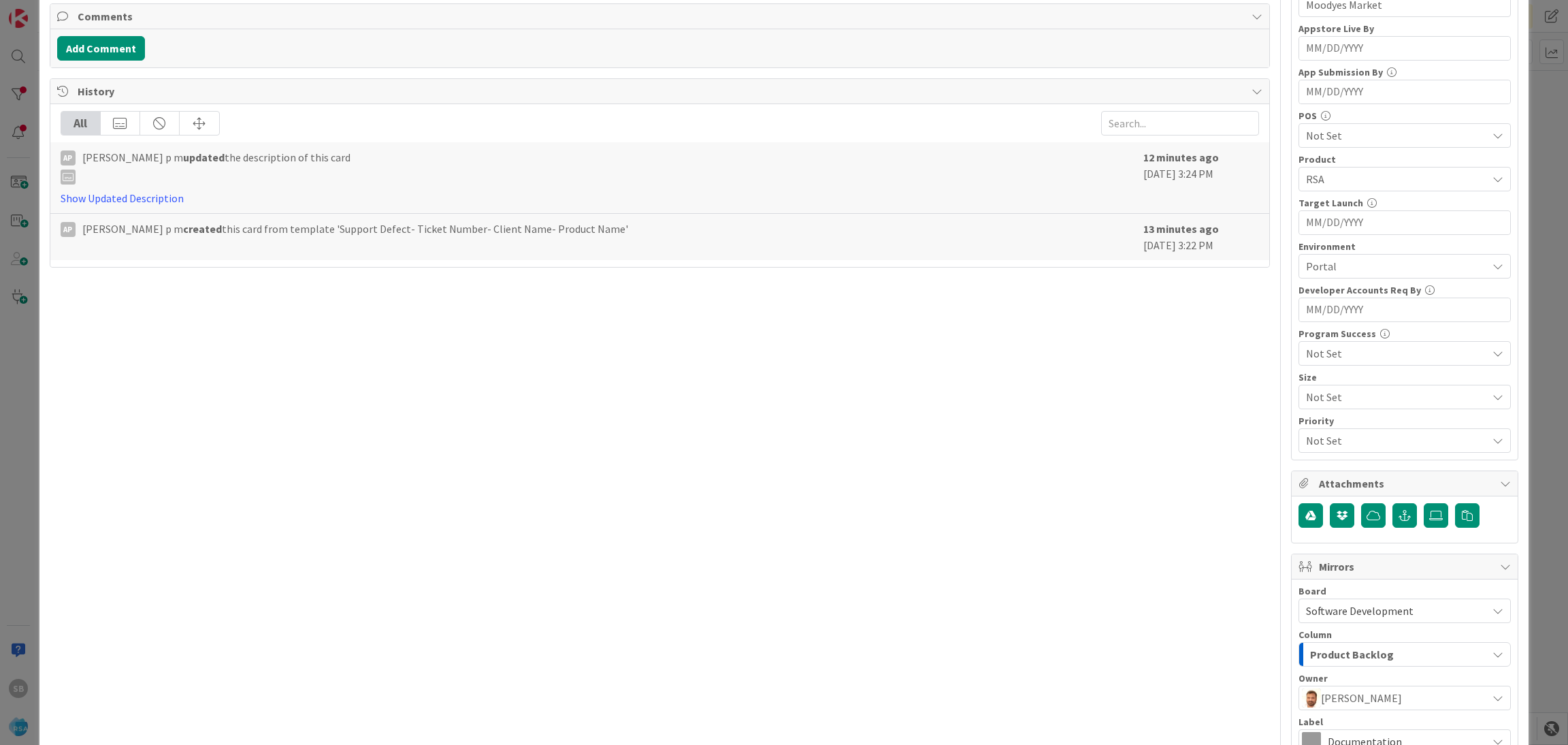
scroll to position [506, 0]
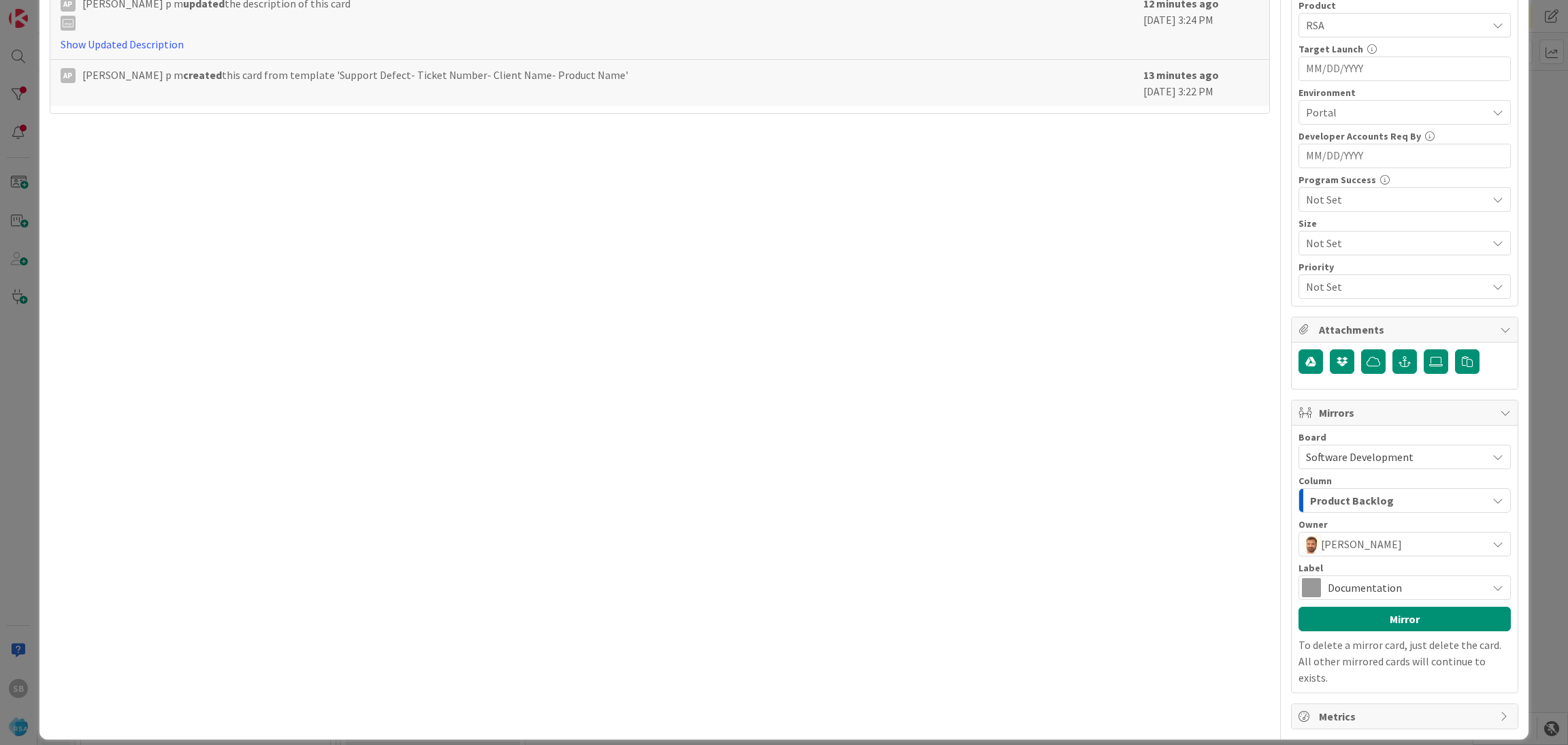
click at [1400, 594] on span "Documentation" at bounding box center [1404, 587] width 153 height 19
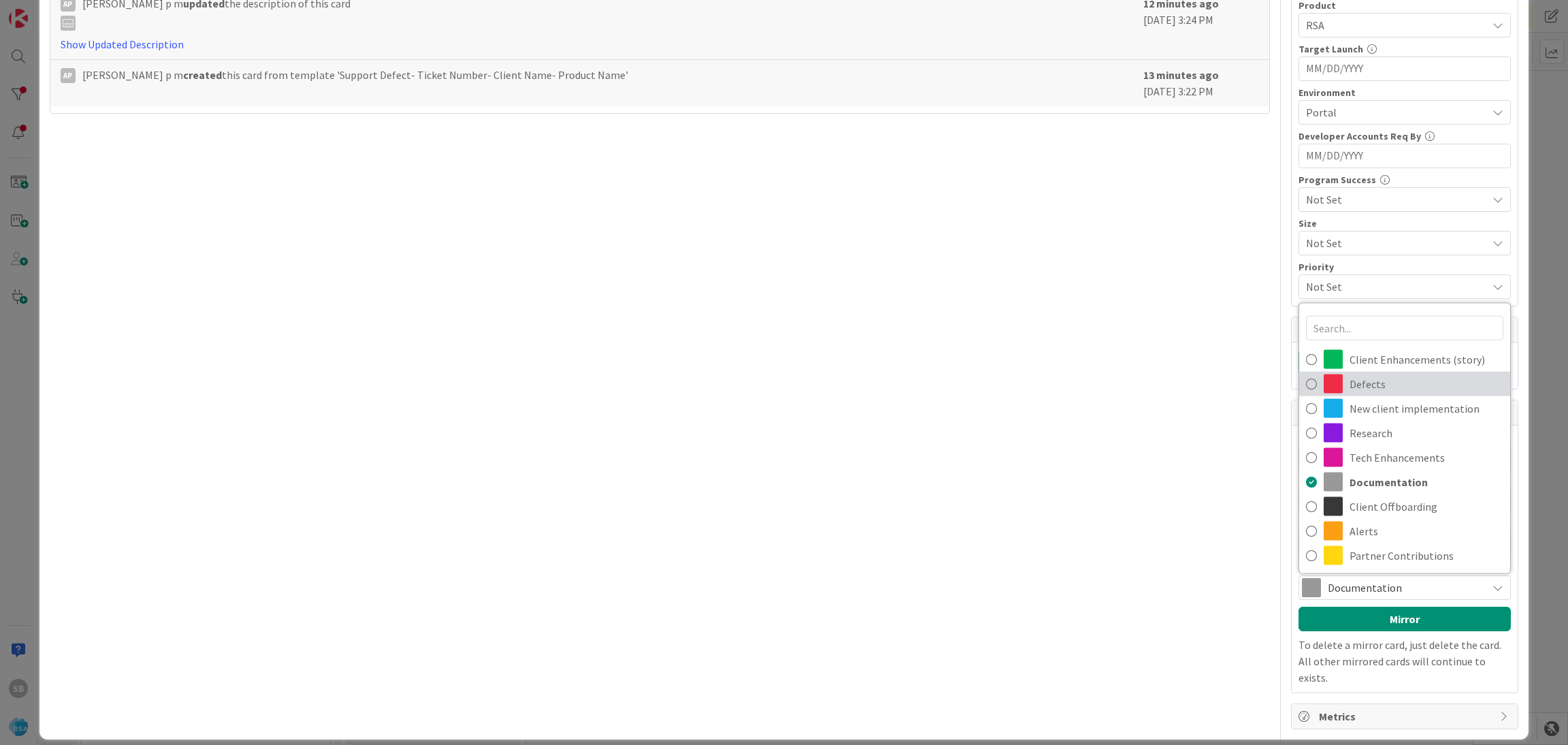
click at [1332, 386] on link "Defects" at bounding box center [1405, 384] width 211 height 25
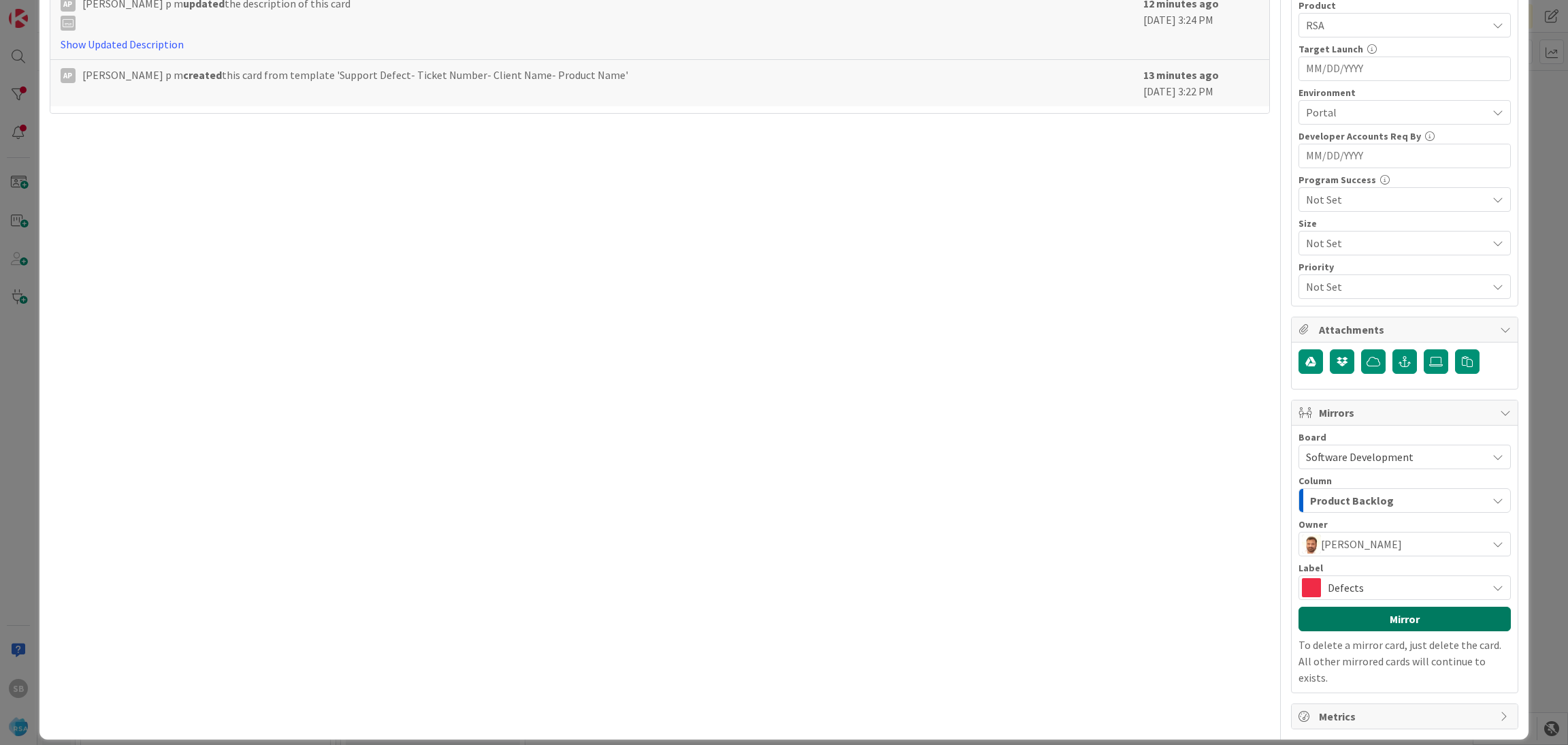
click at [1347, 610] on button "Mirror" at bounding box center [1404, 619] width 212 height 25
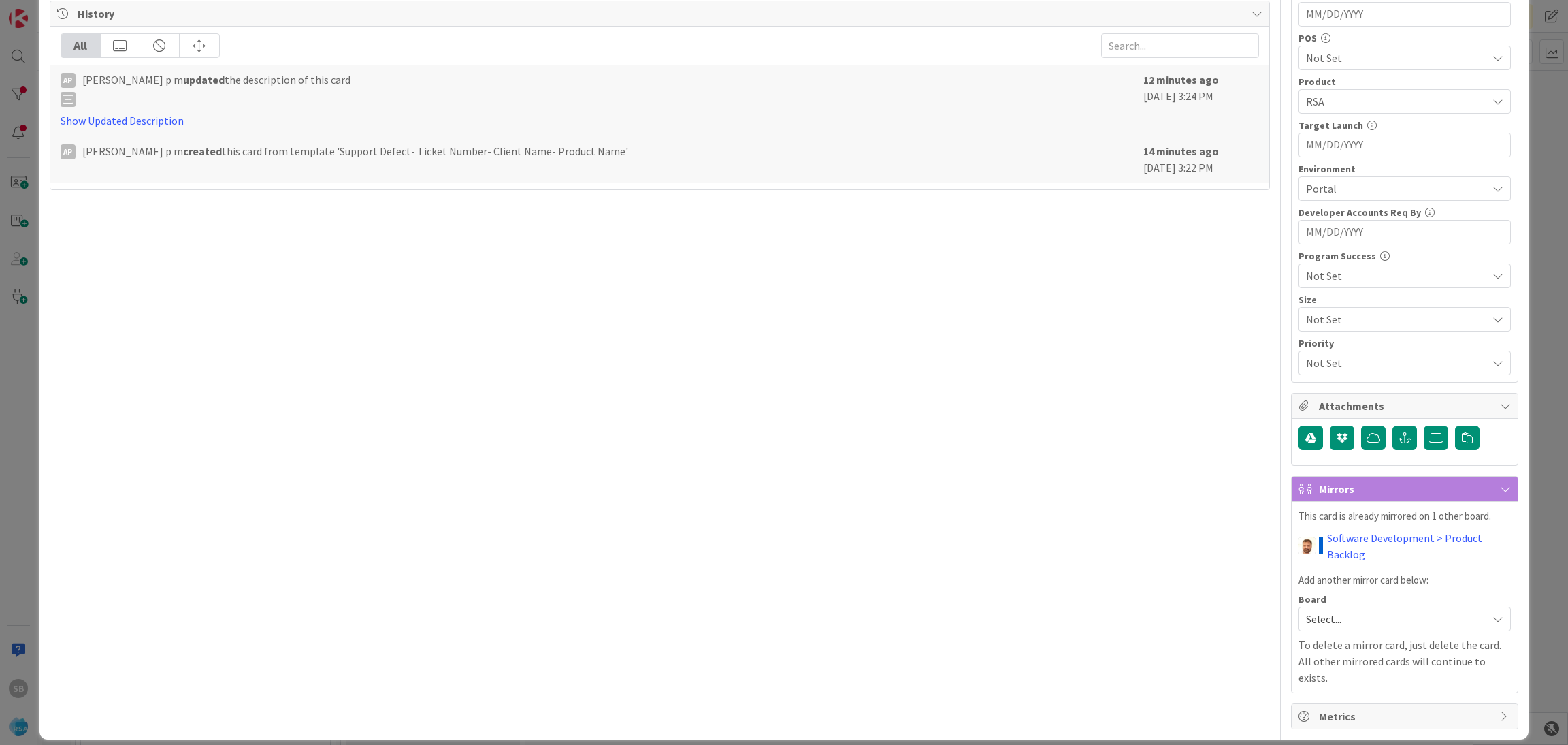
scroll to position [0, 0]
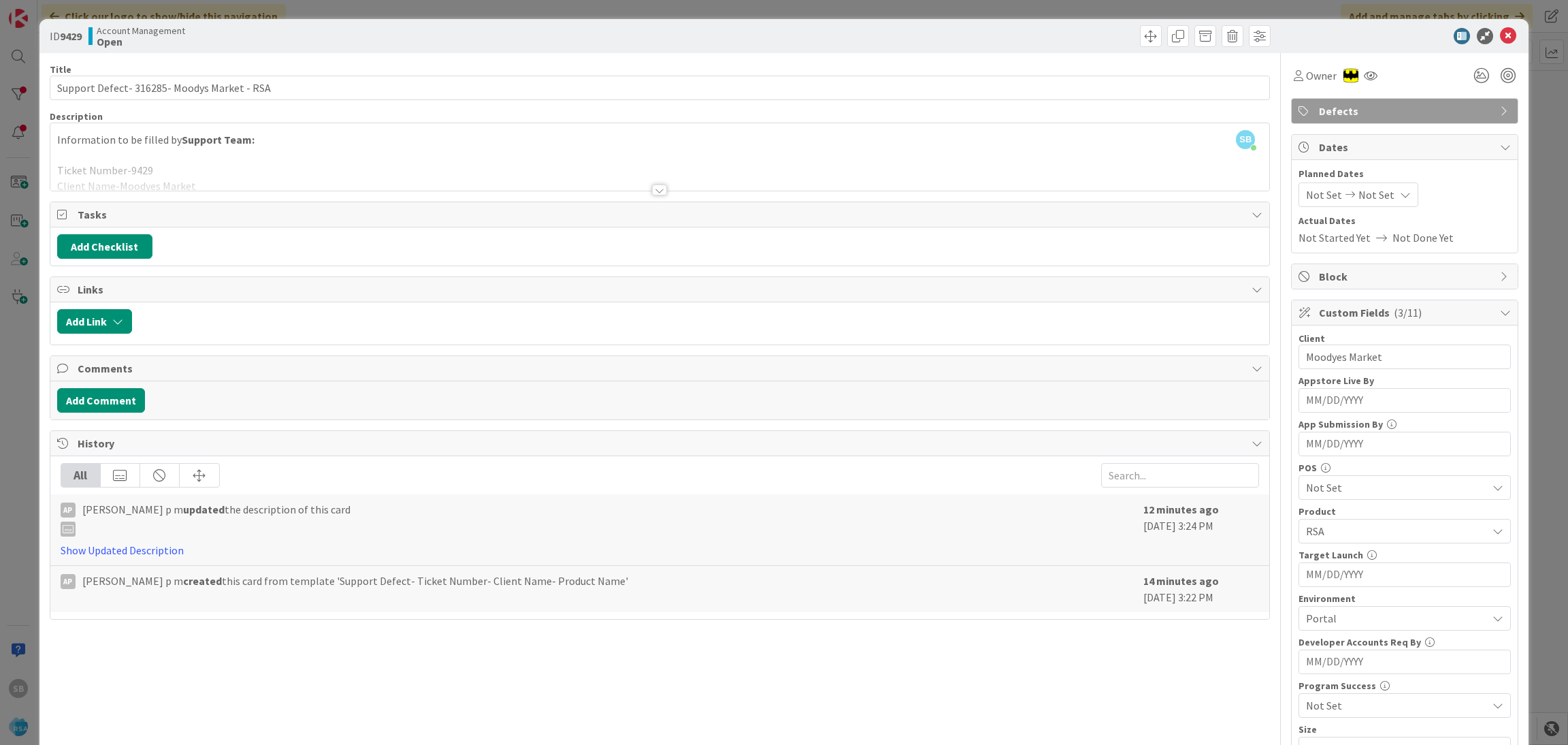
click at [1488, 44] on div "ID 9429 Account Management Open" at bounding box center [784, 36] width 1490 height 35
click at [1500, 37] on icon at bounding box center [1508, 36] width 17 height 17
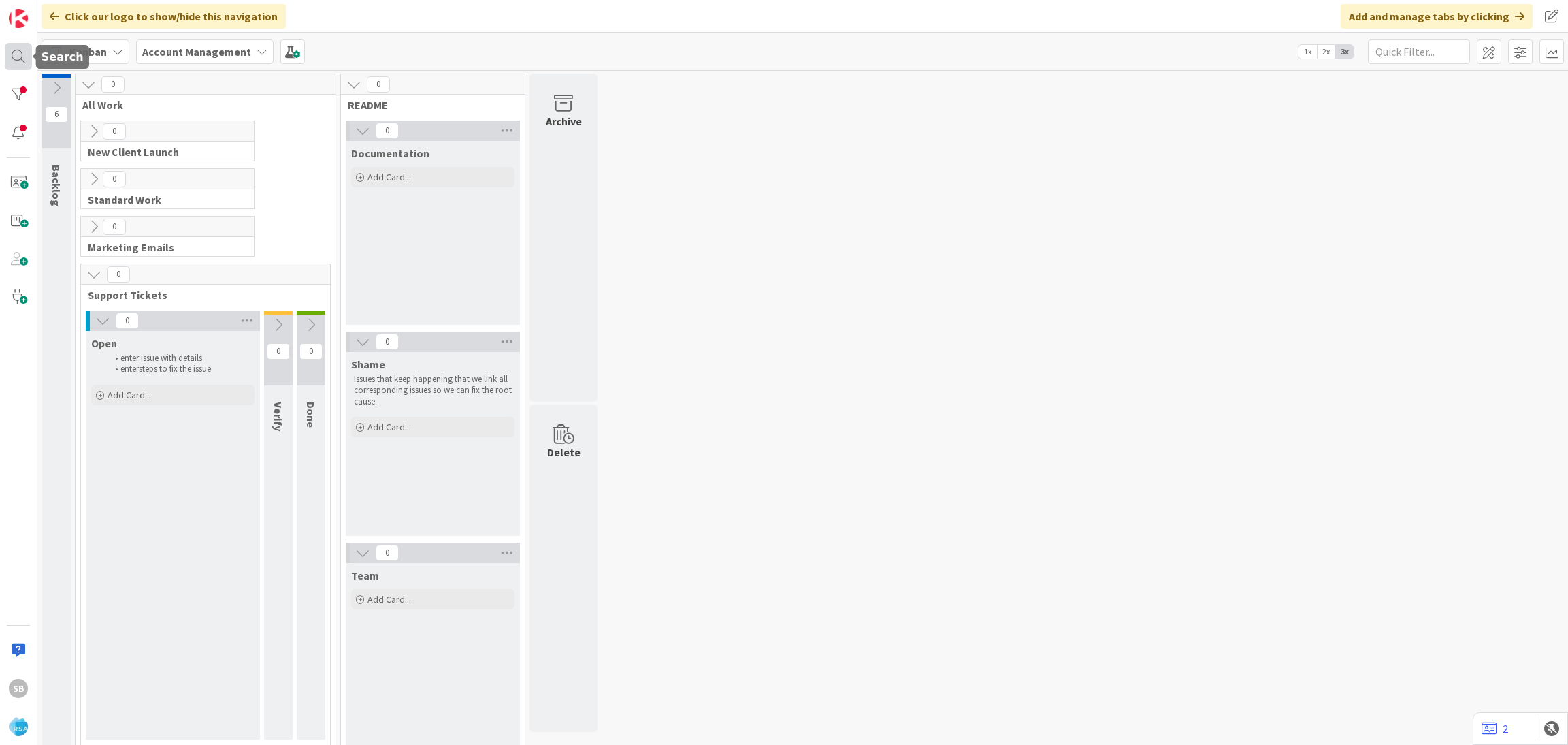
click at [7, 53] on div at bounding box center [19, 56] width 28 height 28
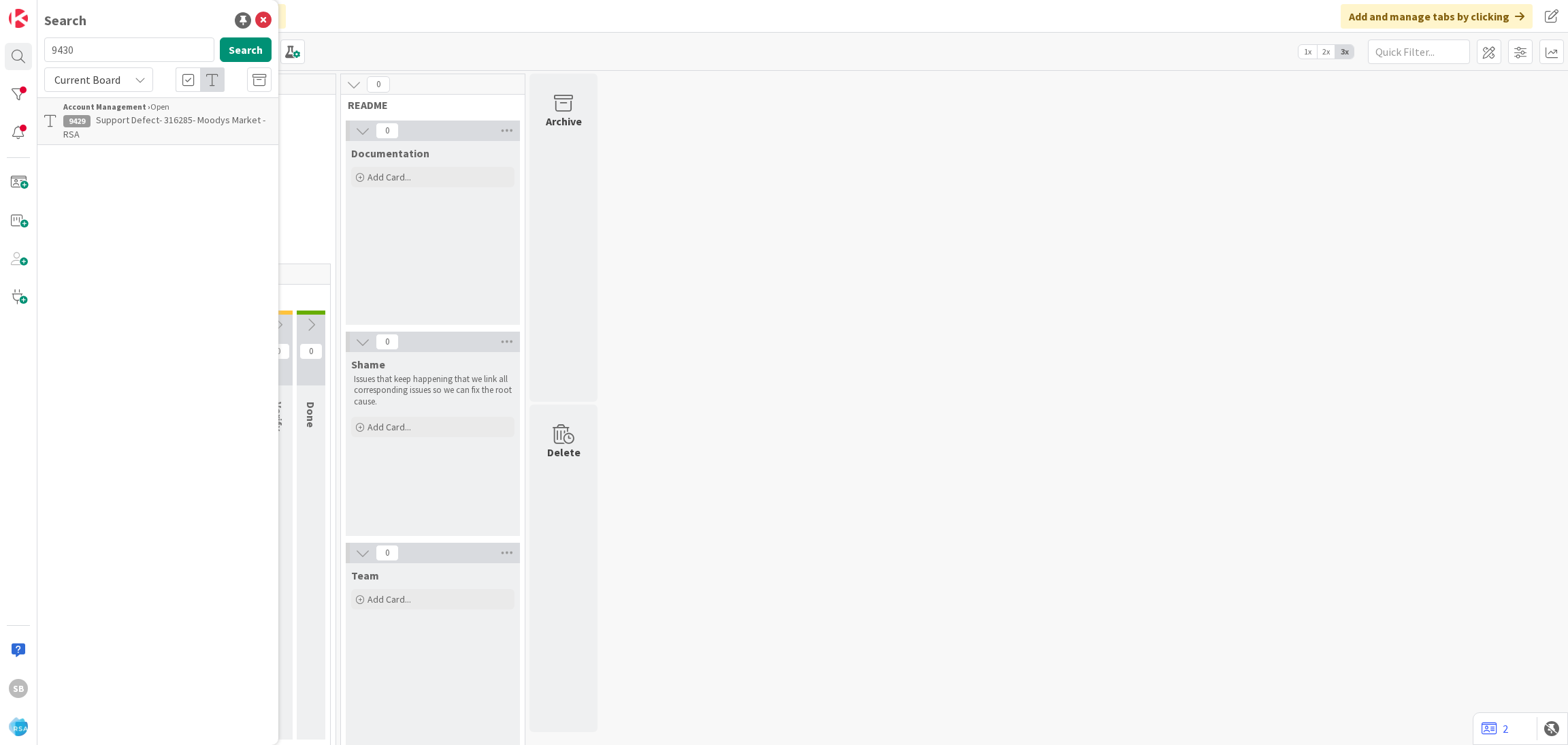
type input "9430"
click at [161, 115] on span "Support Defect- Ticket Number- Client Name- Product Name" at bounding box center [157, 126] width 187 height 27
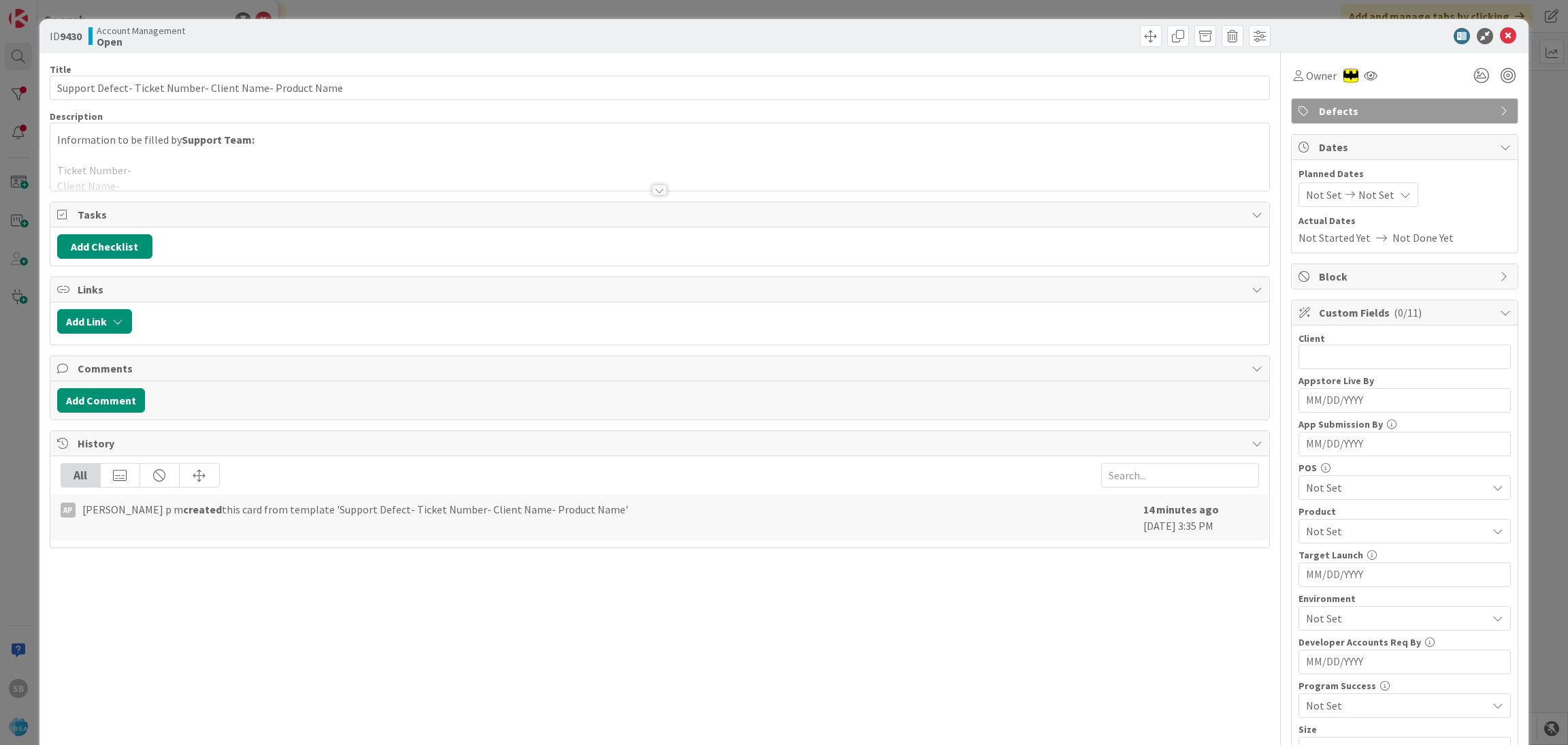
scroll to position [344, 0]
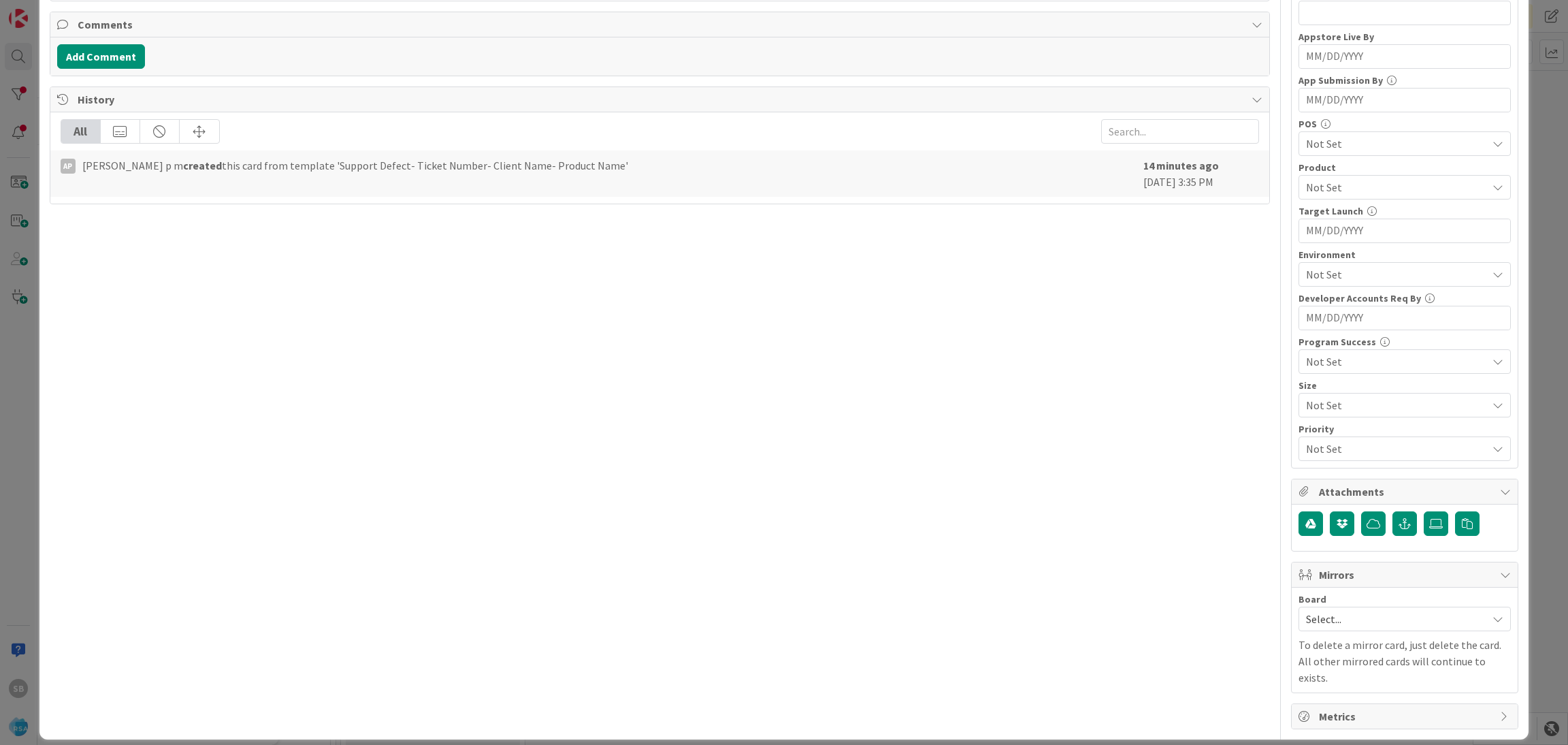
click at [1313, 615] on span "Select..." at bounding box center [1392, 619] width 175 height 19
click at [1332, 700] on link "Software Development" at bounding box center [1405, 708] width 211 height 25
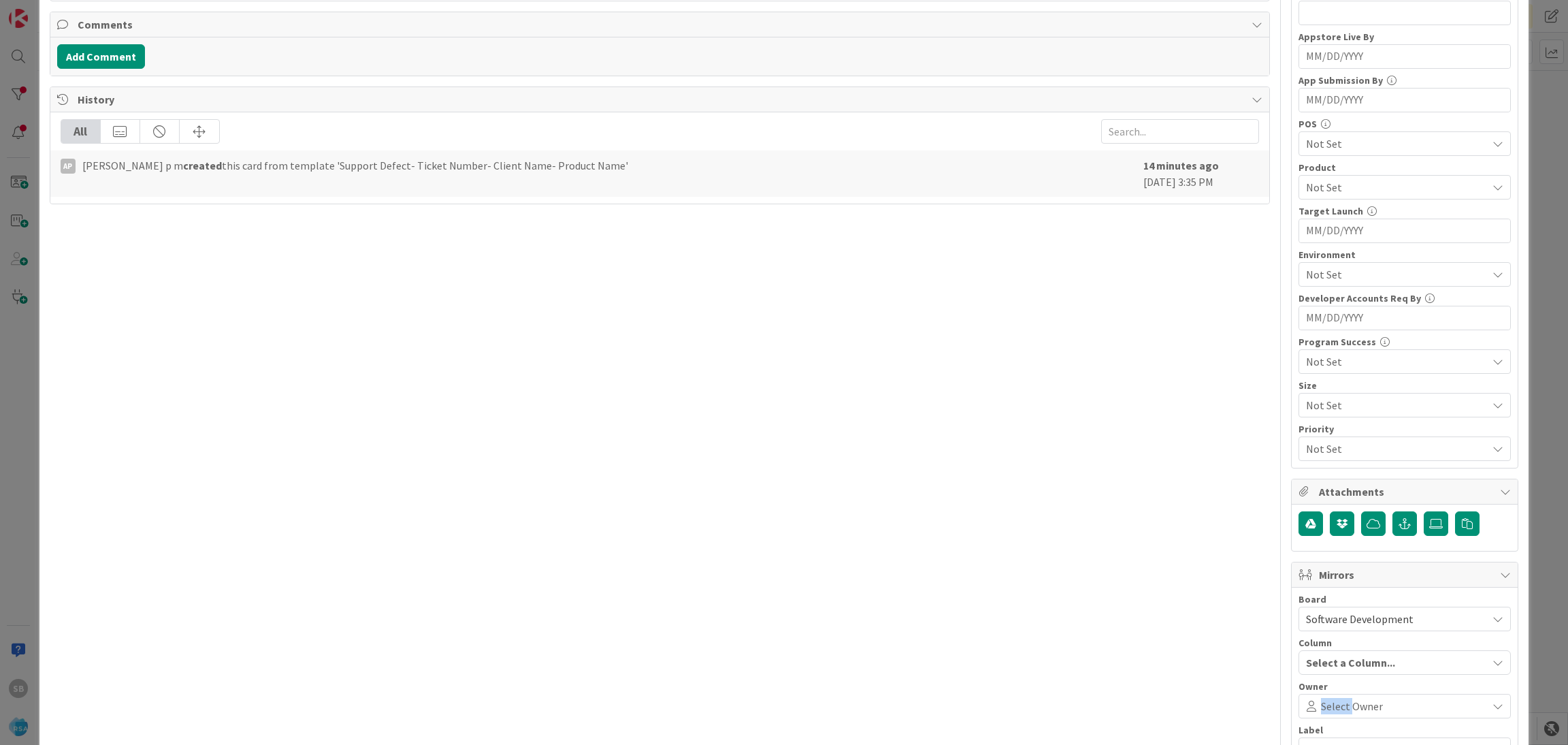
click at [1332, 700] on div "Select Owner" at bounding box center [1404, 706] width 212 height 25
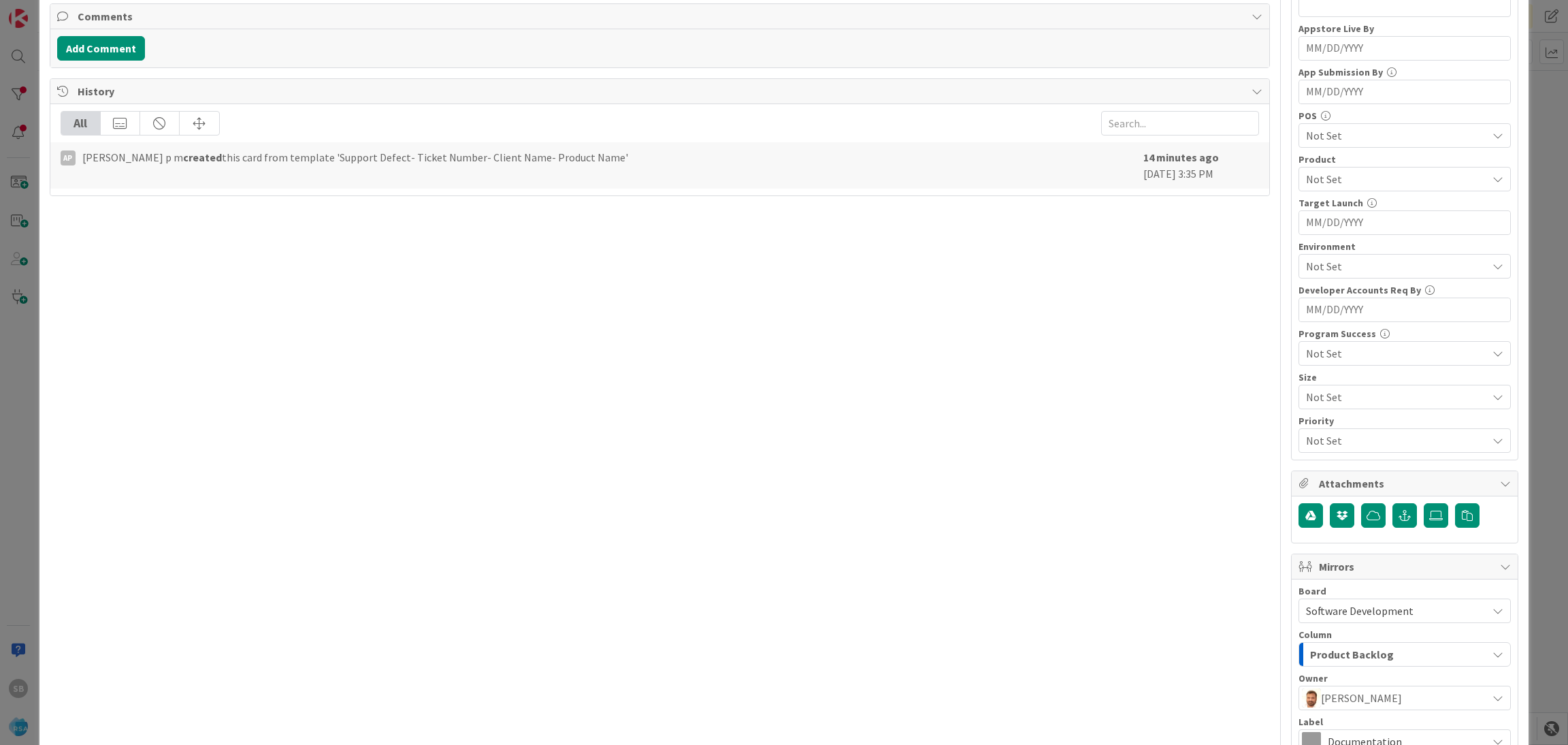
scroll to position [506, 0]
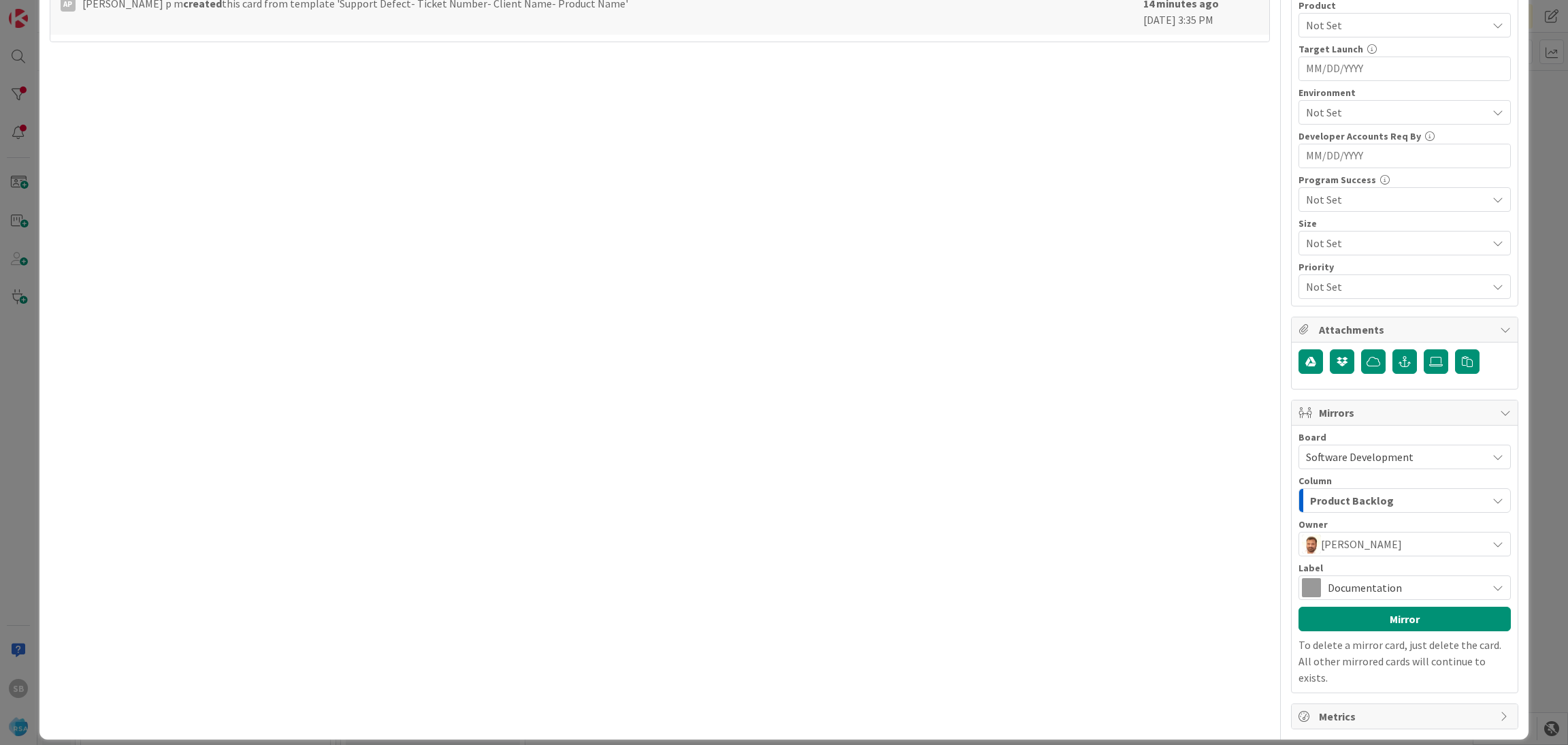
click at [1427, 595] on span "Documentation" at bounding box center [1404, 587] width 153 height 19
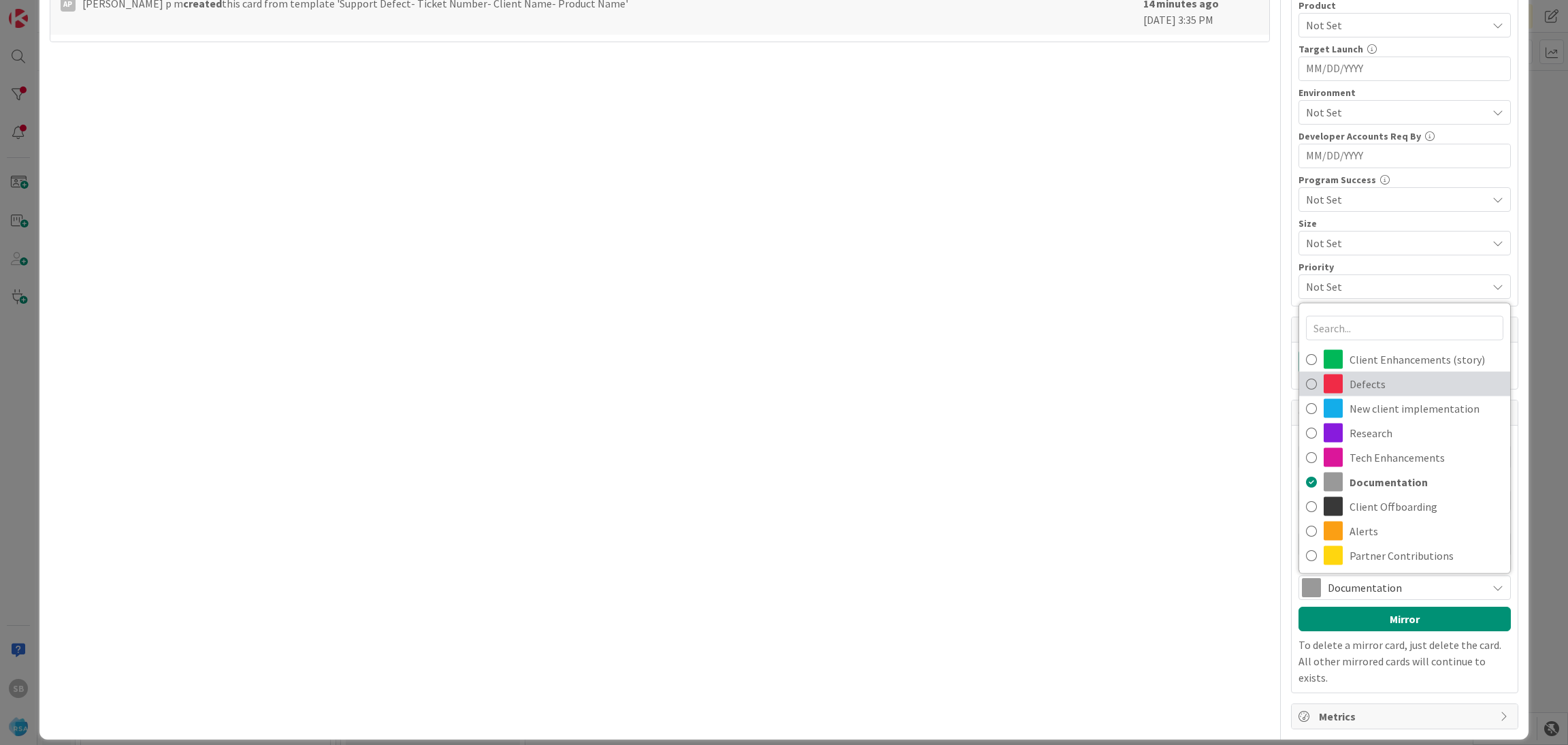
click at [1379, 386] on span "Defects" at bounding box center [1427, 384] width 154 height 21
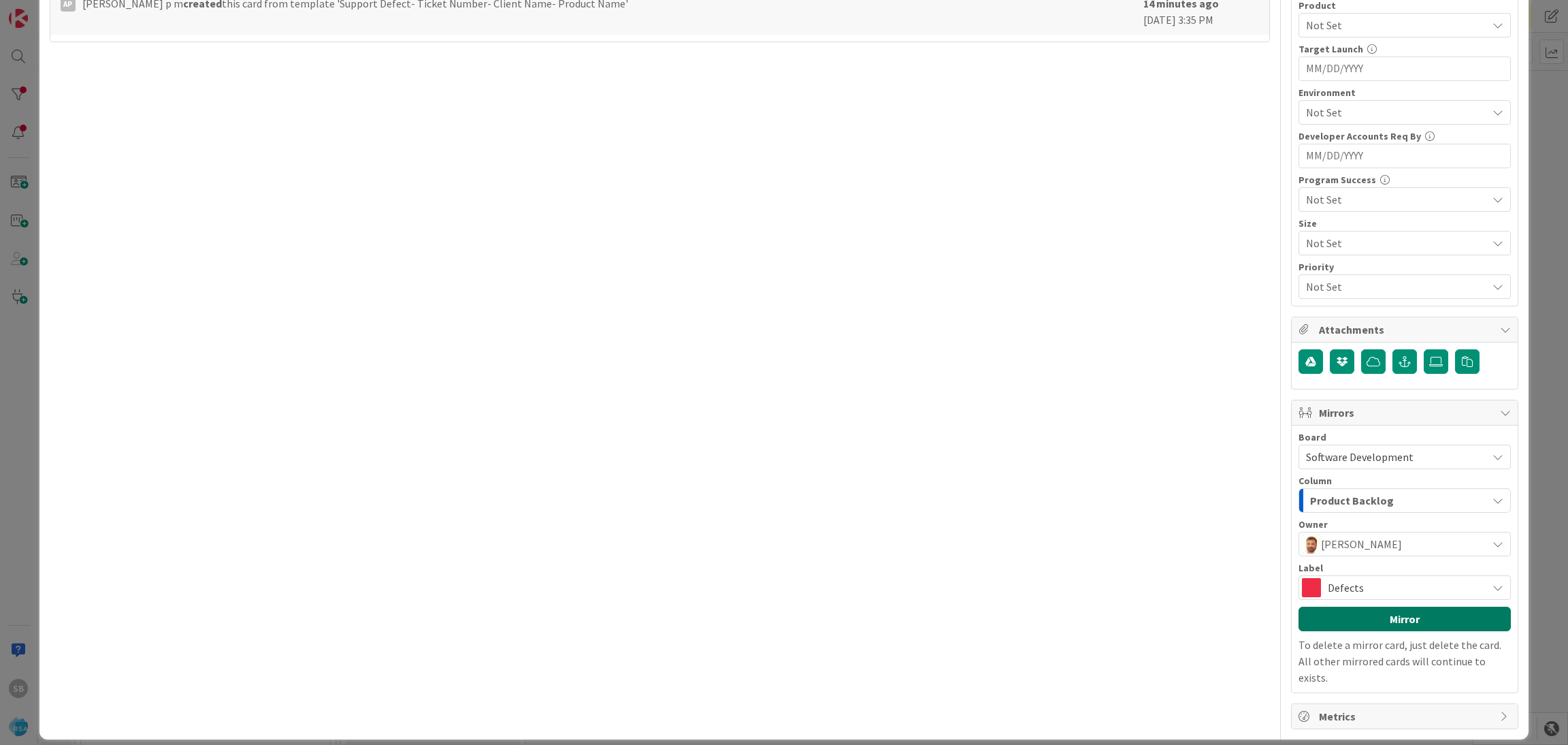
click at [1343, 632] on button "Mirror" at bounding box center [1404, 619] width 212 height 25
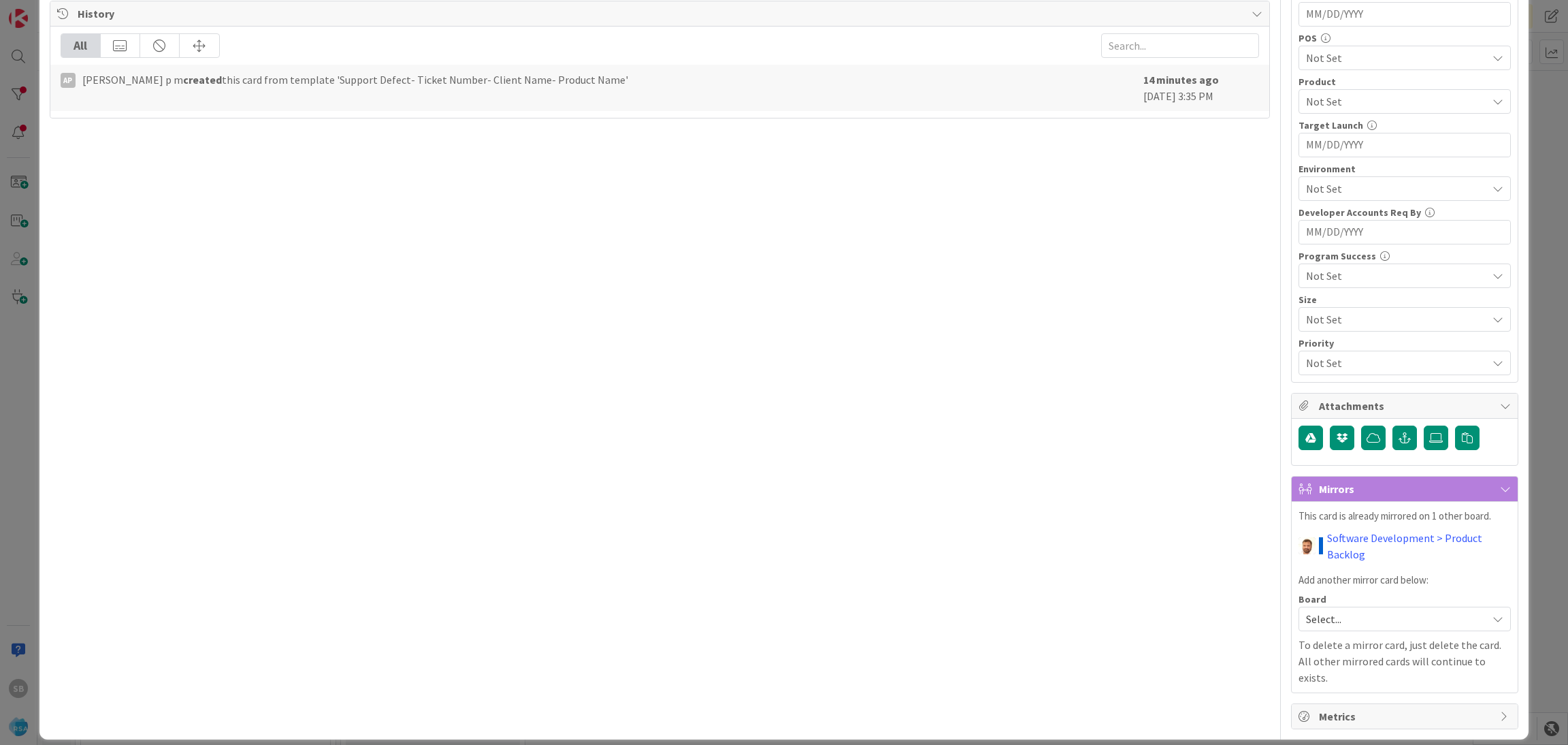
scroll to position [0, 0]
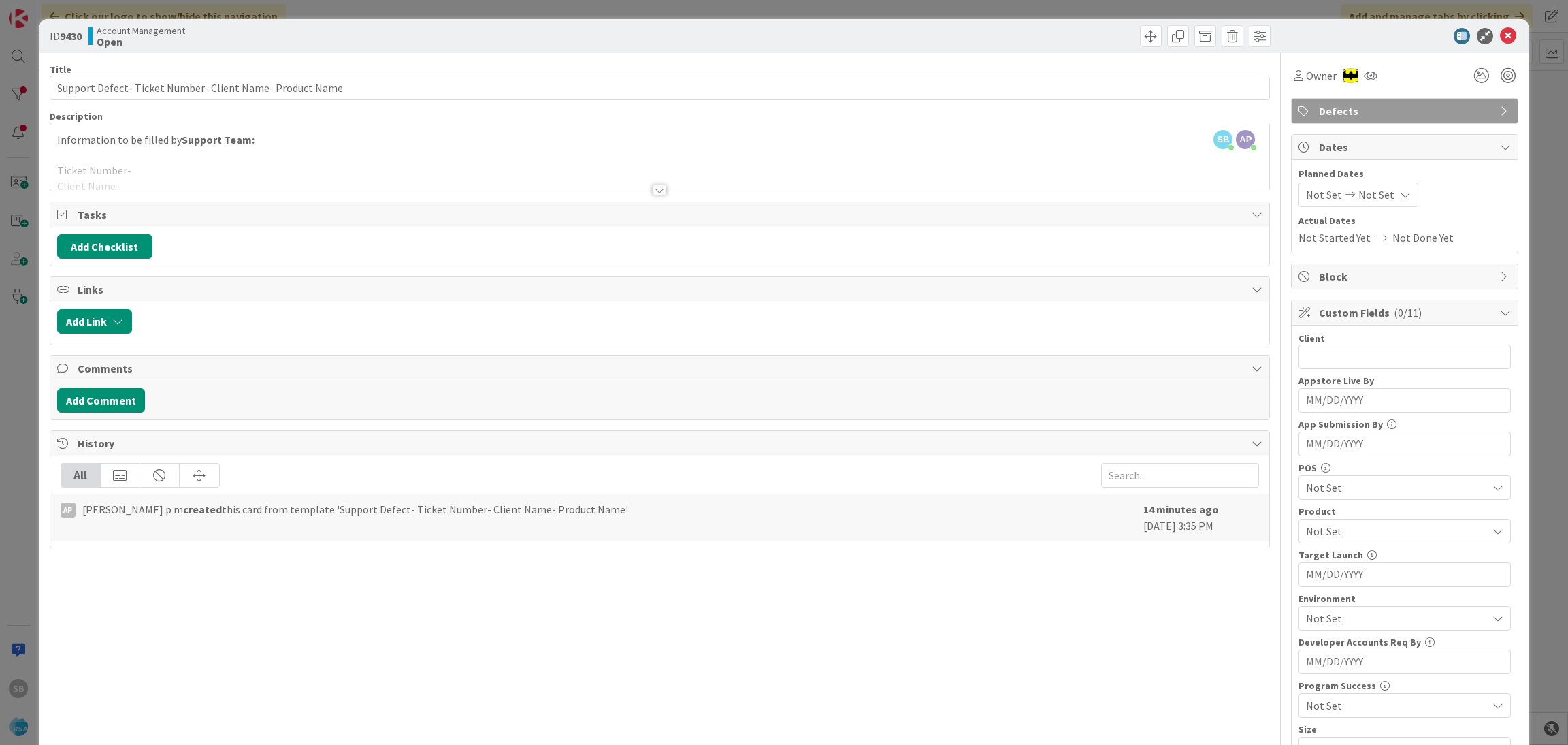
click at [1500, 37] on icon at bounding box center [1508, 36] width 17 height 17
